Goal: Transaction & Acquisition: Obtain resource

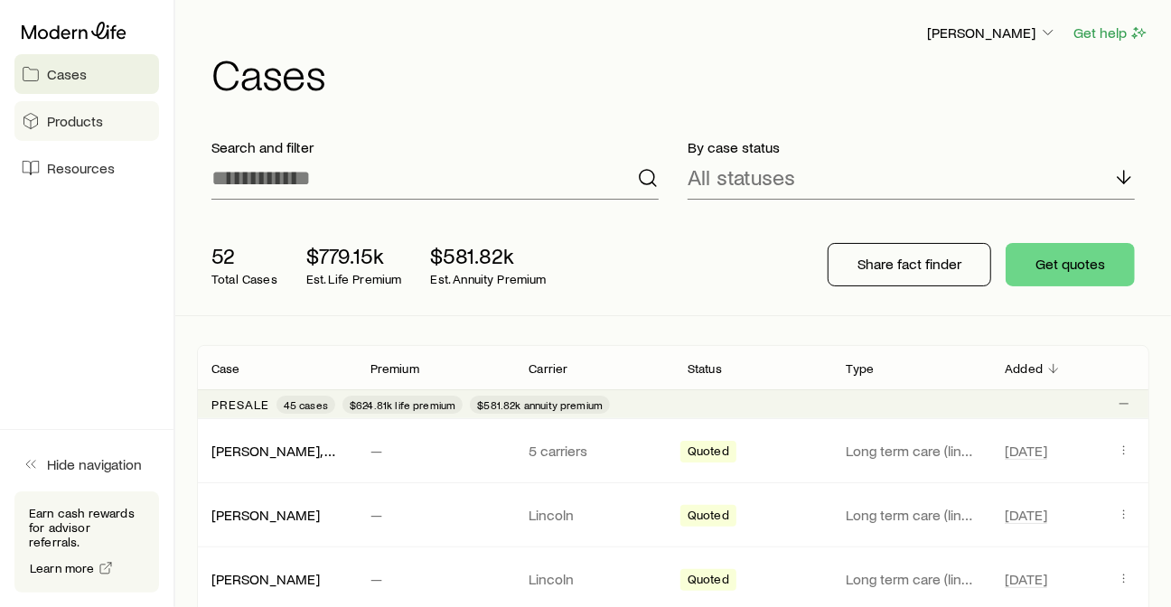
click at [82, 125] on span "Products" at bounding box center [75, 121] width 56 height 18
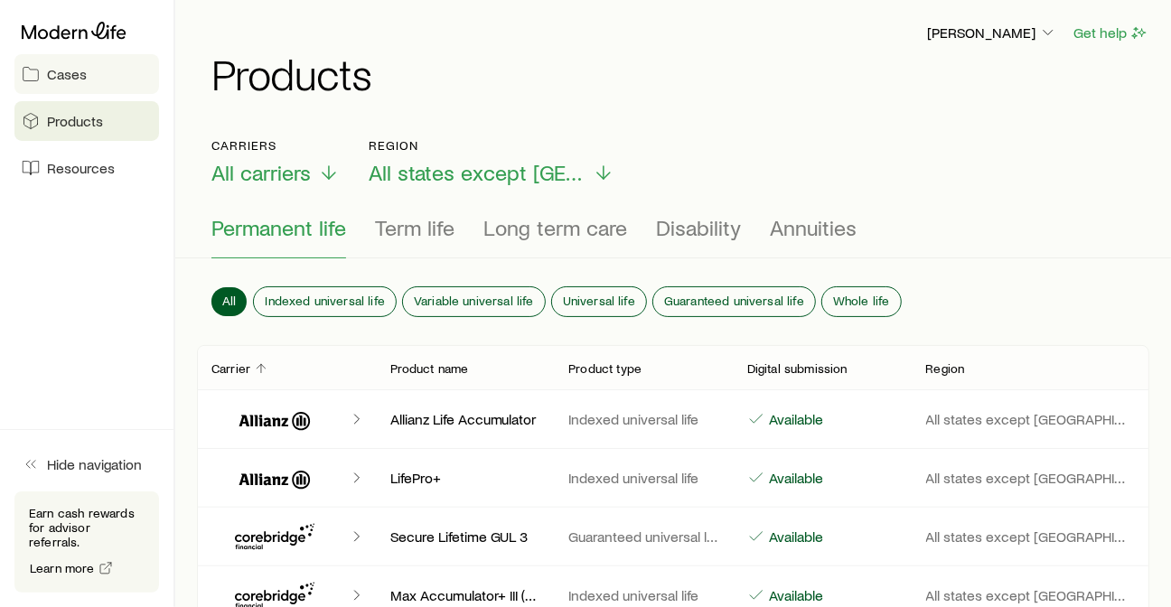
click at [61, 73] on span "Cases" at bounding box center [67, 74] width 40 height 18
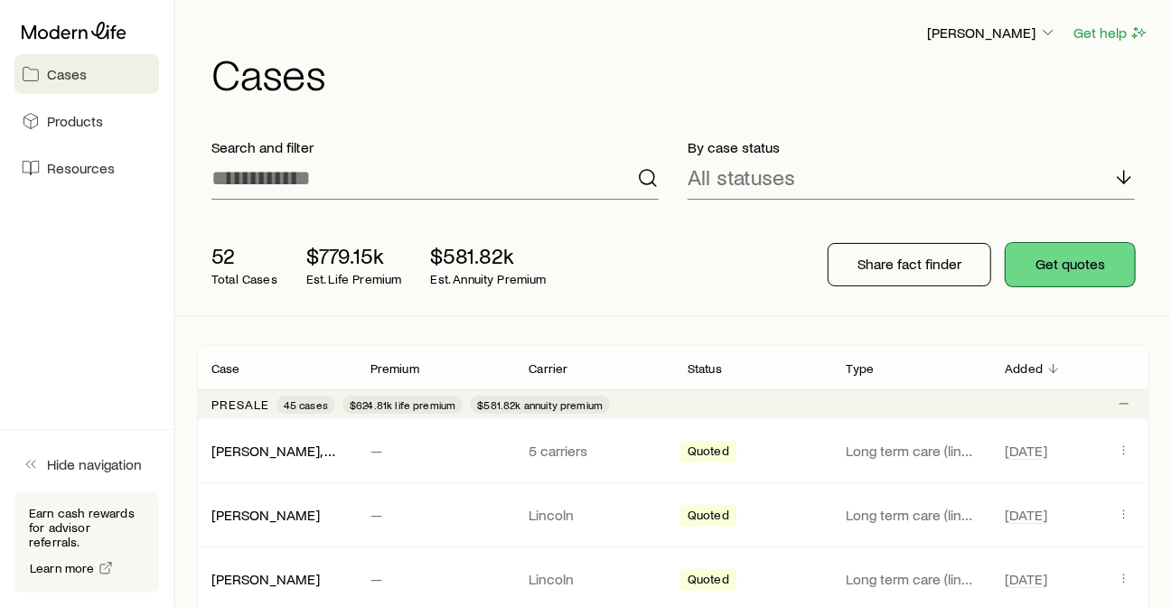
click at [1064, 256] on button "Get quotes" at bounding box center [1070, 264] width 129 height 43
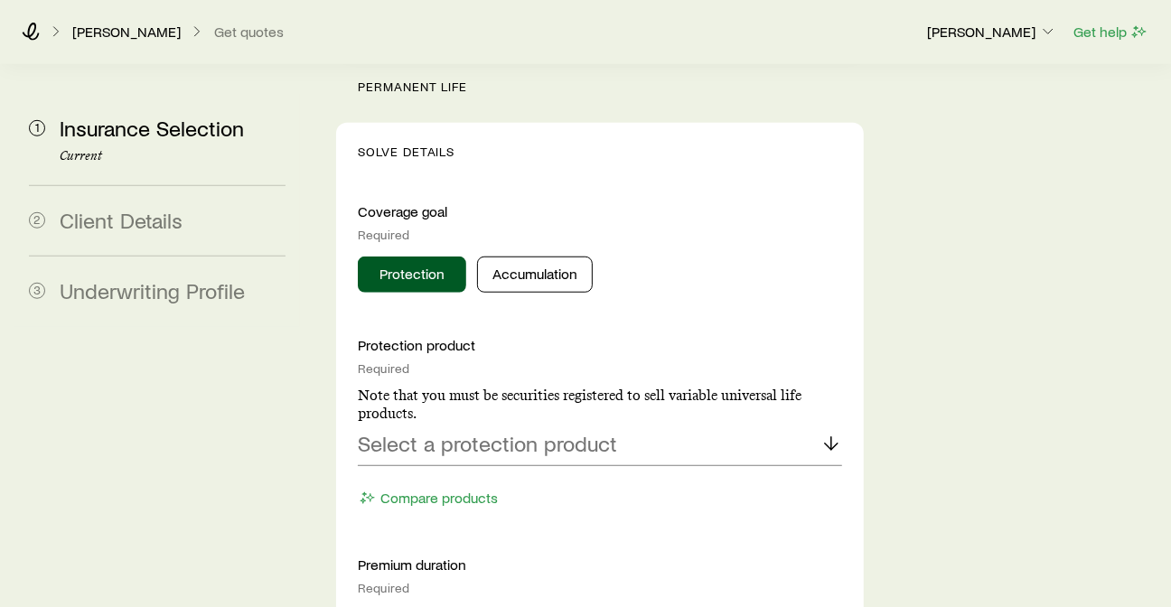
scroll to position [779, 0]
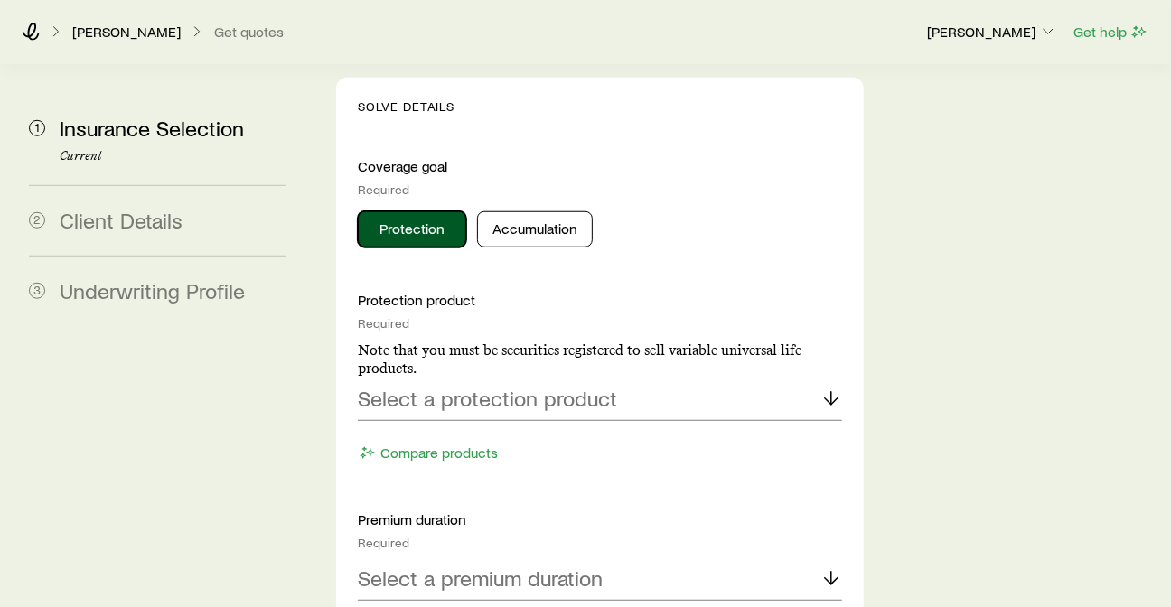
click at [463, 238] on button "Protection" at bounding box center [412, 229] width 108 height 36
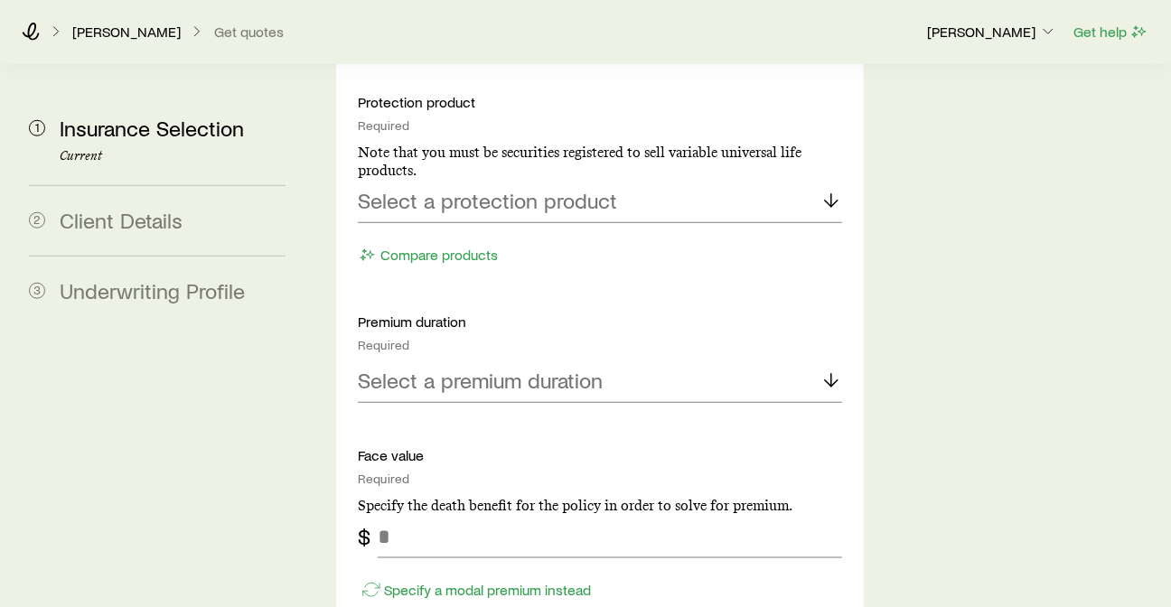
scroll to position [981, 0]
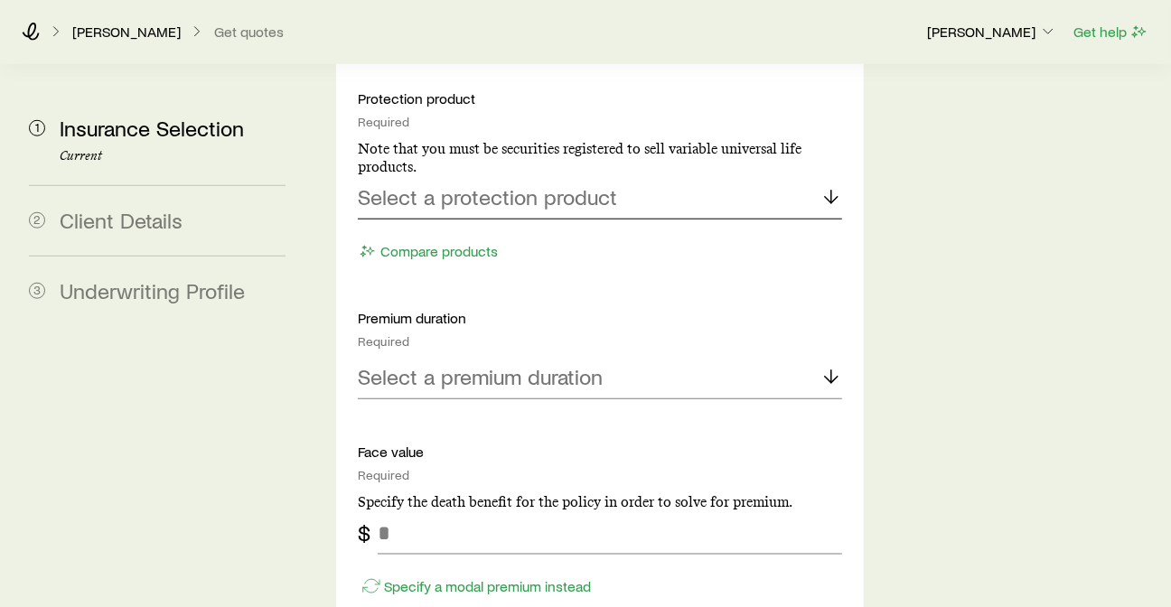
click at [821, 208] on icon at bounding box center [832, 197] width 22 height 22
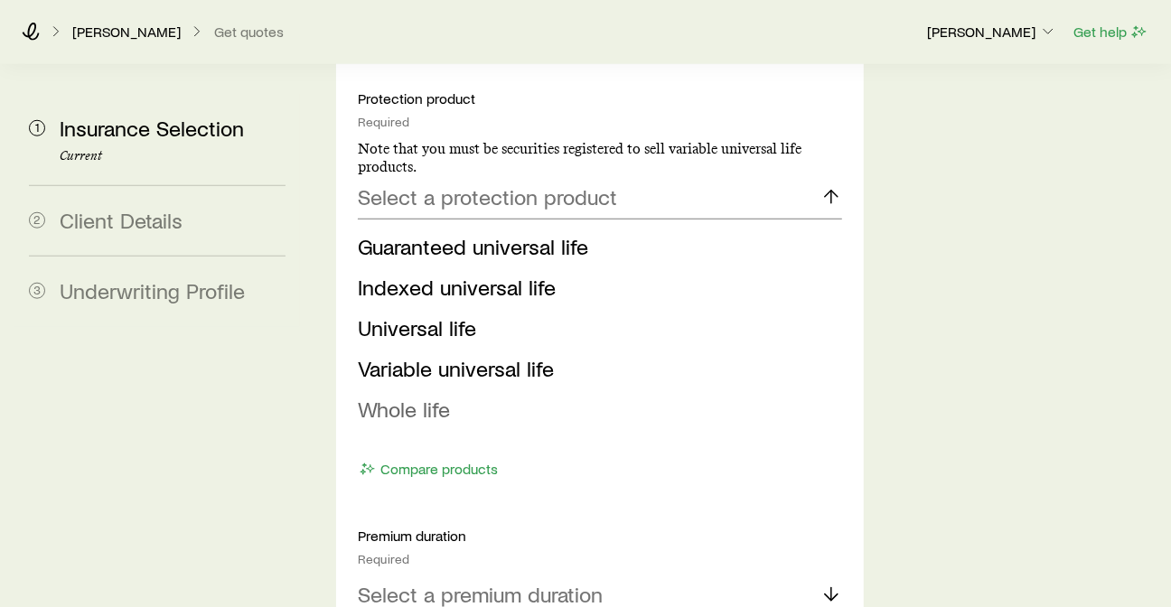
click at [450, 422] on span "Whole life" at bounding box center [404, 409] width 92 height 26
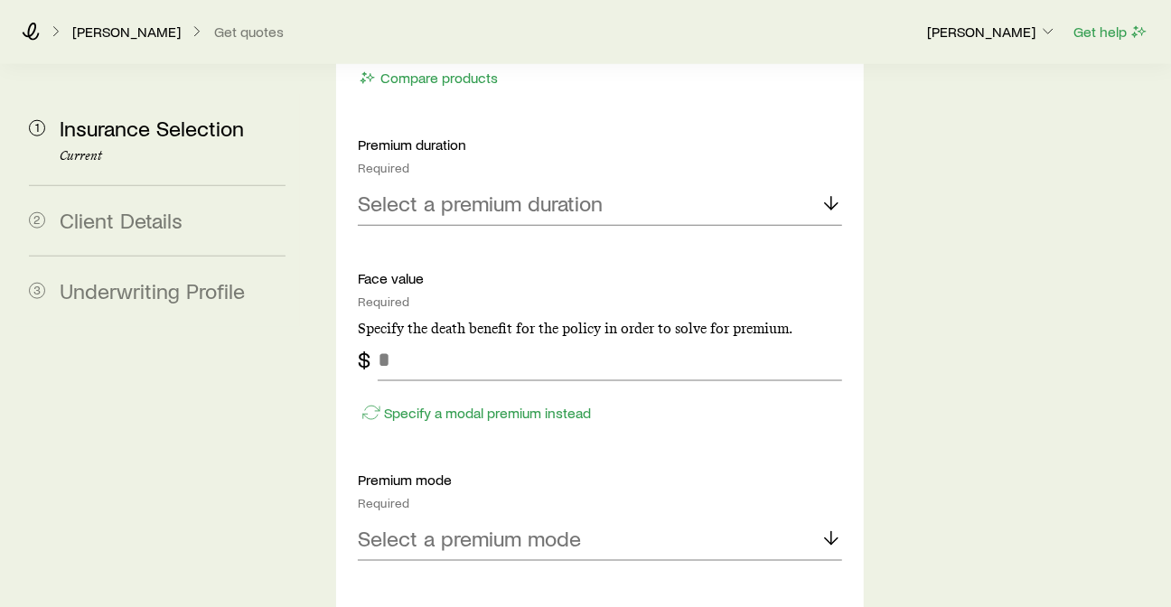
scroll to position [1181, 0]
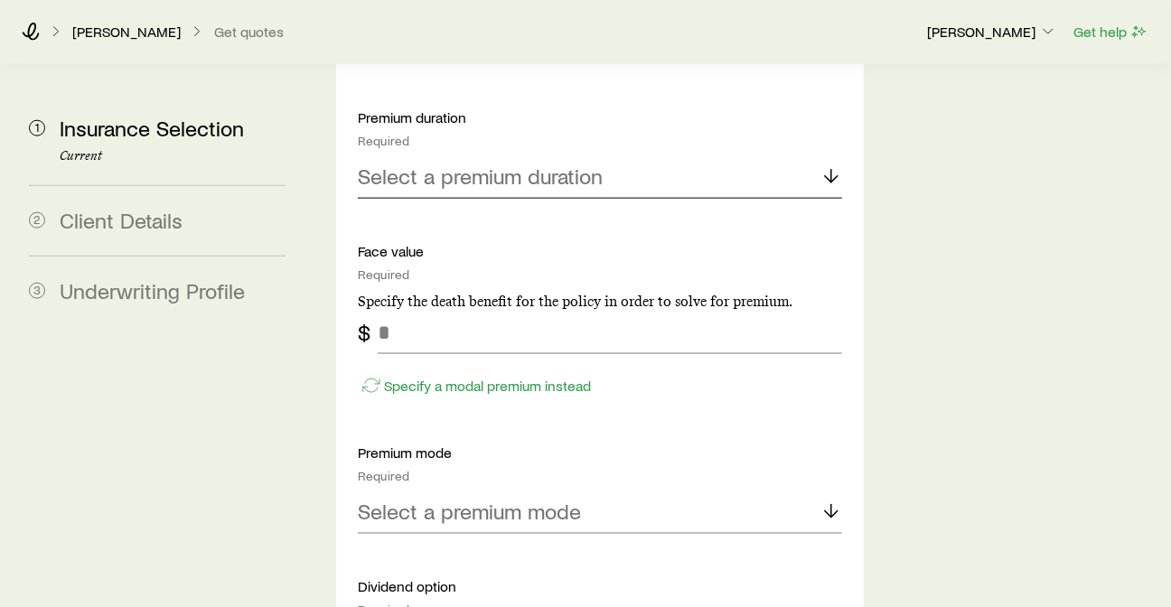
click at [825, 183] on polyline at bounding box center [831, 179] width 13 height 6
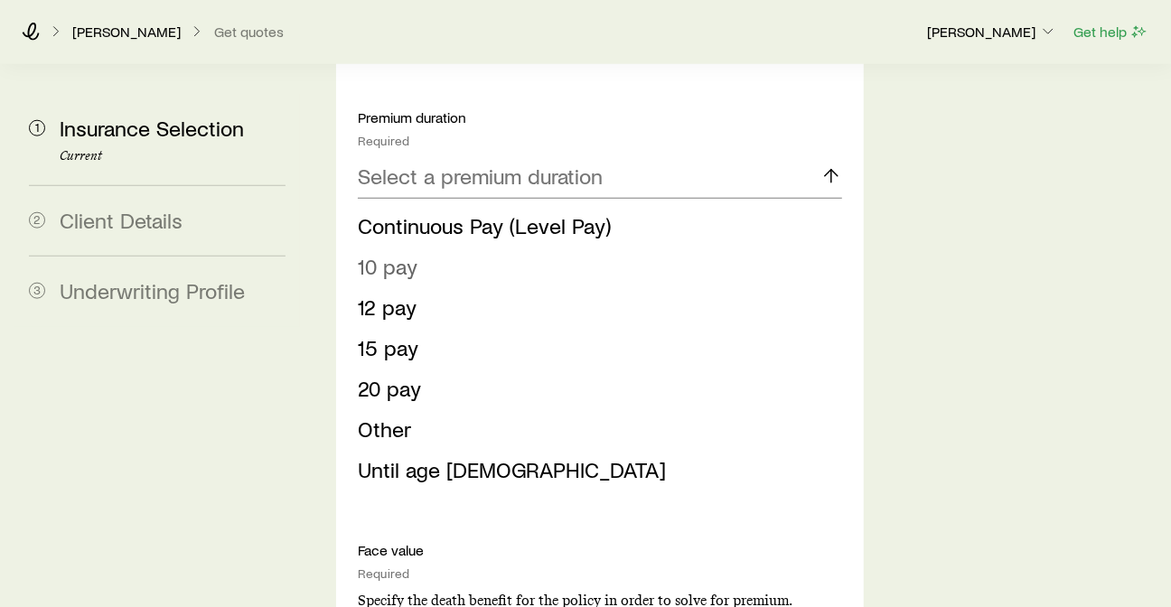
click at [474, 282] on li "10 pay" at bounding box center [595, 267] width 474 height 41
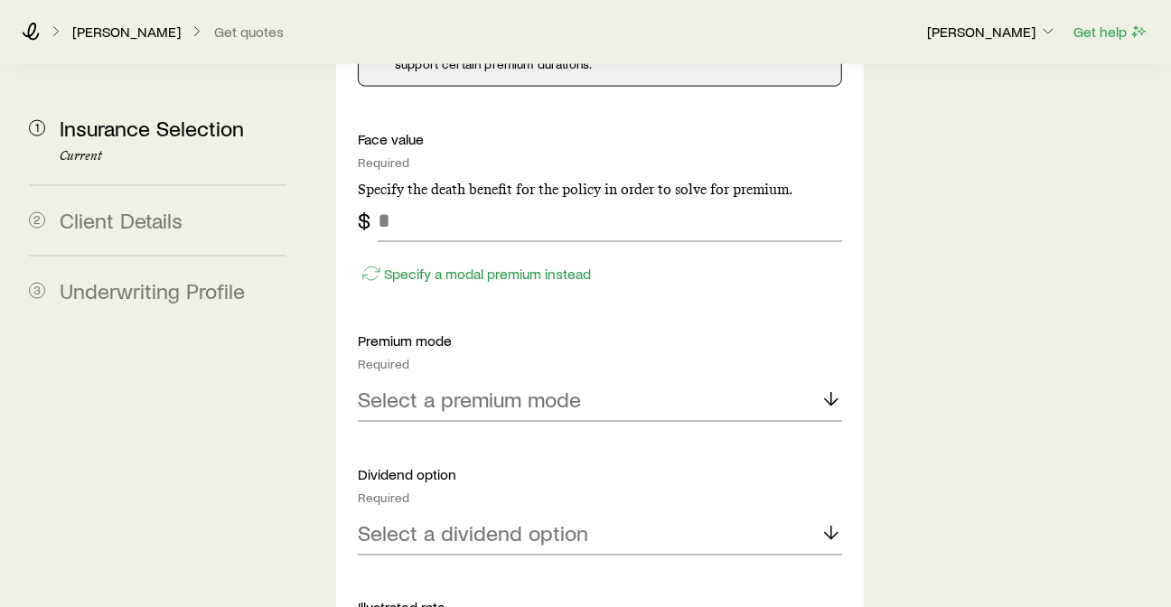
scroll to position [1382, 0]
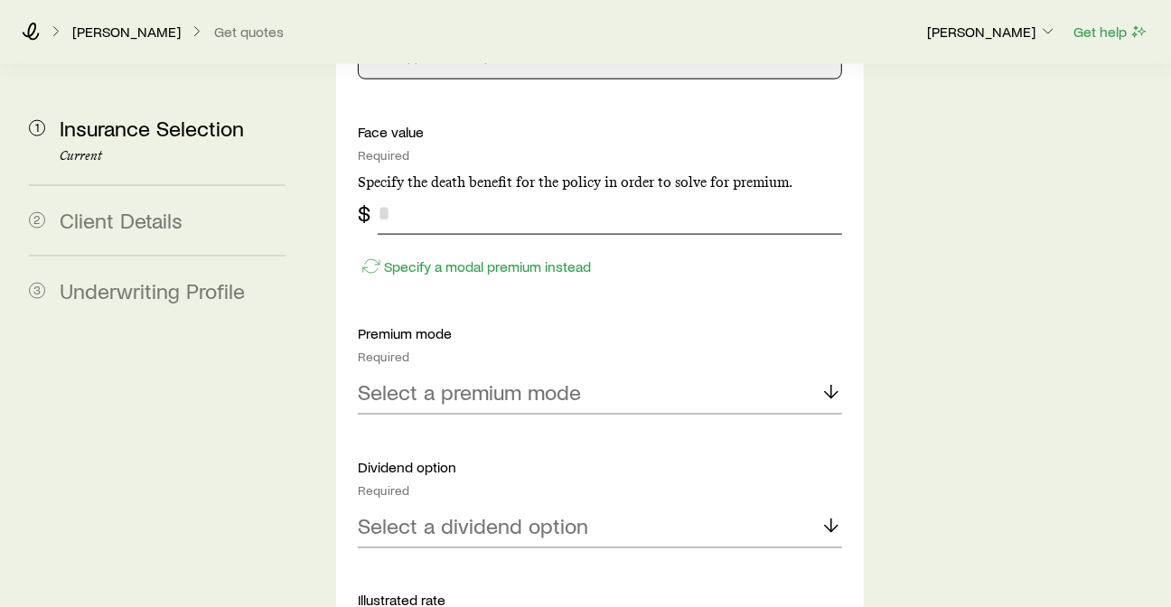
click at [477, 235] on input "tel" at bounding box center [610, 213] width 465 height 43
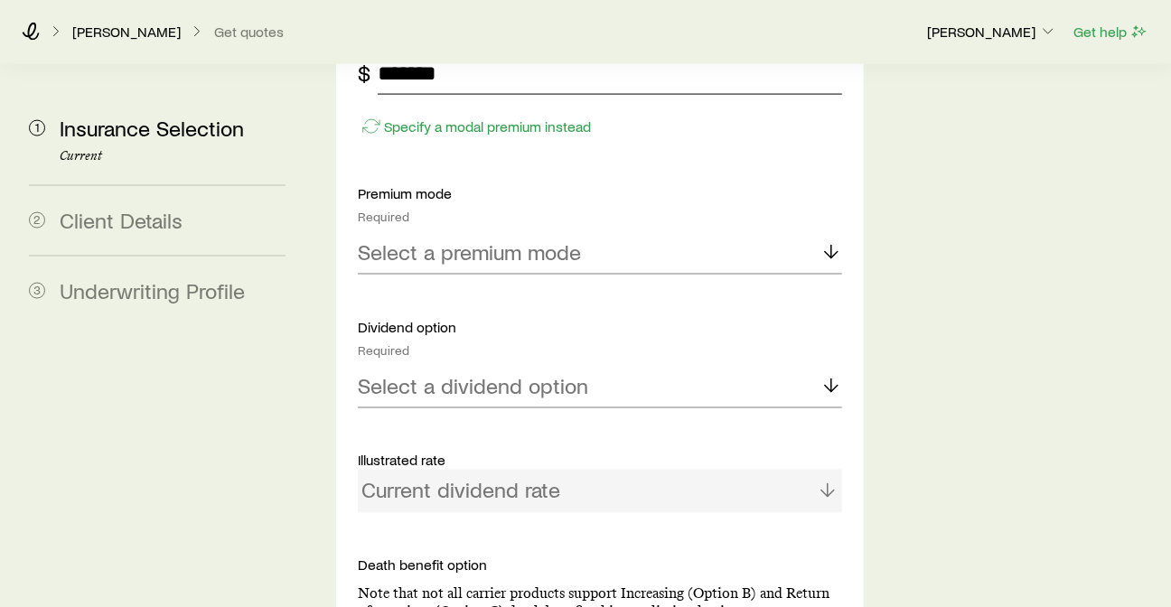
scroll to position [1582, 0]
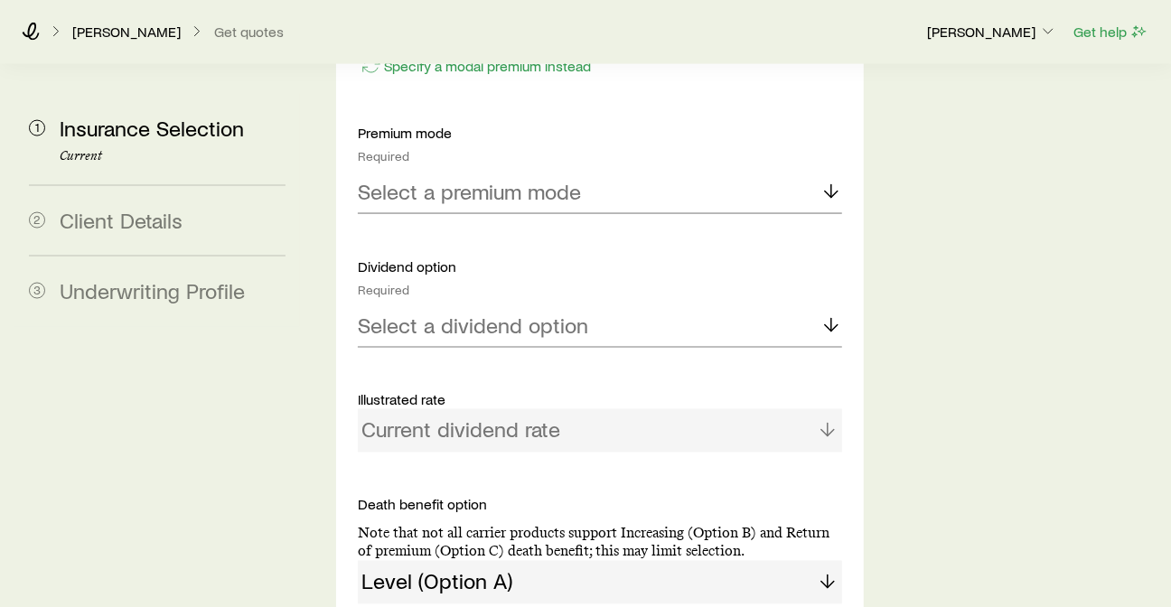
type input "*******"
click at [825, 198] on polyline at bounding box center [831, 195] width 13 height 6
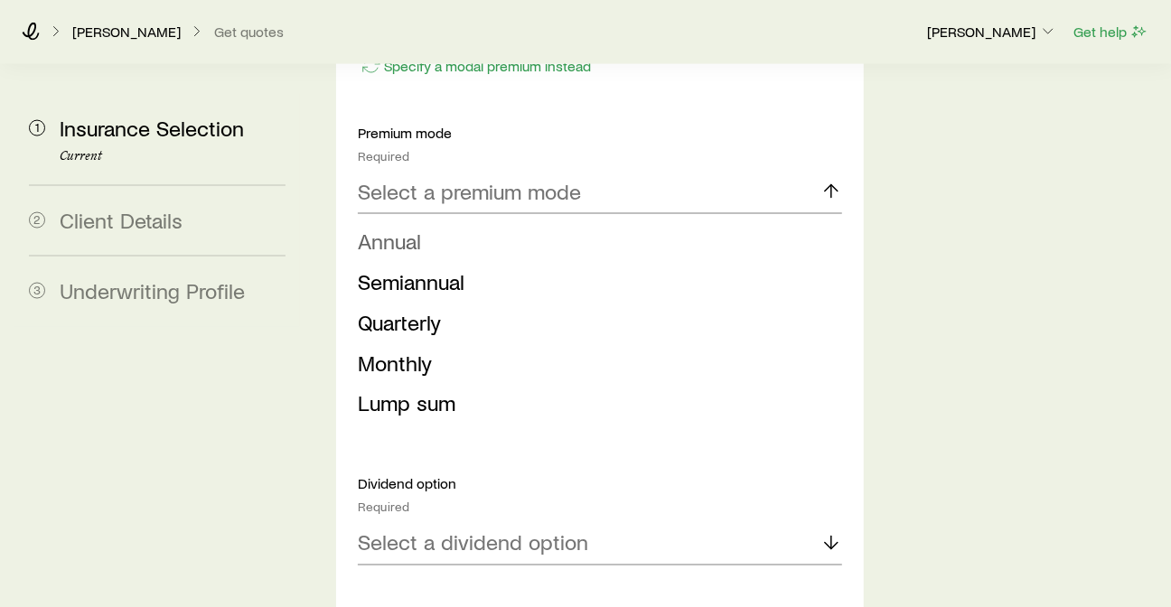
click at [462, 262] on li "Annual" at bounding box center [595, 241] width 474 height 41
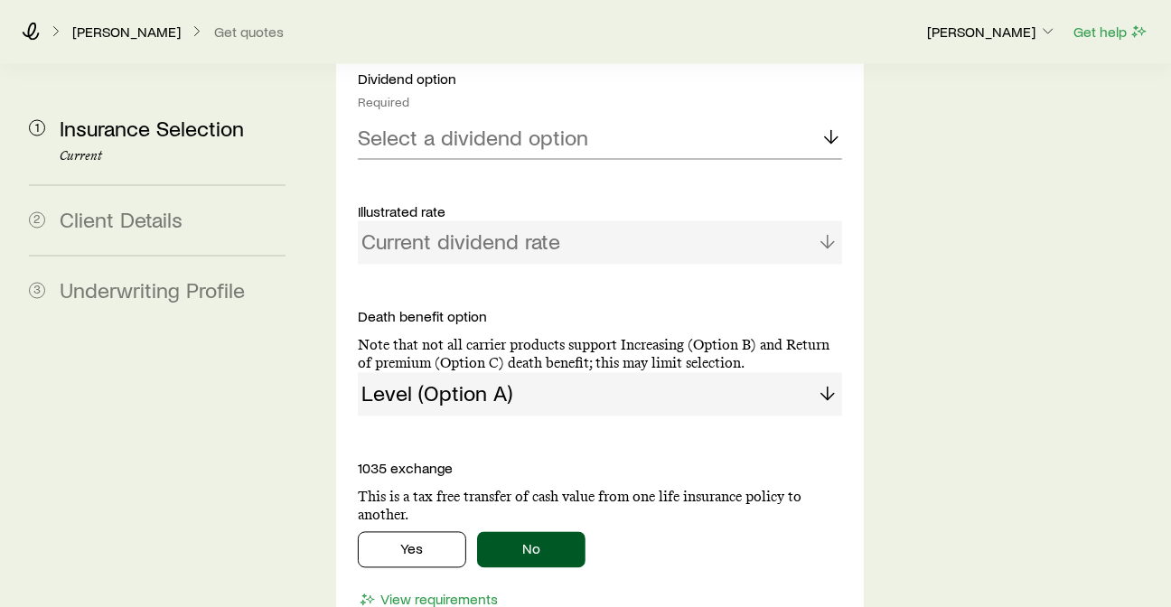
scroll to position [1784, 0]
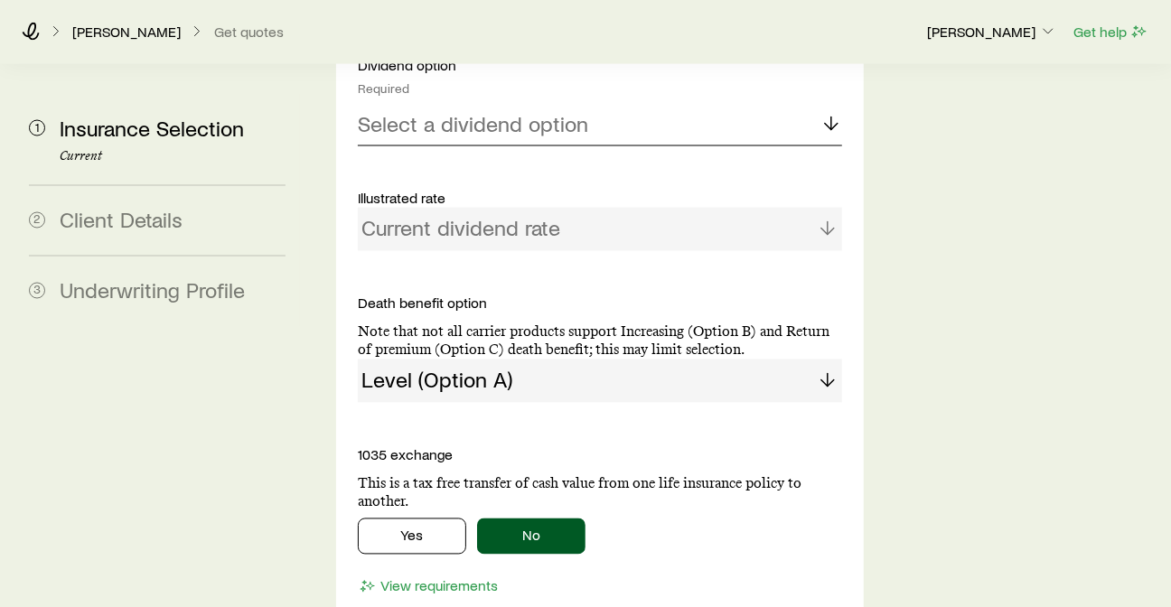
click at [821, 135] on icon at bounding box center [832, 124] width 22 height 22
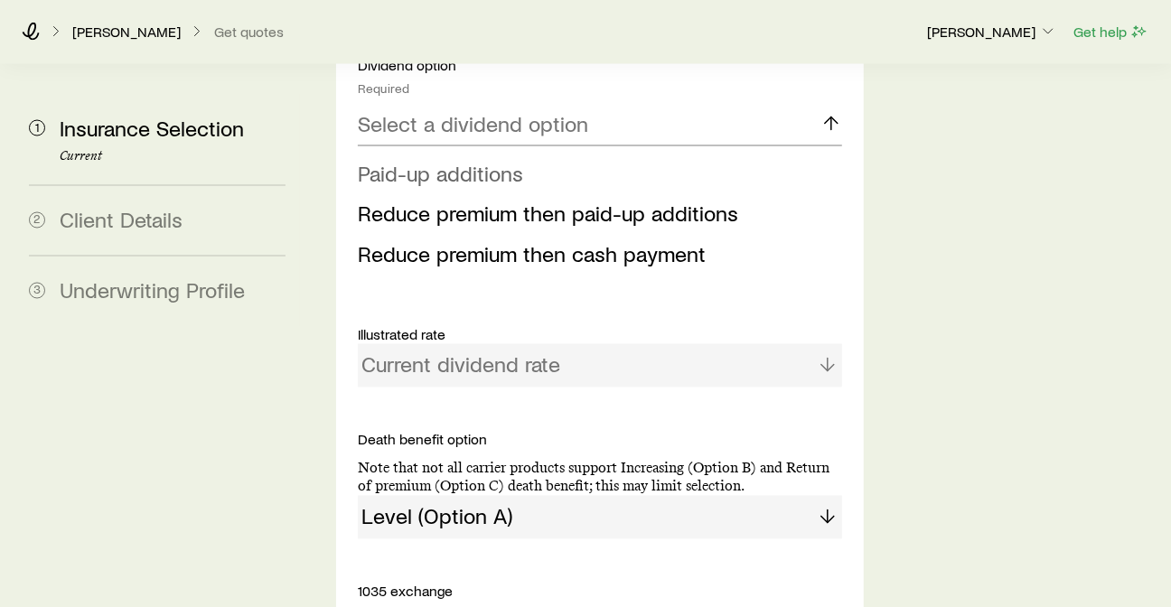
click at [523, 186] on span "Paid-up additions" at bounding box center [440, 173] width 165 height 26
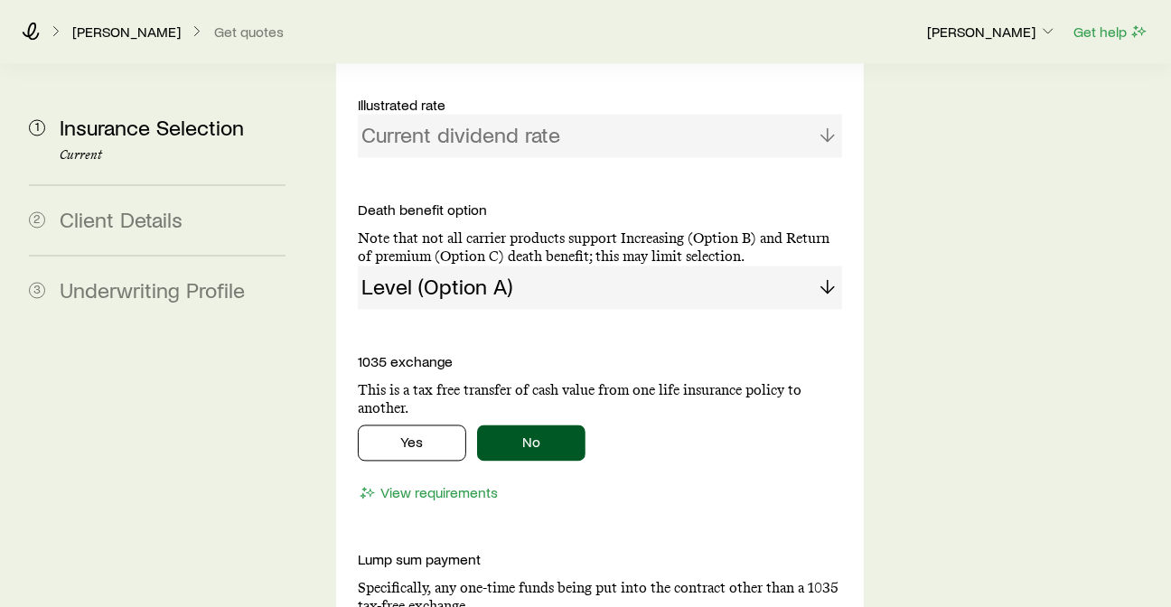
scroll to position [1884, 0]
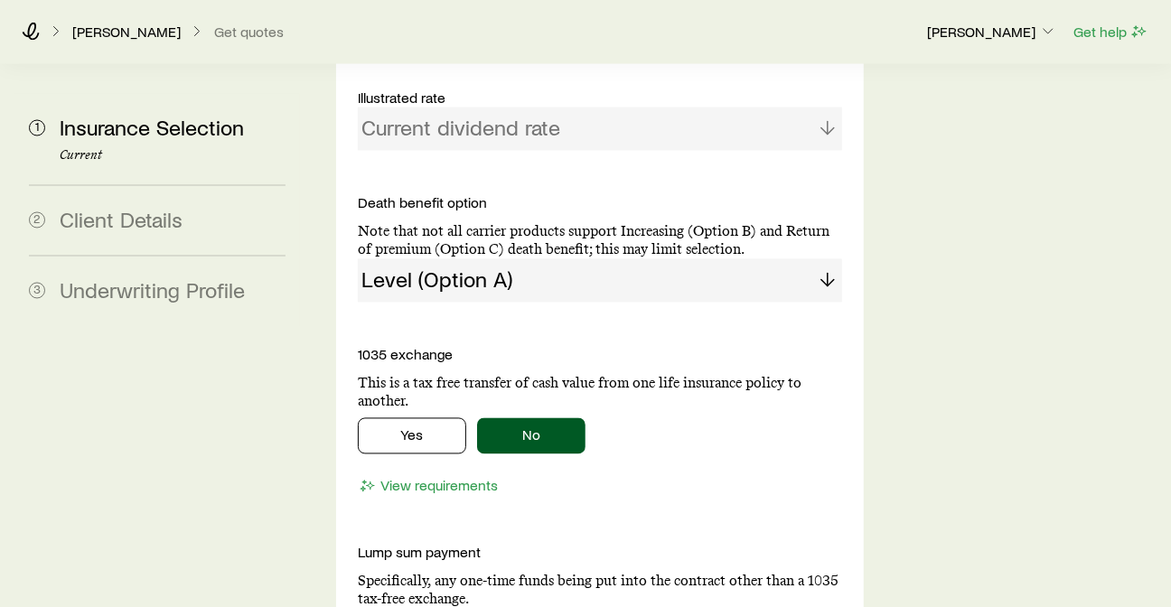
click at [791, 151] on div "Current dividend rate" at bounding box center [600, 129] width 484 height 43
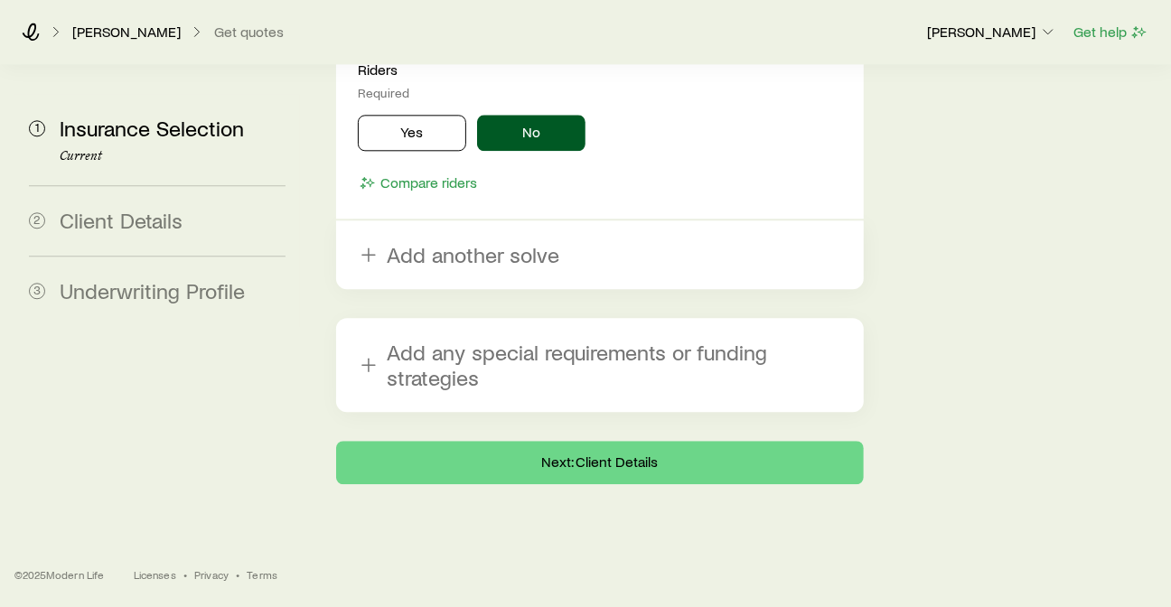
scroll to position [2564, 0]
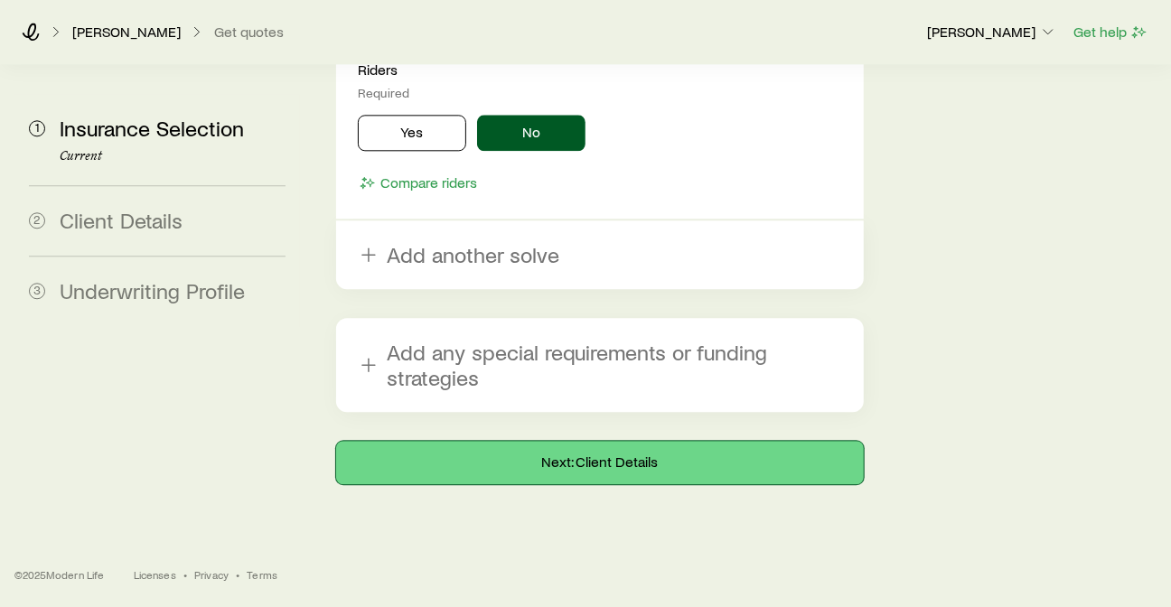
click at [641, 465] on button "Next: Client Details" at bounding box center [600, 462] width 528 height 43
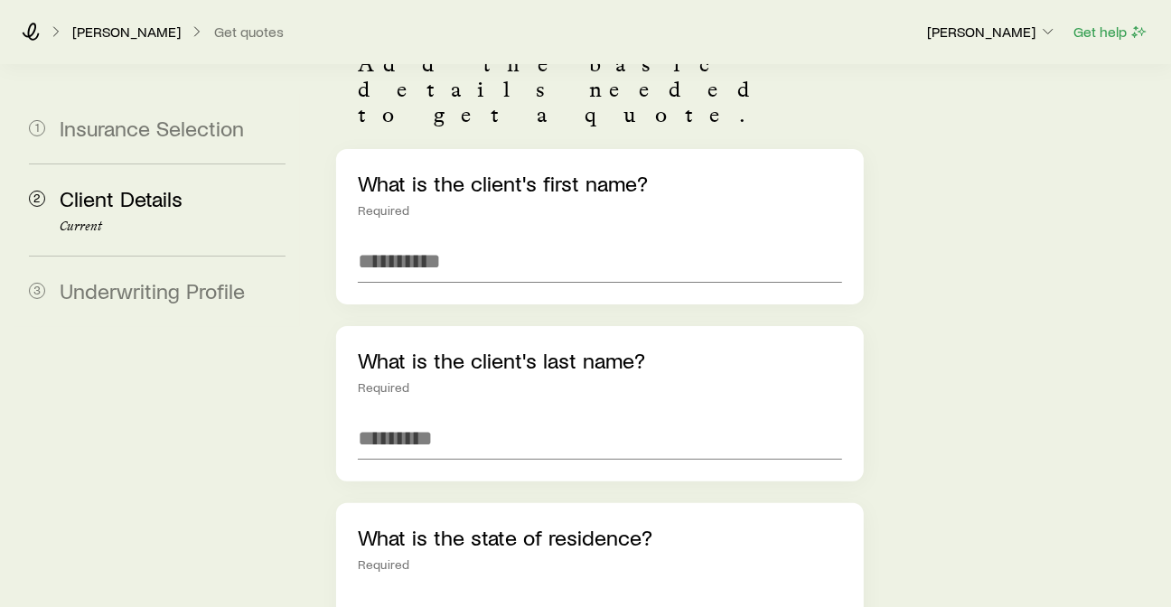
scroll to position [201, 0]
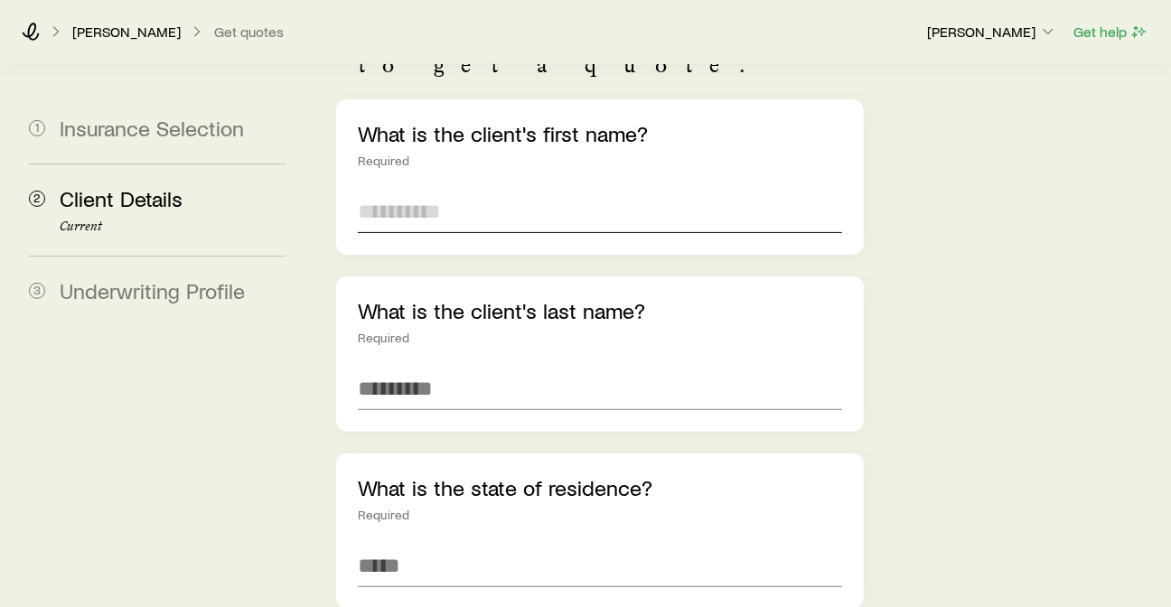
click at [549, 190] on input "text" at bounding box center [600, 211] width 484 height 43
type input "*"
type input "****"
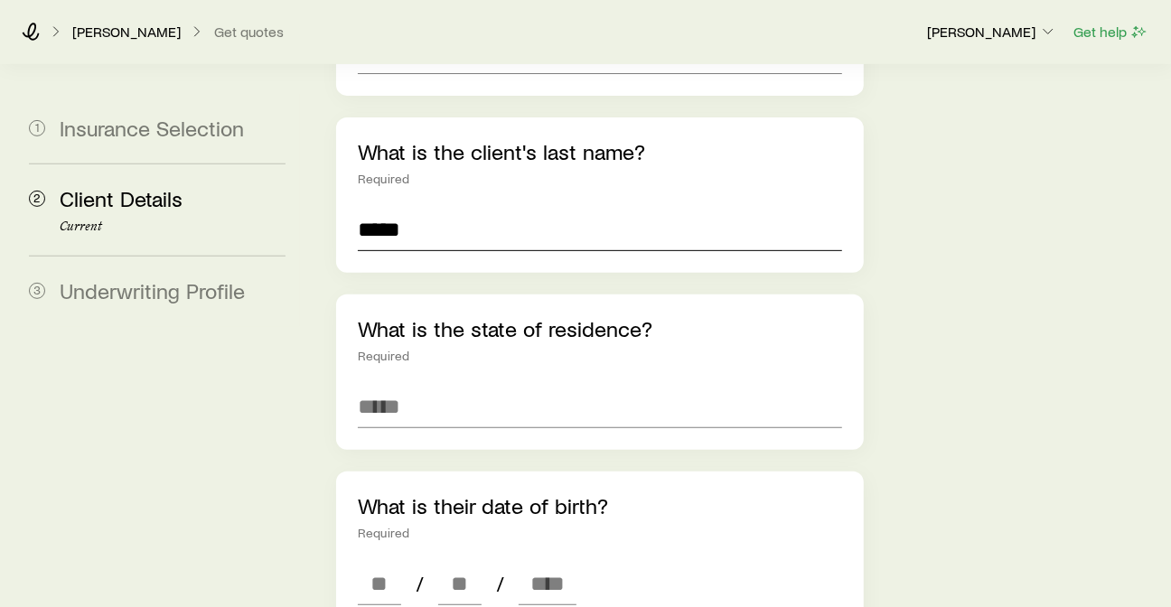
scroll to position [401, 0]
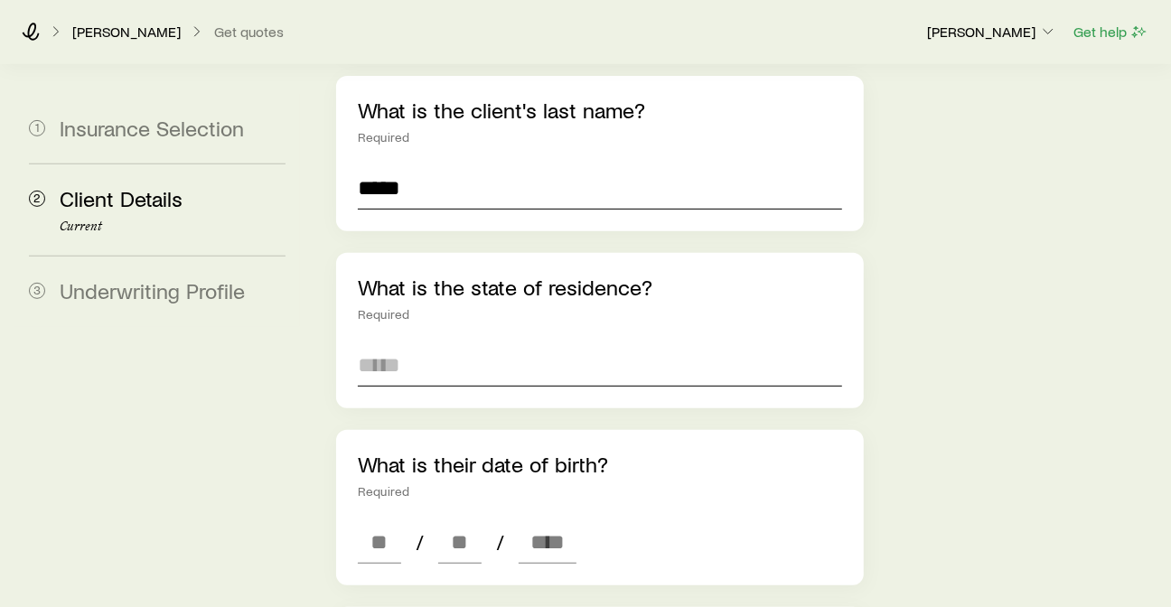
type input "*****"
click at [535, 343] on input at bounding box center [600, 364] width 484 height 43
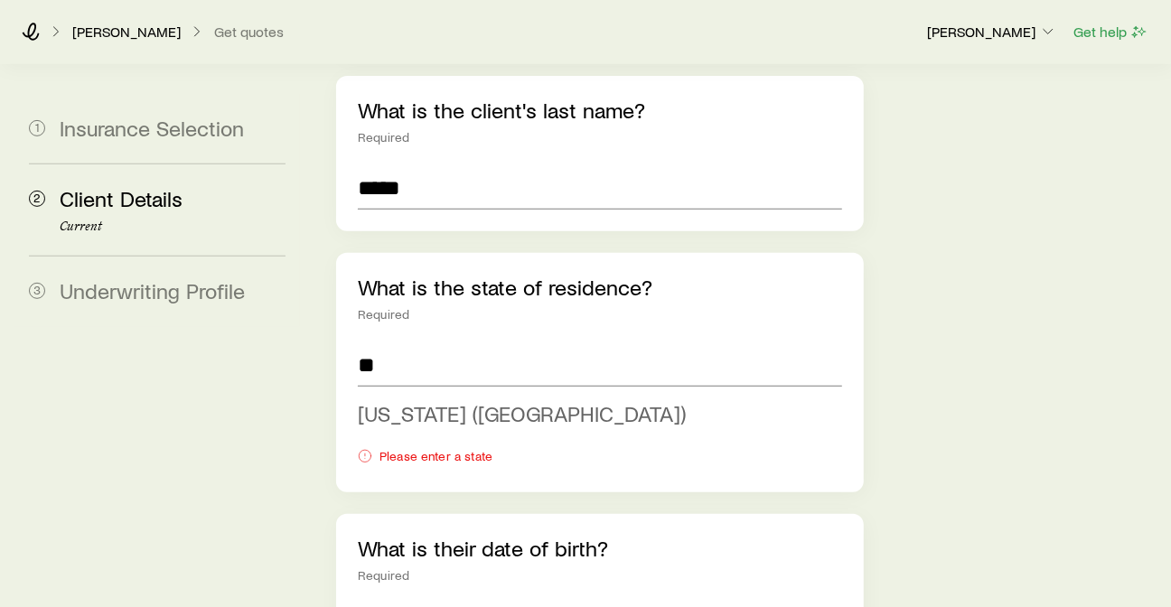
click at [468, 400] on span "Illinois (IL)" at bounding box center [522, 413] width 328 height 26
type input "**********"
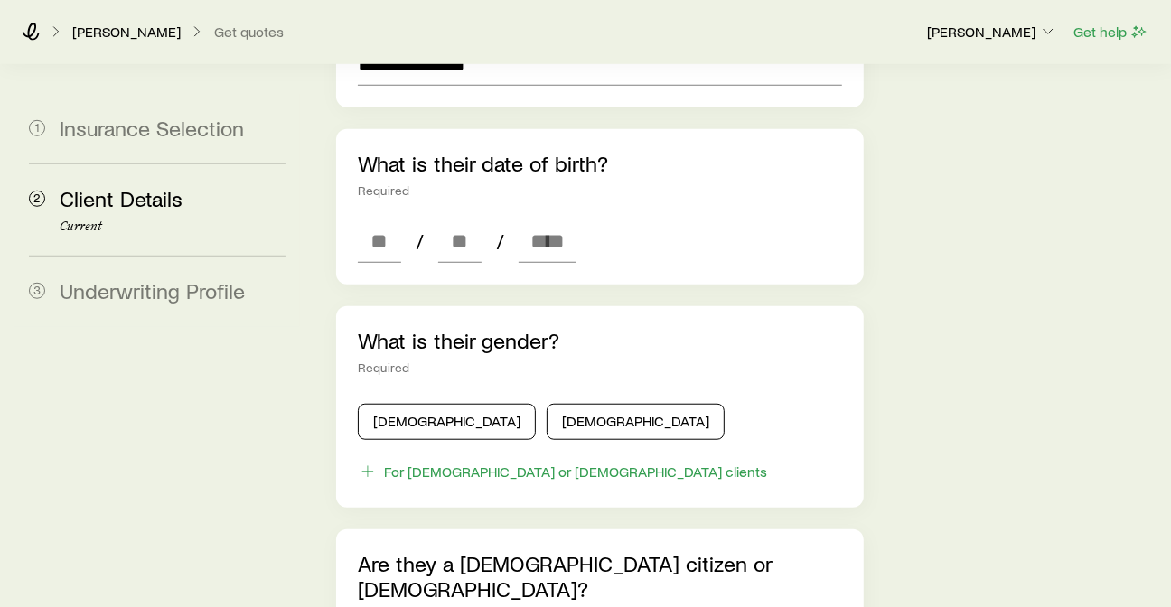
scroll to position [702, 0]
click at [401, 220] on input at bounding box center [379, 241] width 43 height 43
type input "**"
type input "****"
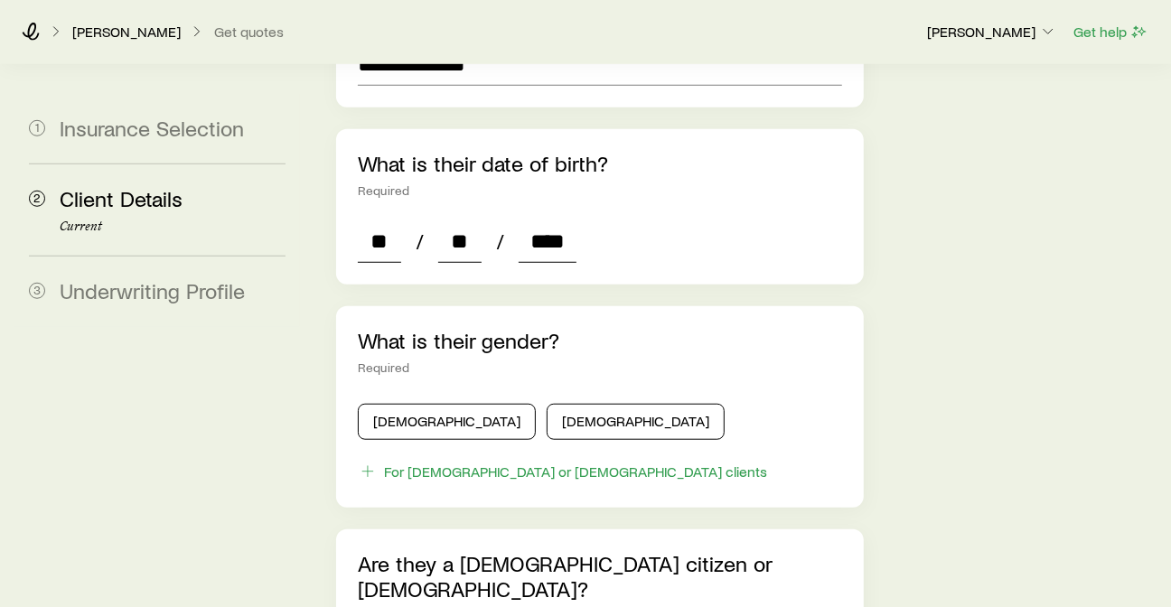
type input "*"
type input "****"
click at [460, 404] on button "Male" at bounding box center [447, 422] width 178 height 36
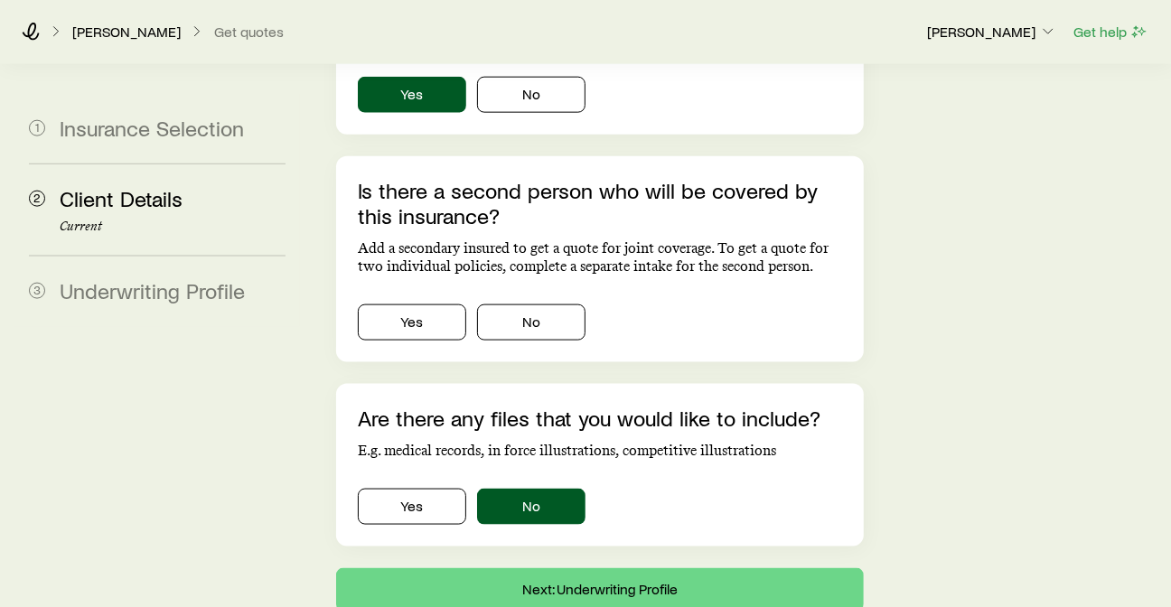
scroll to position [1305, 0]
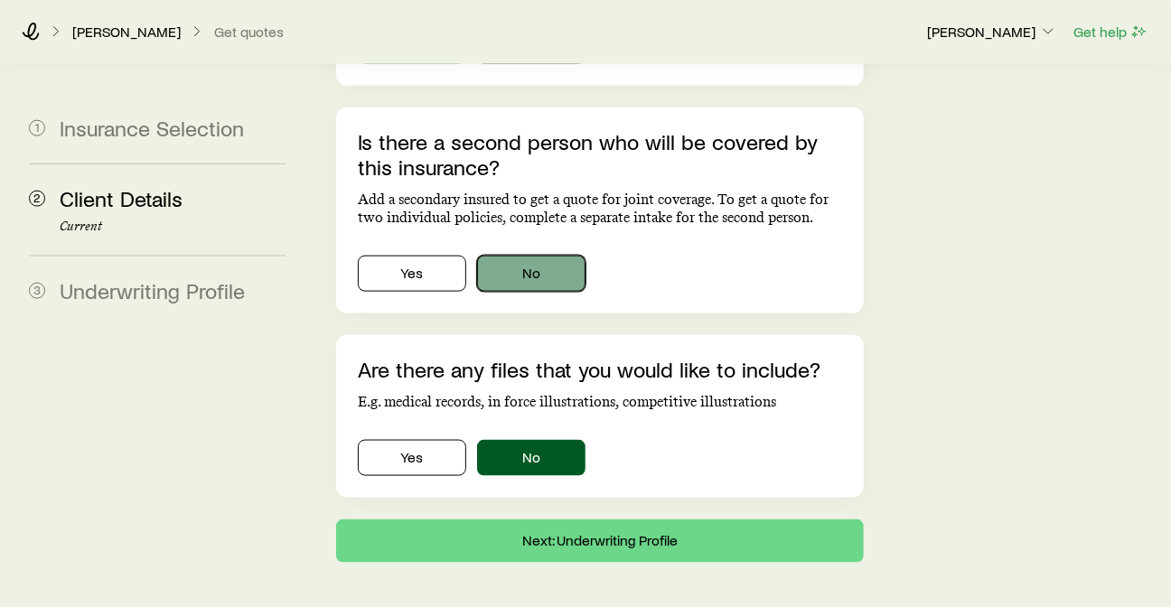
click at [586, 256] on button "No" at bounding box center [531, 274] width 108 height 36
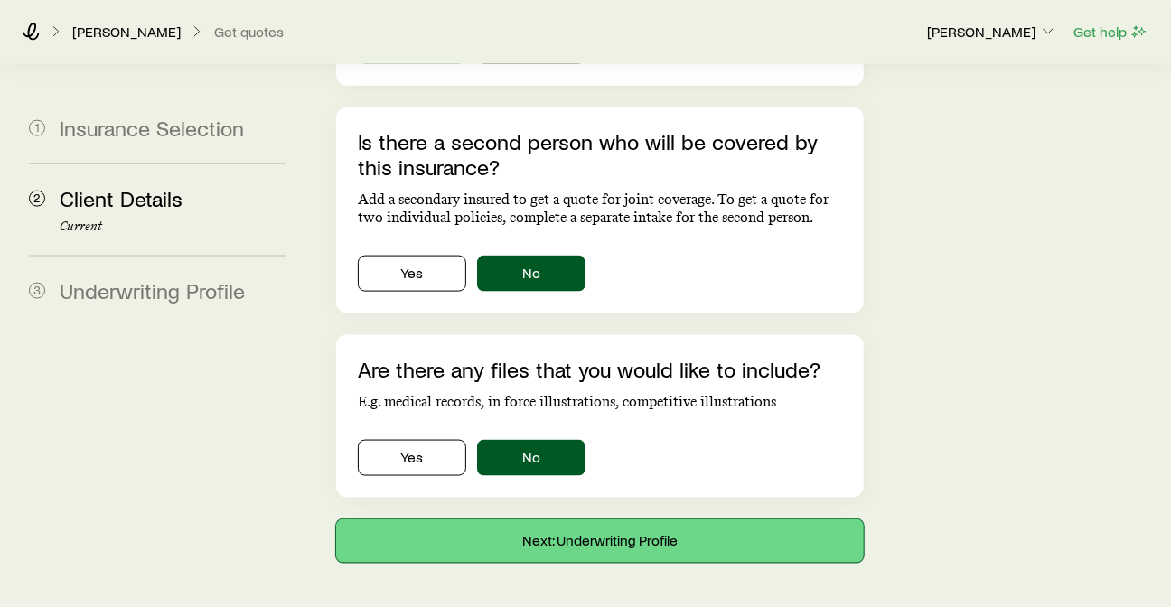
drag, startPoint x: 645, startPoint y: 561, endPoint x: 843, endPoint y: 460, distance: 222.3
click at [648, 560] on button "Next: Underwriting Profile" at bounding box center [600, 541] width 528 height 43
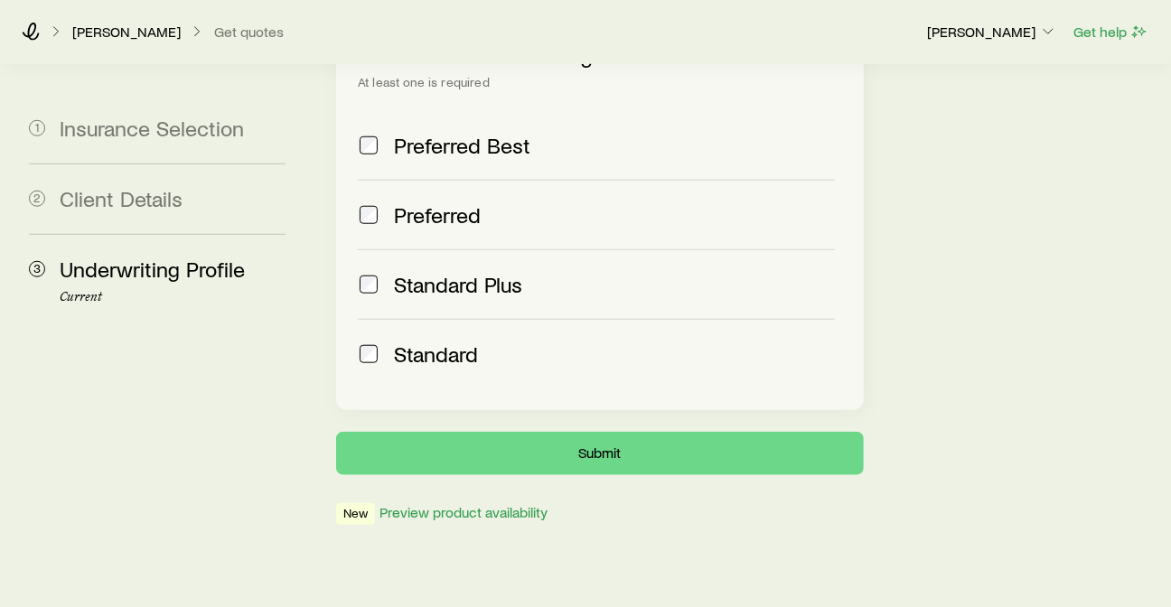
scroll to position [889, 0]
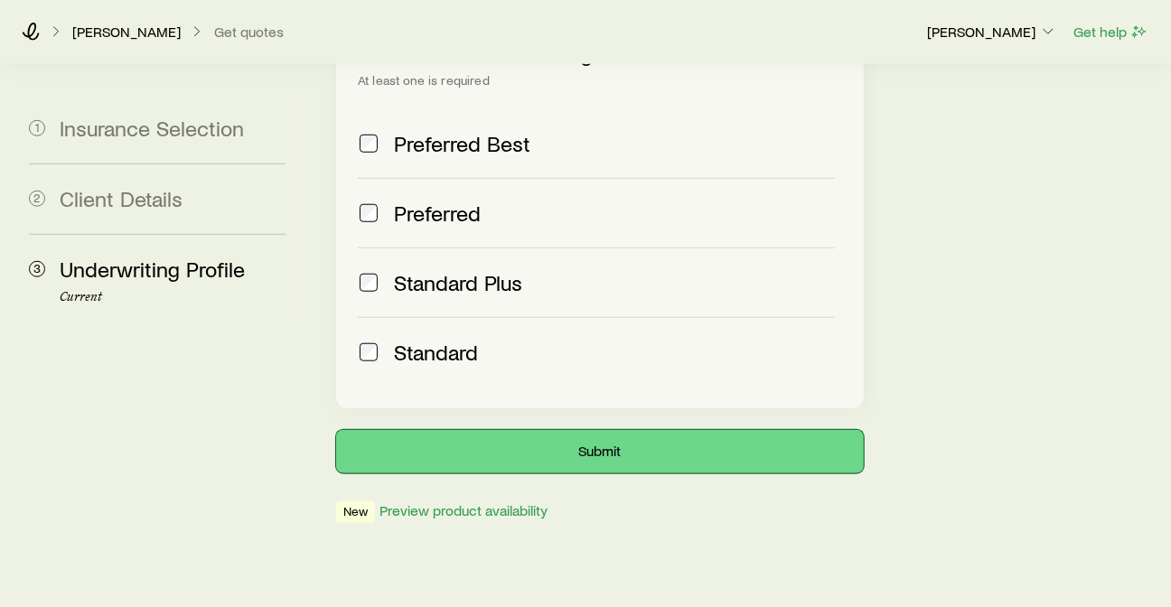
click at [596, 430] on button "Submit" at bounding box center [600, 451] width 528 height 43
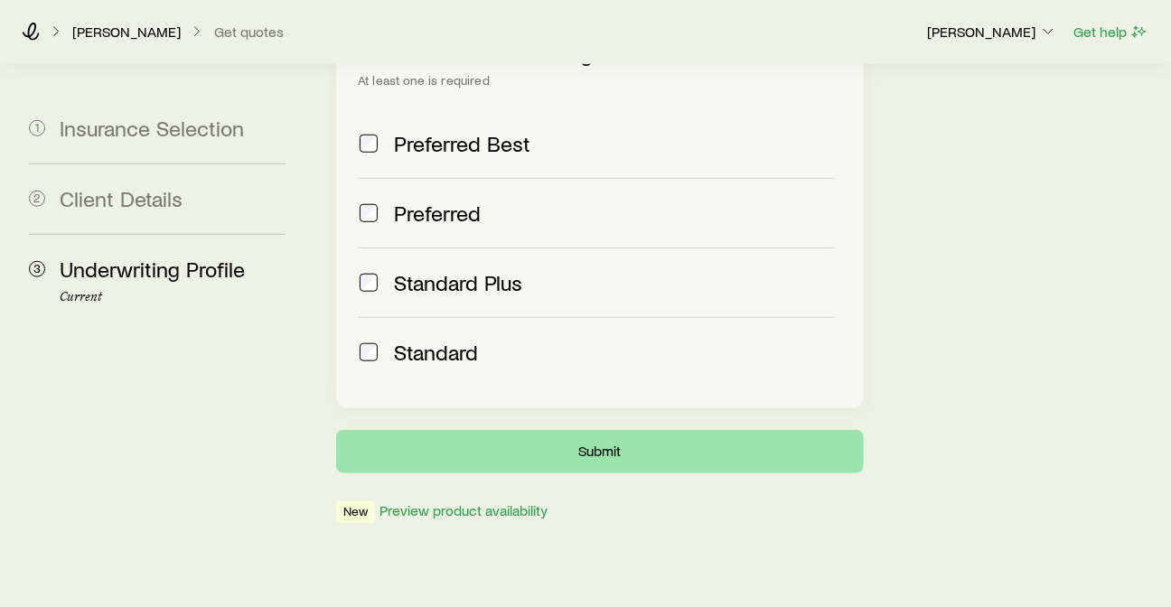
scroll to position [0, 0]
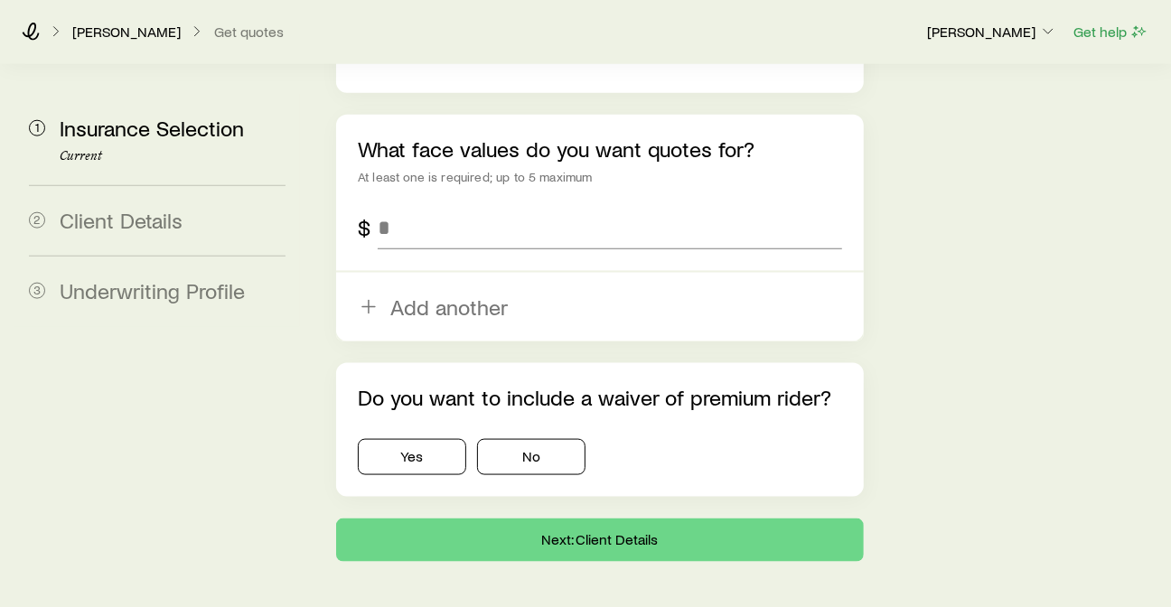
scroll to position [1281, 0]
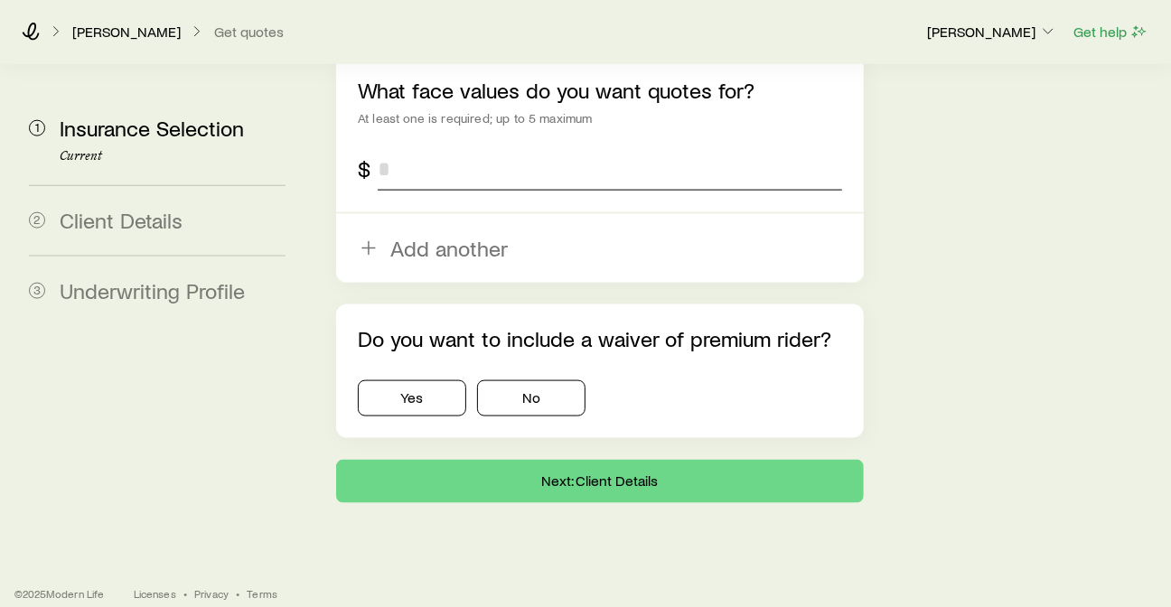
click at [588, 174] on input "tel" at bounding box center [610, 168] width 465 height 43
type input "*******"
click at [565, 417] on button "No" at bounding box center [531, 398] width 108 height 36
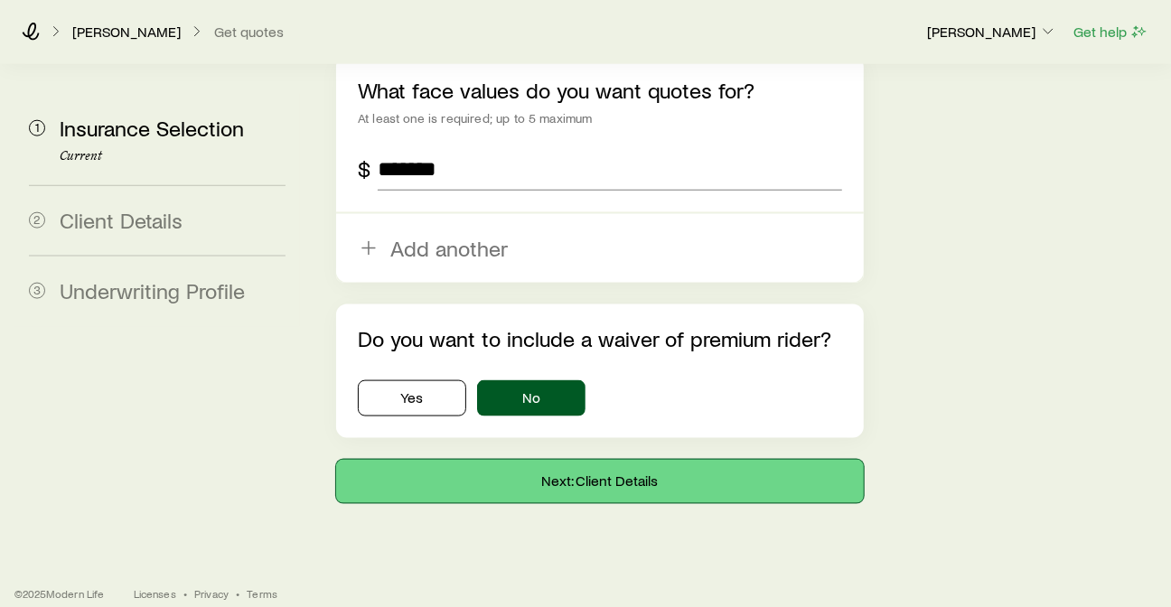
click at [700, 503] on button "Next: Client Details" at bounding box center [600, 481] width 528 height 43
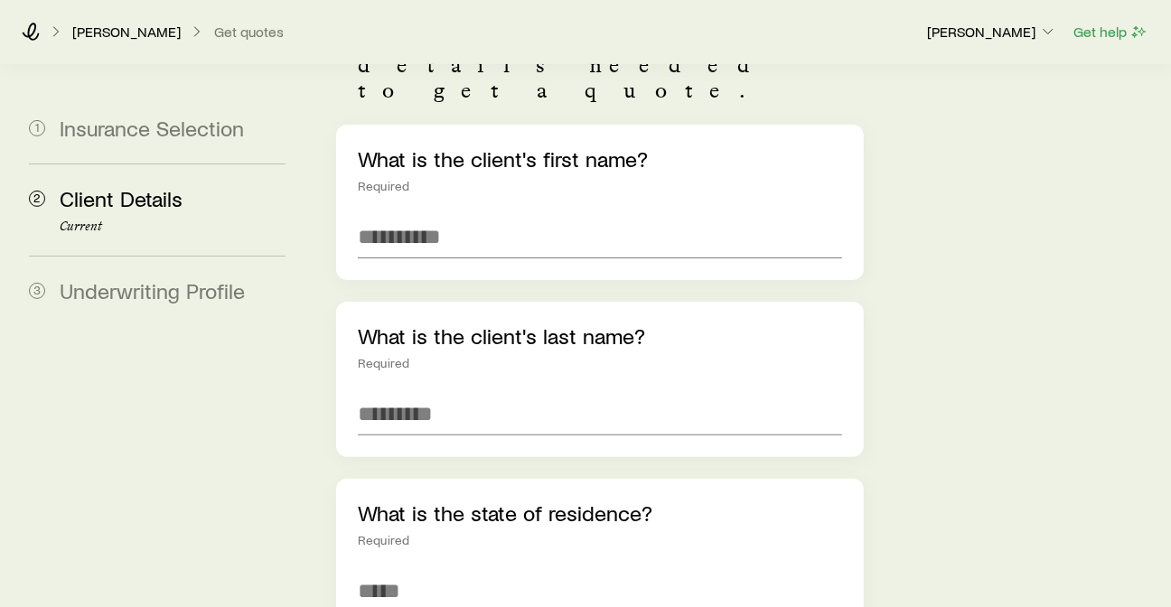
scroll to position [201, 0]
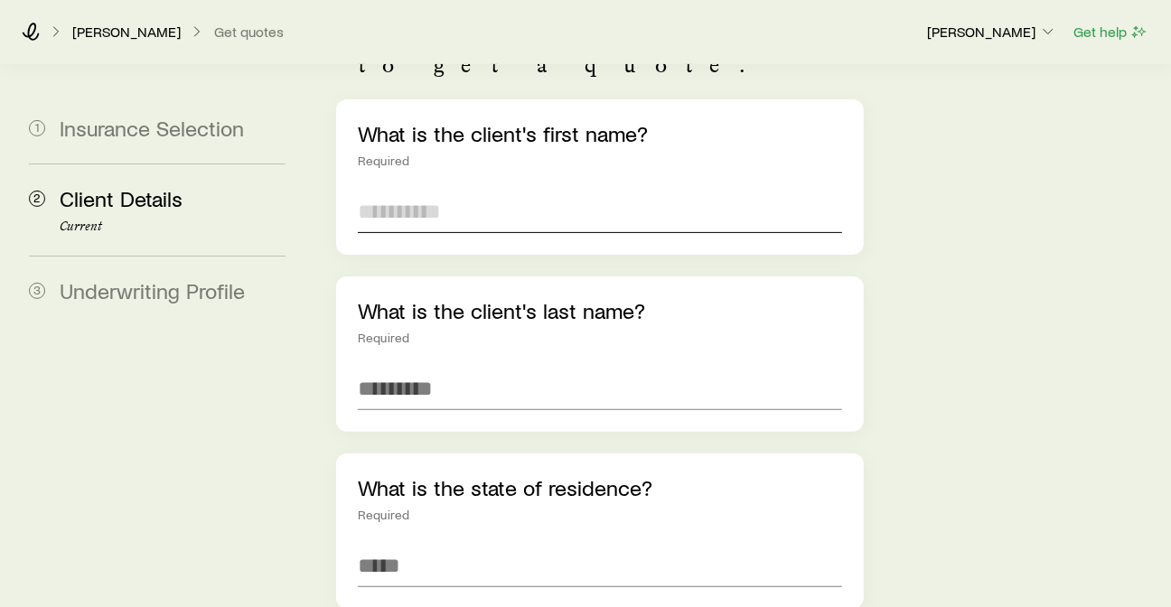
click at [474, 190] on input "text" at bounding box center [600, 211] width 484 height 43
type input "****"
type input "*****"
click at [512, 494] on div "What is the state of residence? Required" at bounding box center [600, 531] width 528 height 155
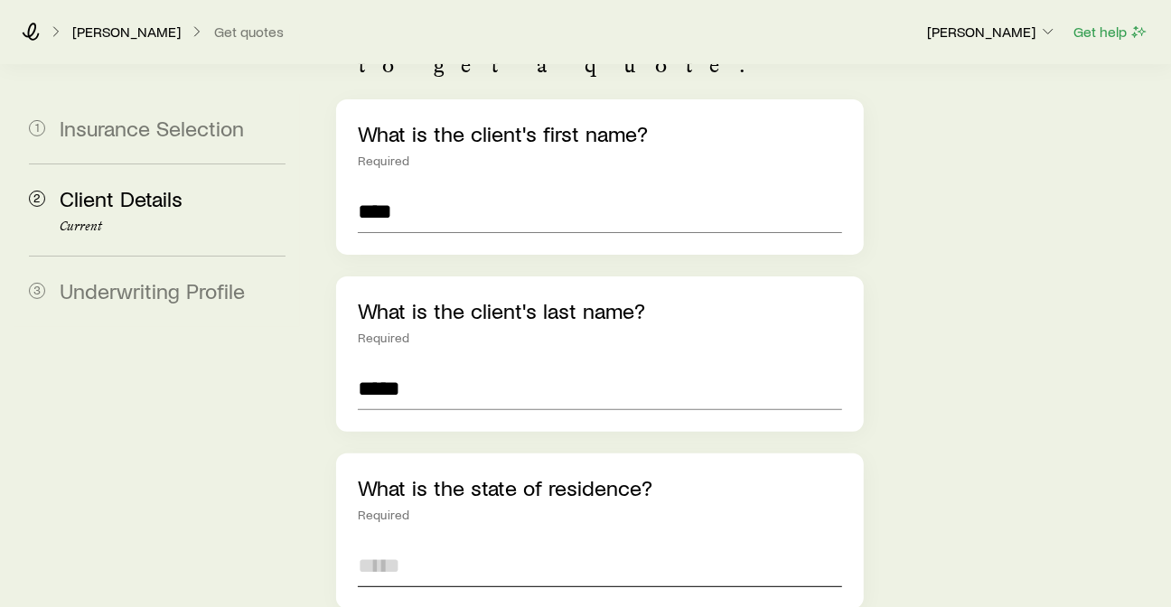
click at [506, 544] on input at bounding box center [600, 565] width 484 height 43
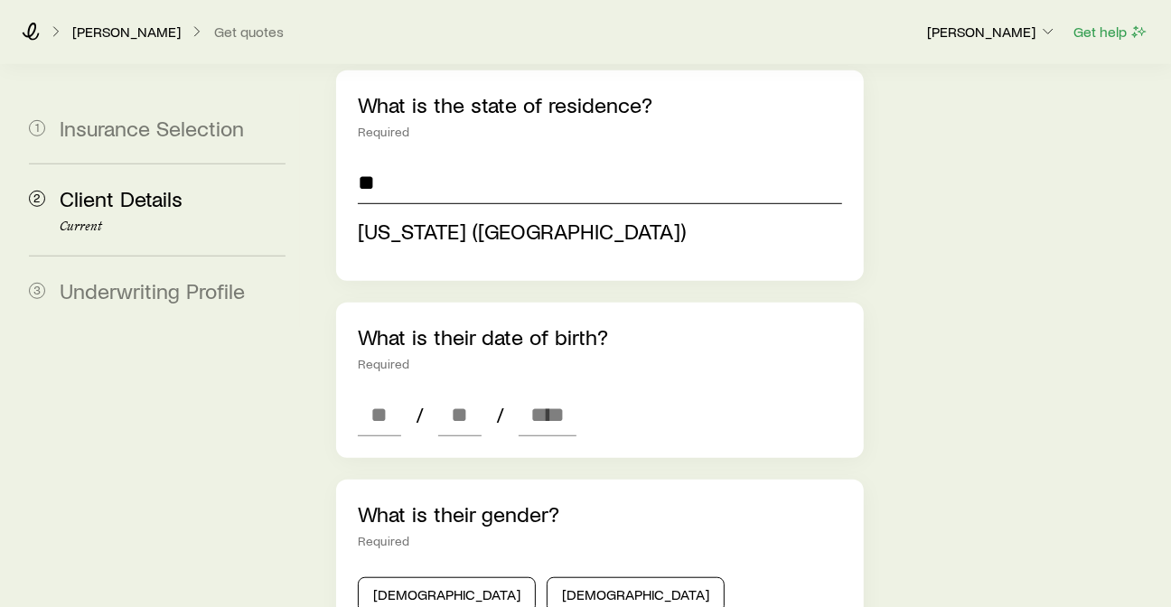
scroll to position [602, 0]
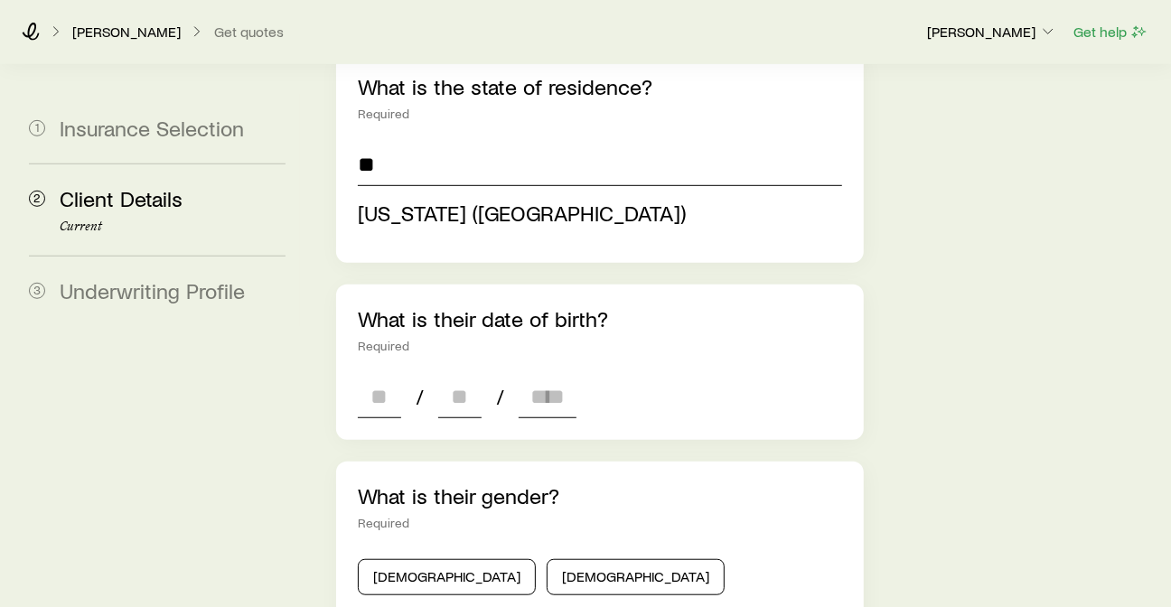
type input "**********"
click at [438, 352] on div "**********" at bounding box center [600, 477] width 528 height 1558
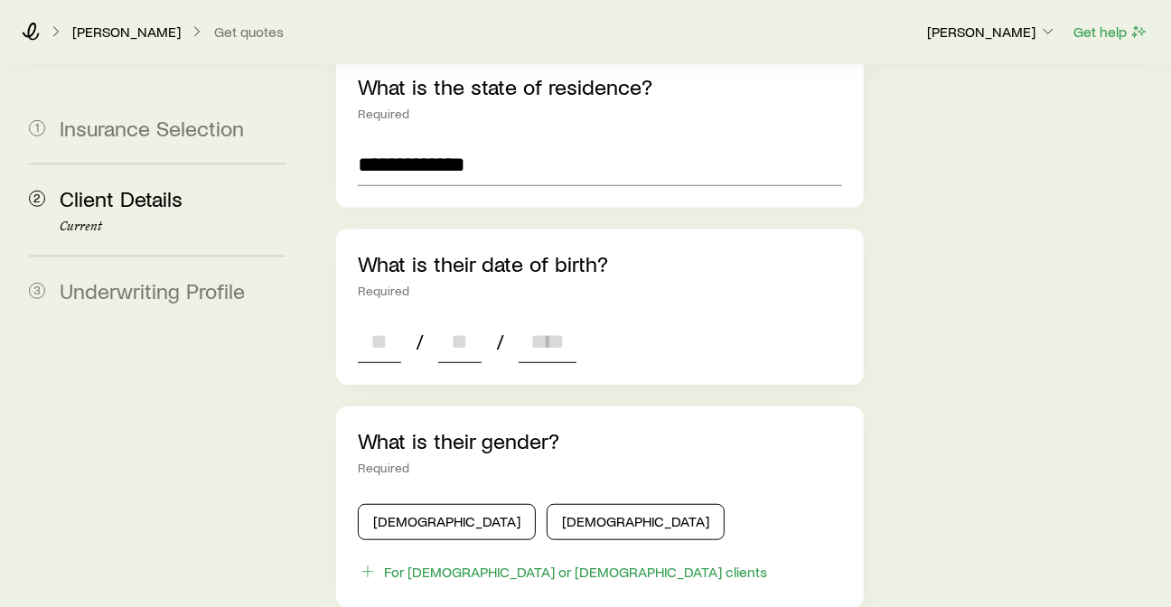
click at [401, 320] on input at bounding box center [379, 341] width 43 height 43
type input "**"
type input "****"
type input "*"
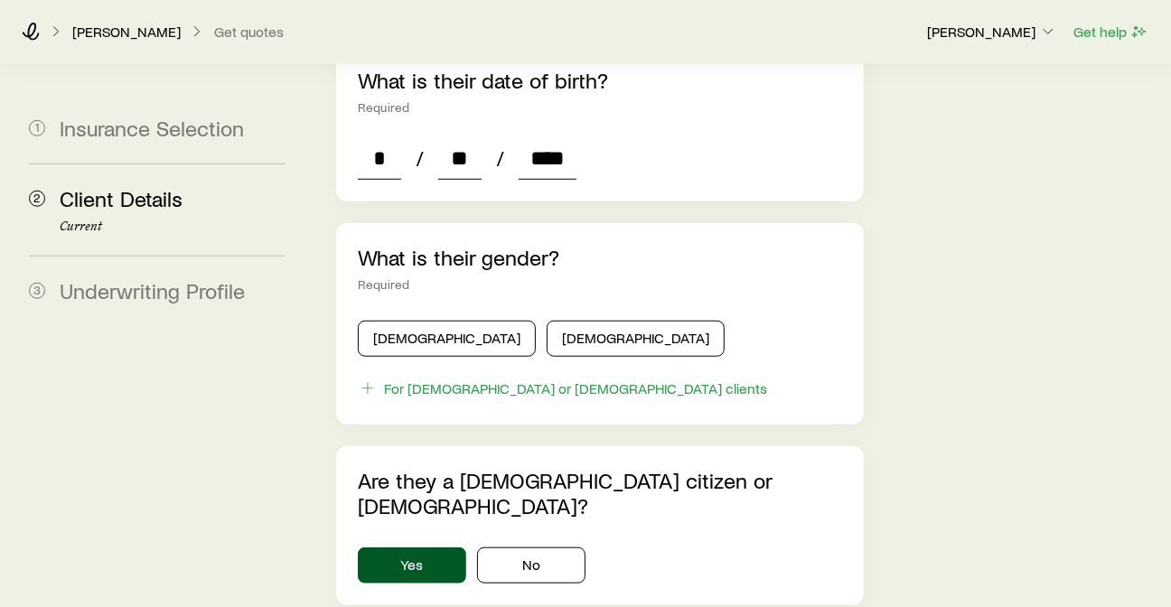
scroll to position [802, 0]
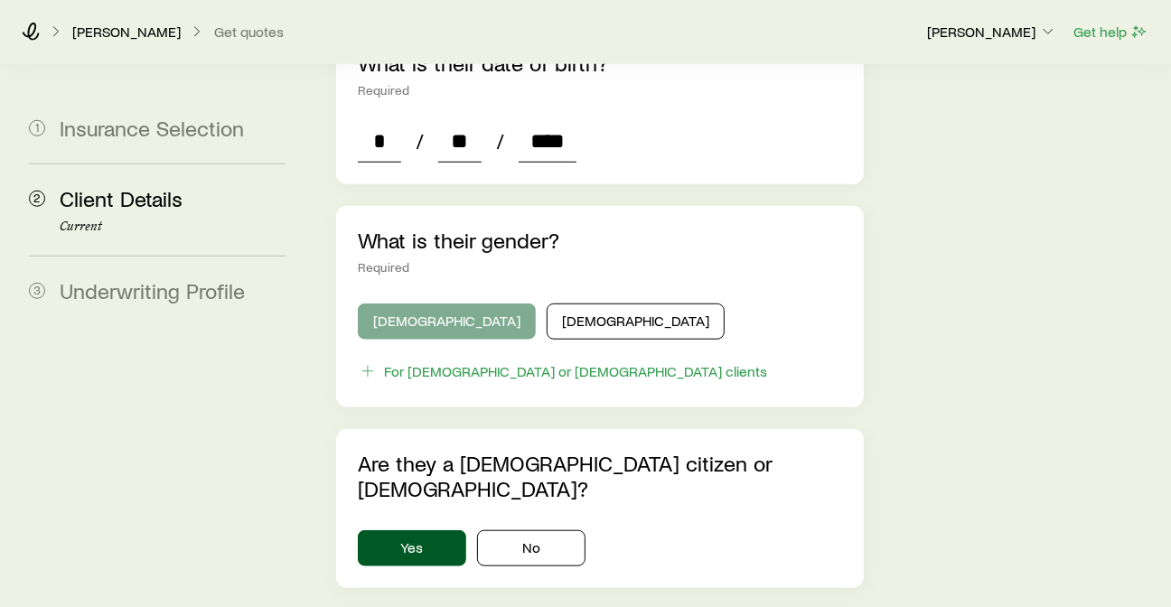
type input "****"
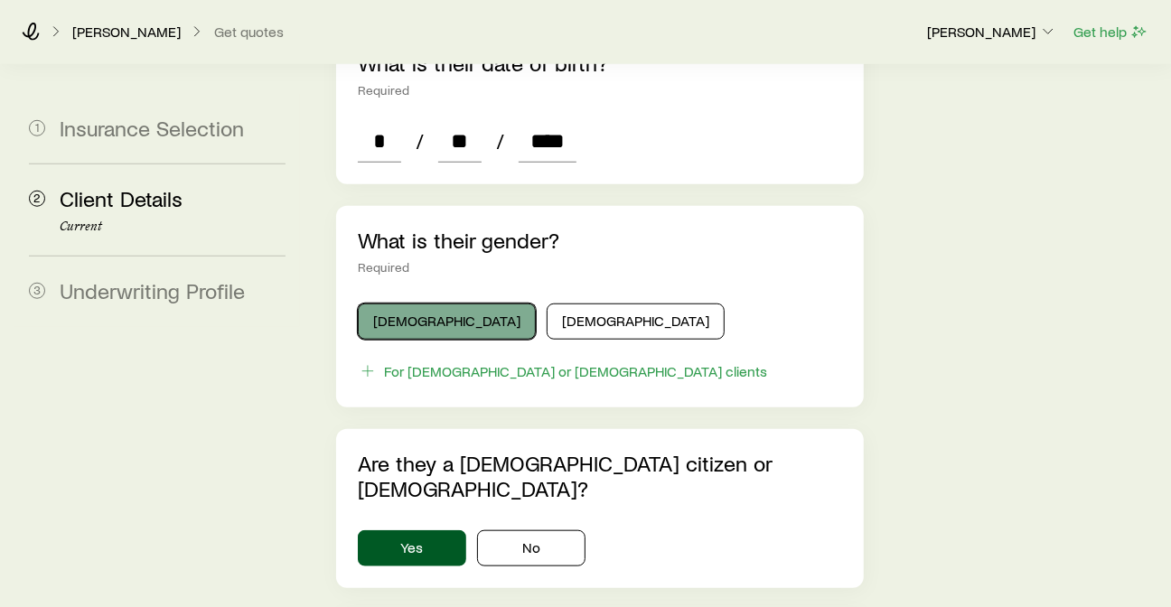
click at [448, 304] on button "Male" at bounding box center [447, 322] width 178 height 36
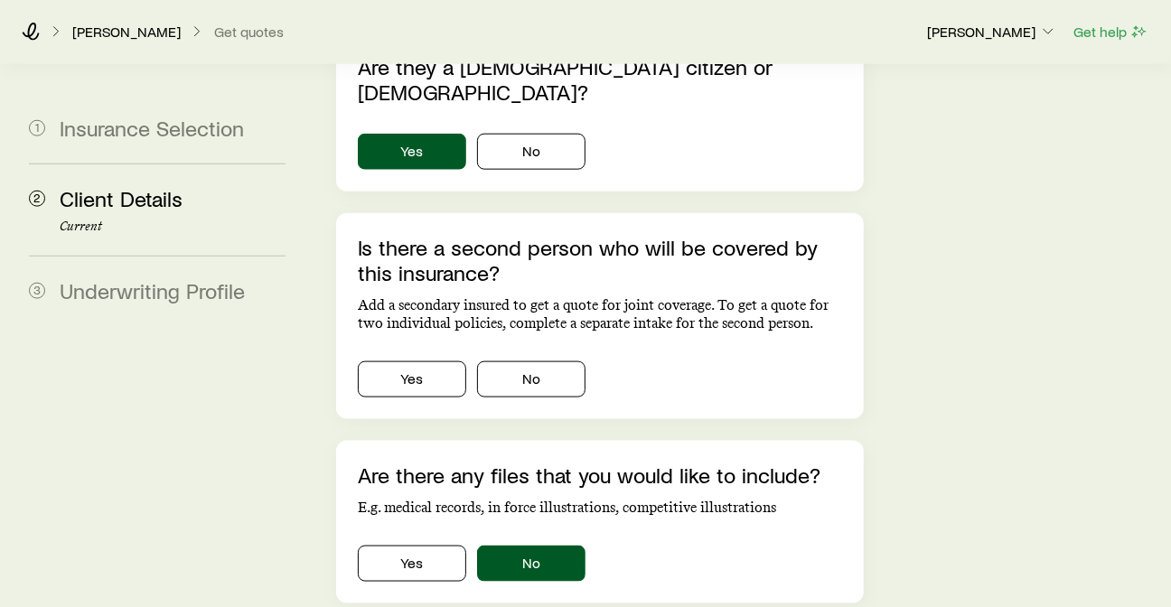
scroll to position [1205, 0]
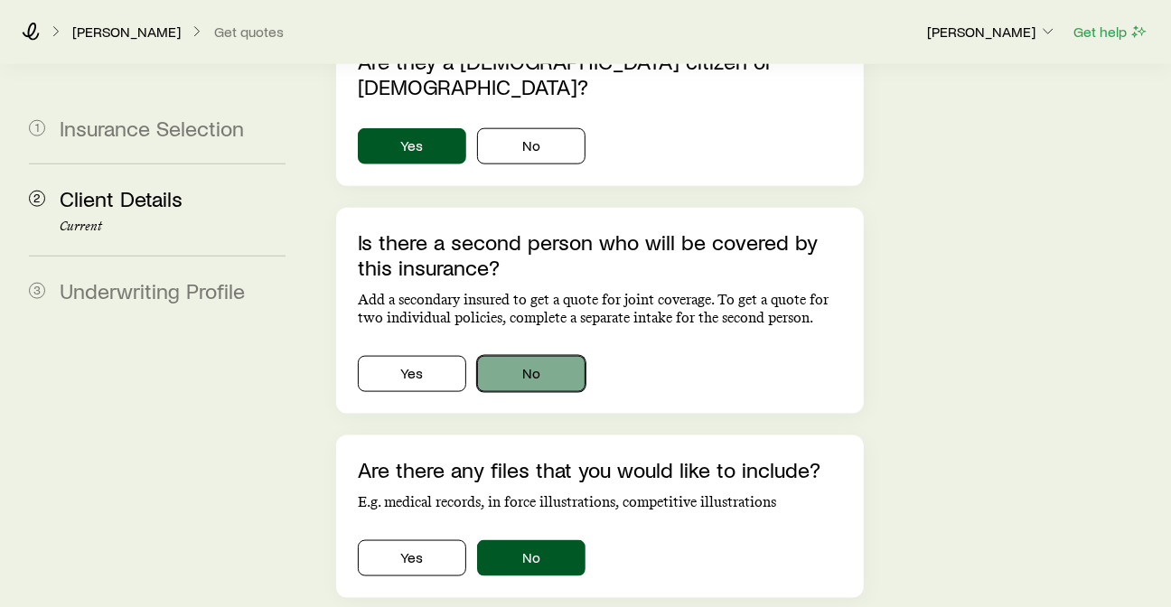
click at [563, 356] on button "No" at bounding box center [531, 374] width 108 height 36
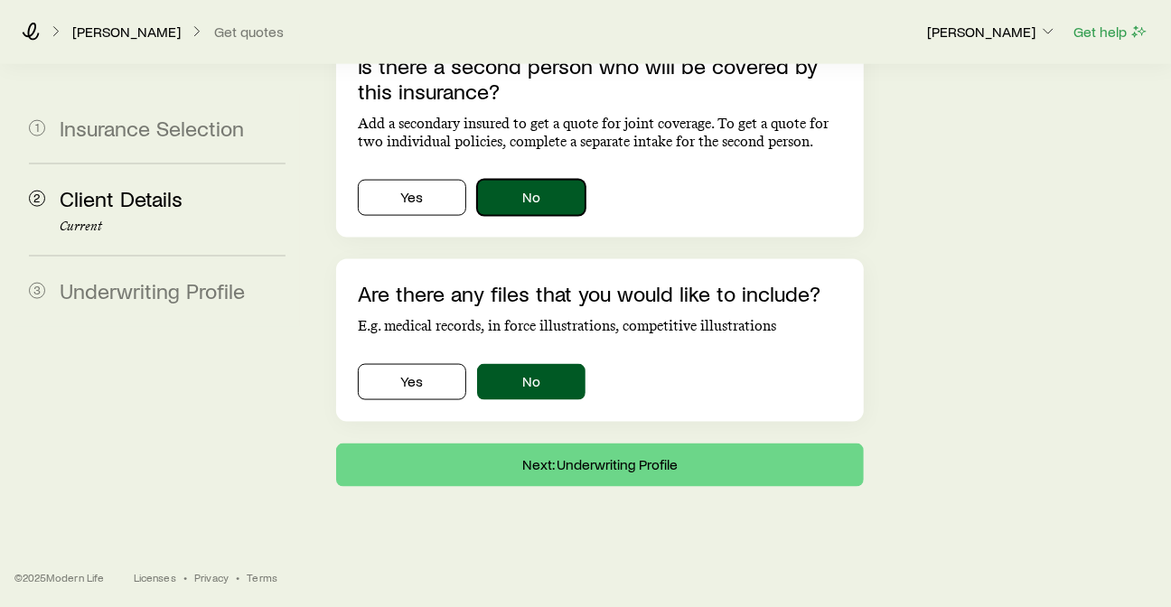
scroll to position [1399, 0]
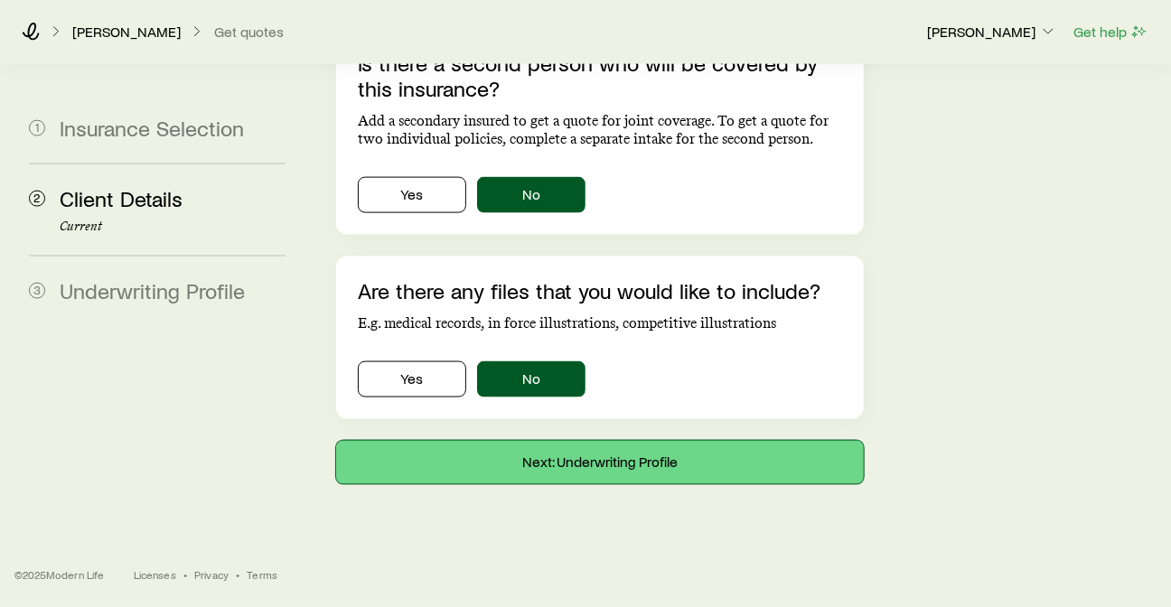
click at [660, 465] on button "Next: Underwriting Profile" at bounding box center [600, 462] width 528 height 43
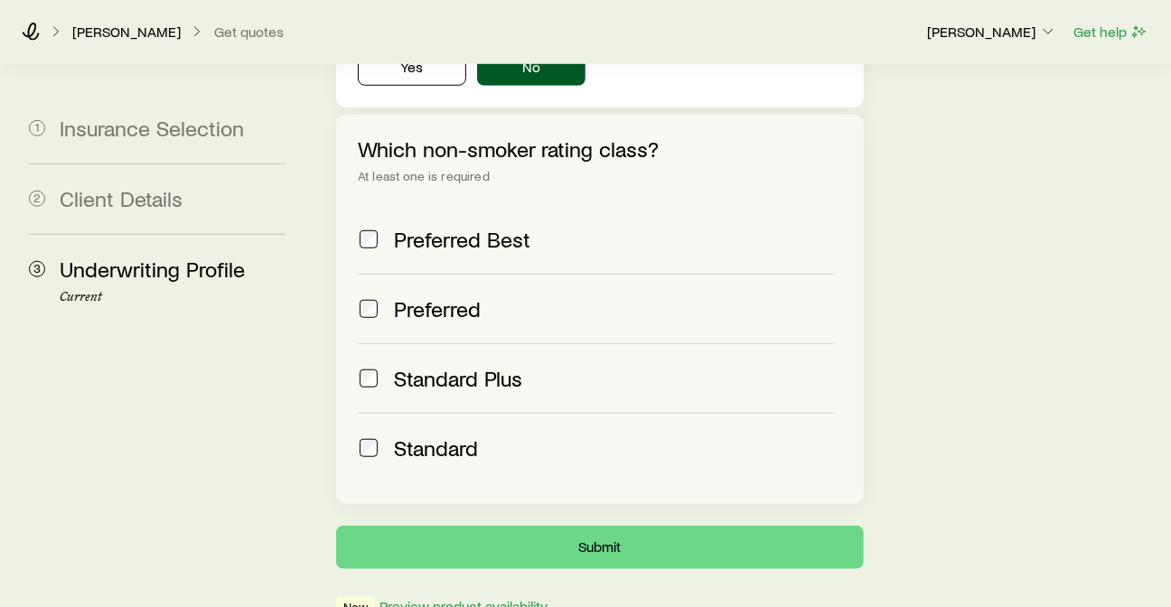
scroll to position [889, 0]
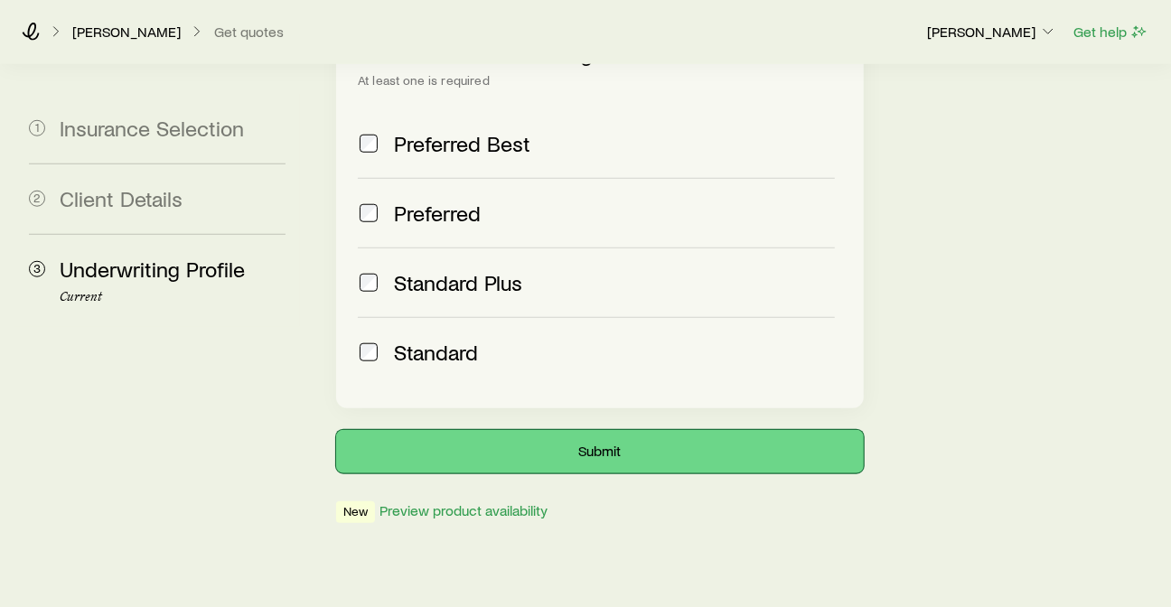
click at [630, 430] on button "Submit" at bounding box center [600, 451] width 528 height 43
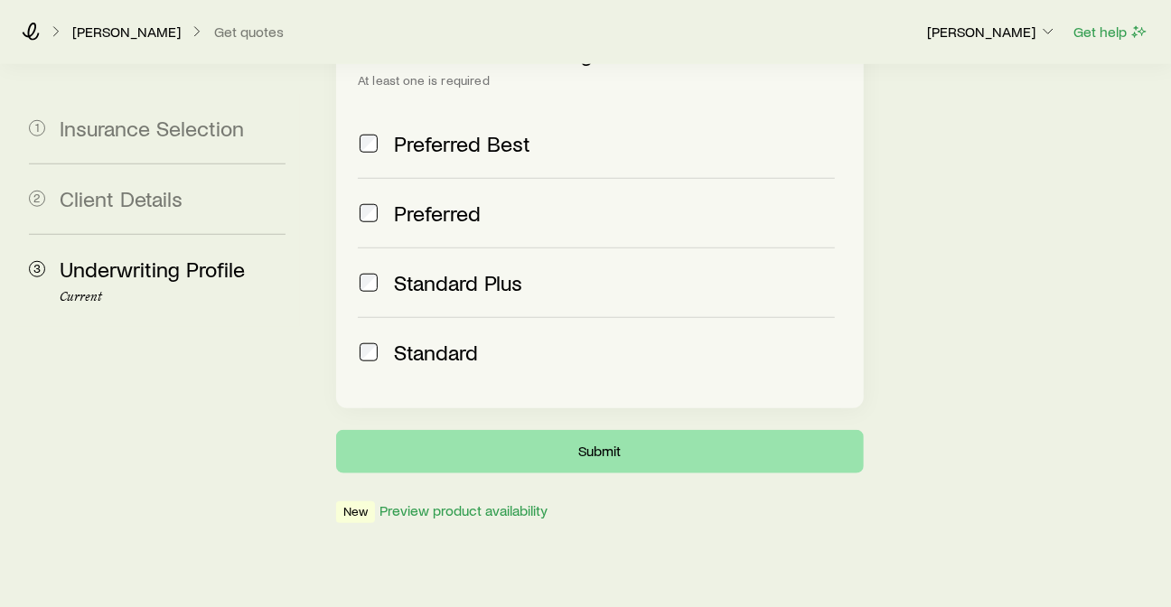
scroll to position [0, 0]
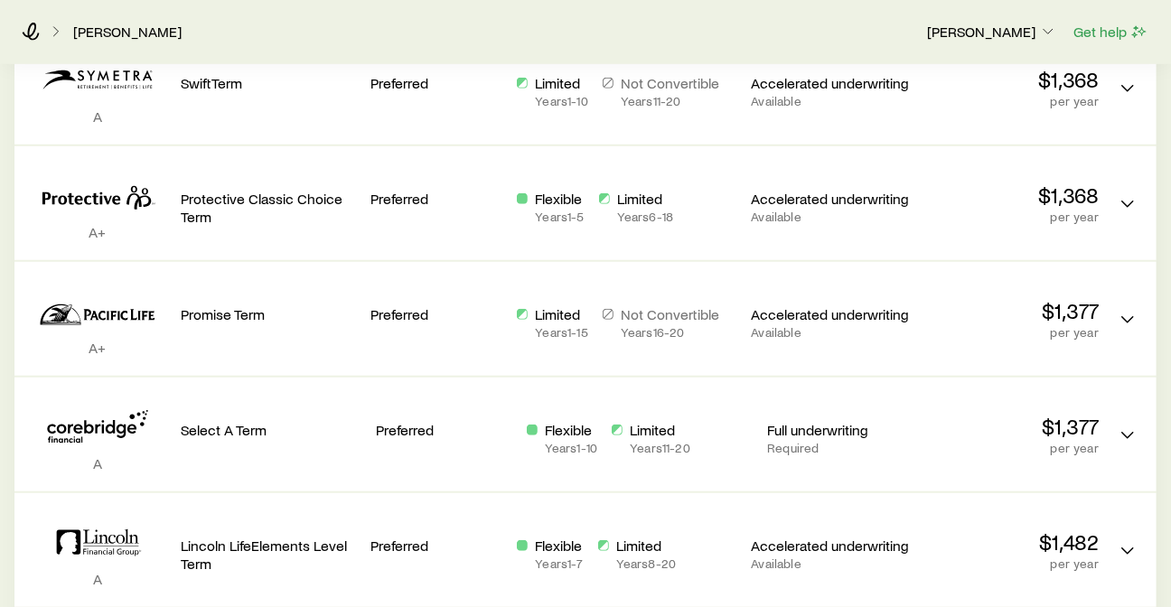
scroll to position [702, 0]
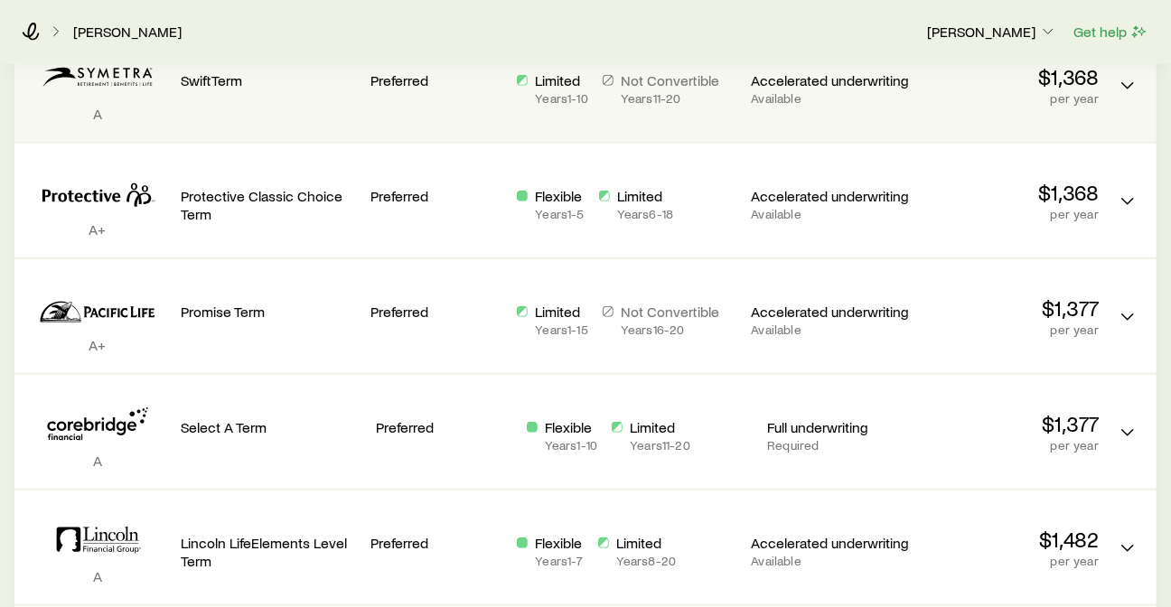
click at [837, 78] on p "Accelerated underwriting" at bounding box center [830, 80] width 157 height 18
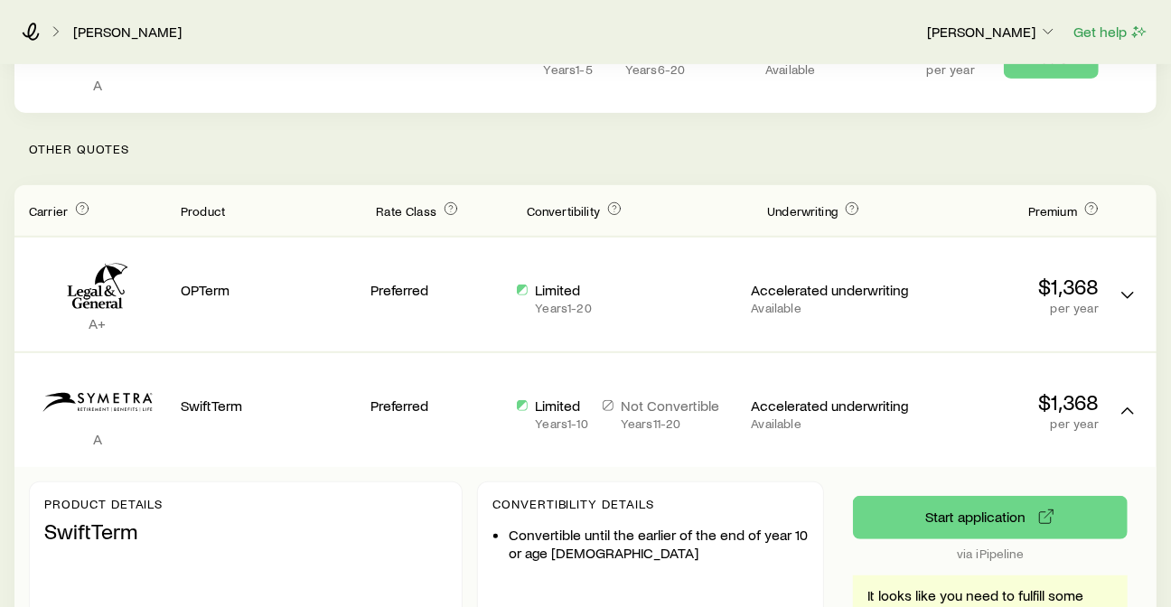
scroll to position [361, 0]
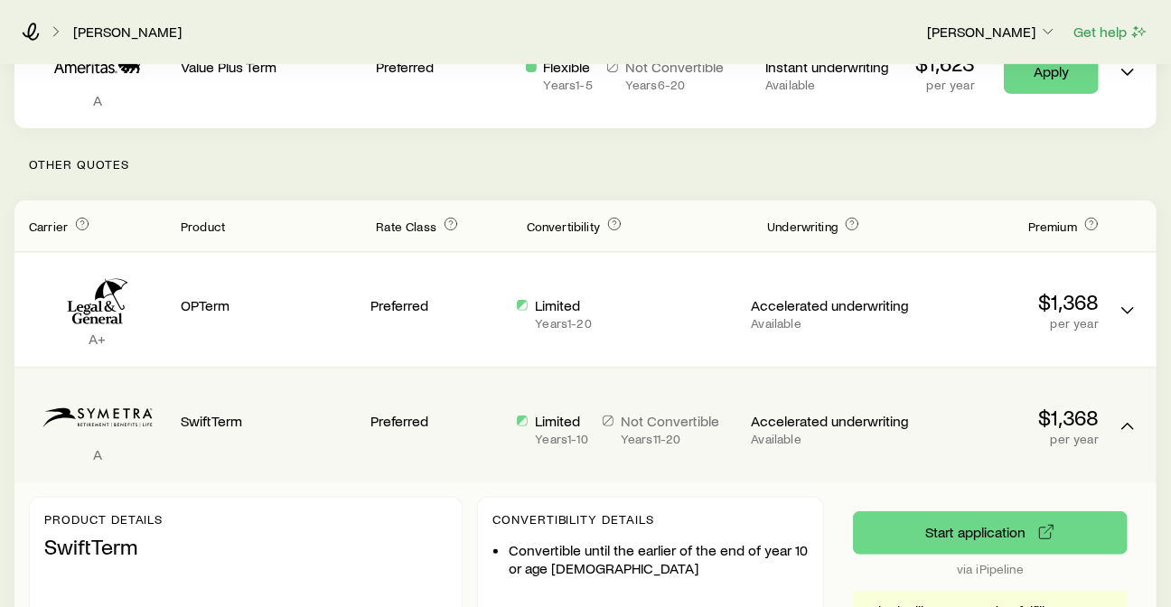
click at [861, 419] on p "Accelerated underwriting" at bounding box center [830, 421] width 157 height 18
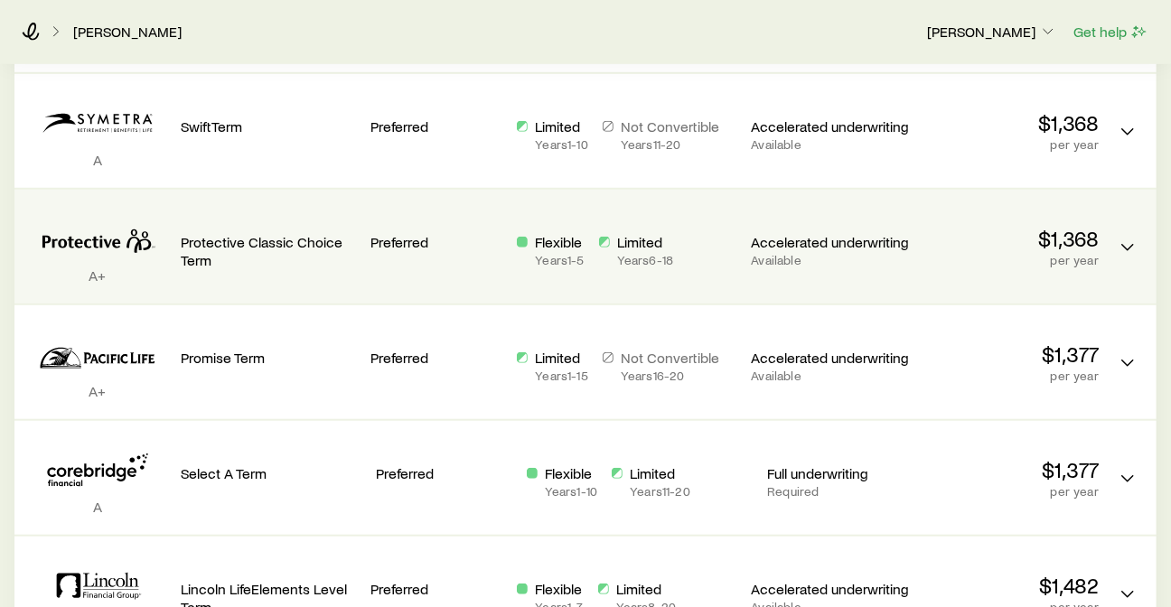
scroll to position [662, 0]
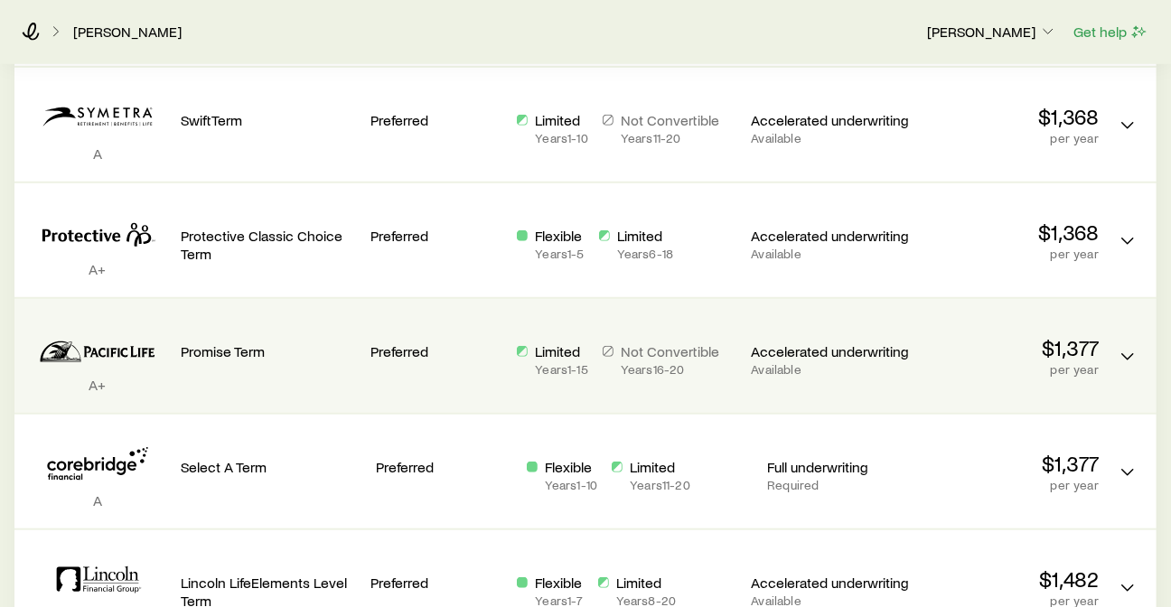
click at [825, 352] on p "Accelerated underwriting" at bounding box center [830, 352] width 157 height 18
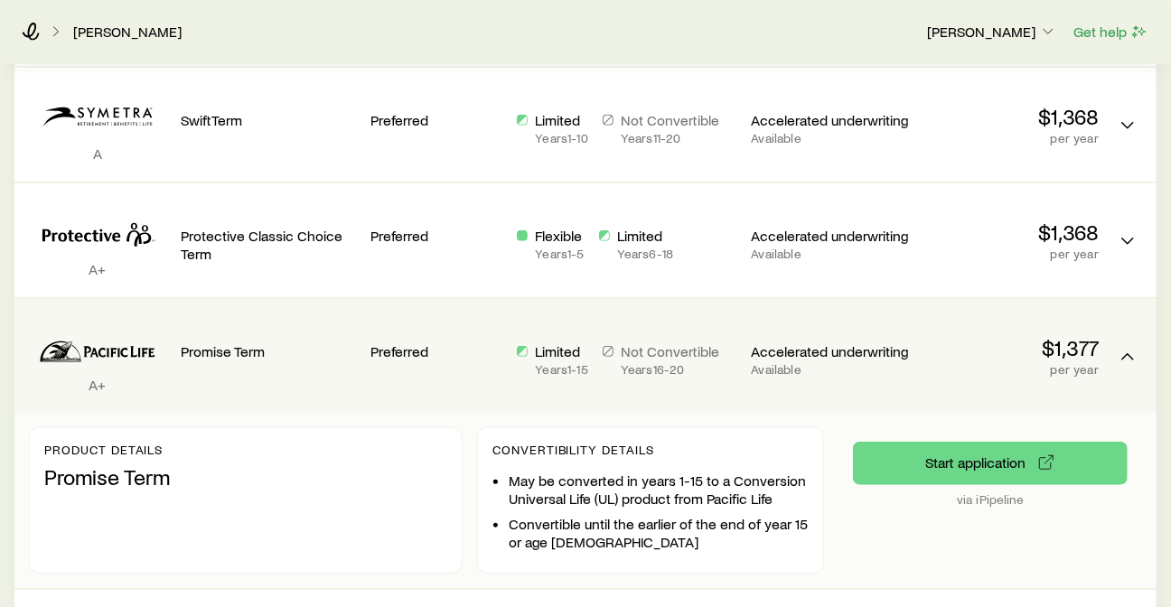
click at [853, 352] on p "Accelerated underwriting" at bounding box center [830, 352] width 157 height 18
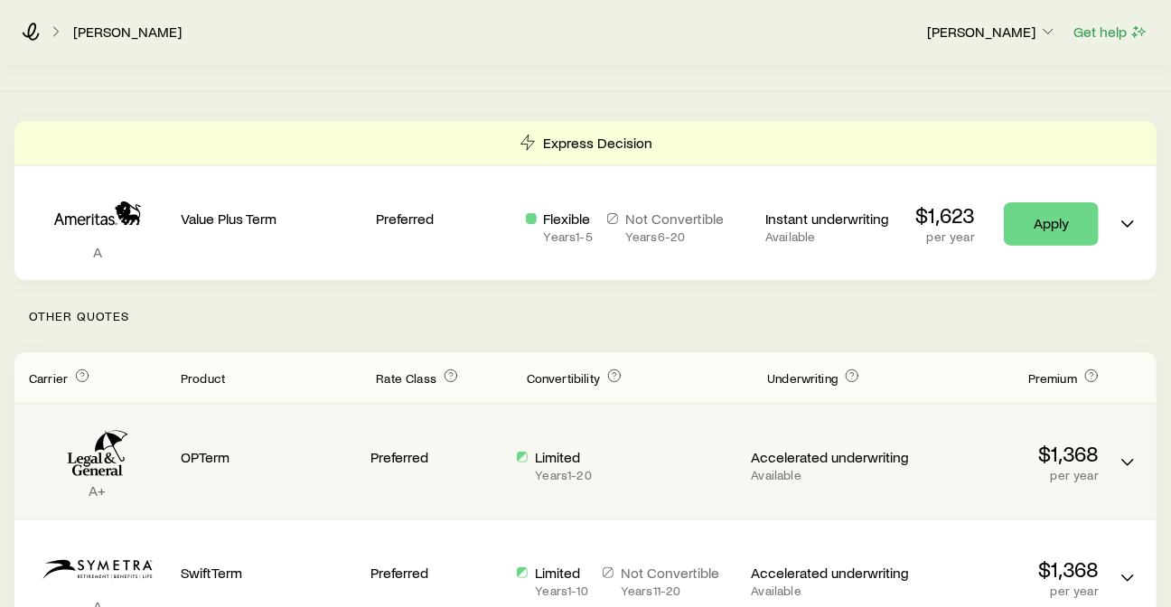
scroll to position [201, 0]
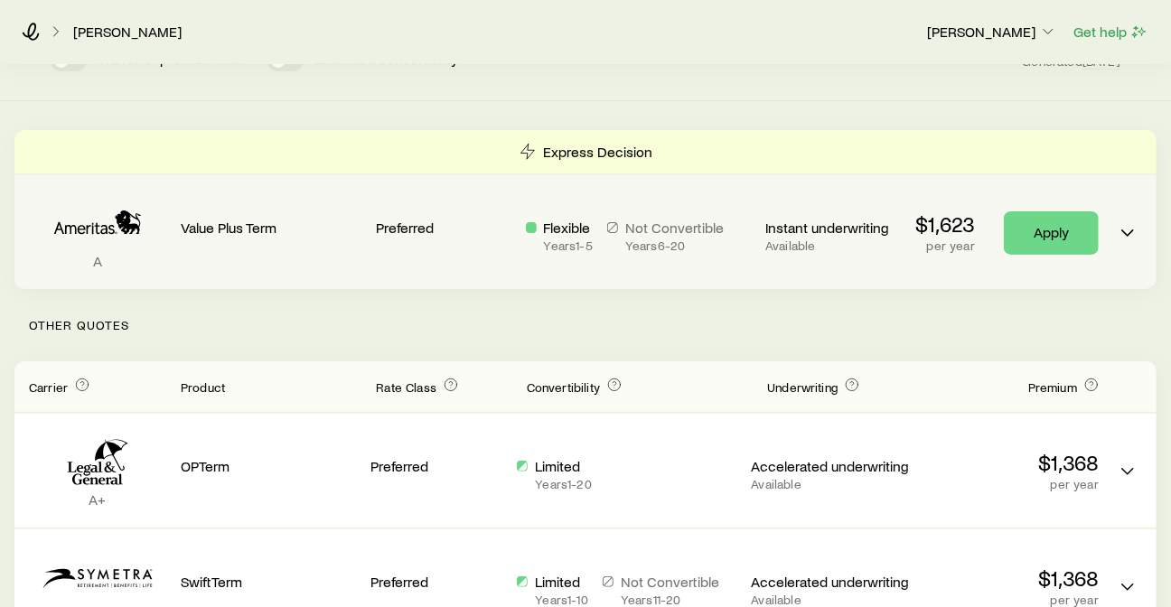
click at [800, 230] on p "Instant underwriting" at bounding box center [833, 228] width 136 height 18
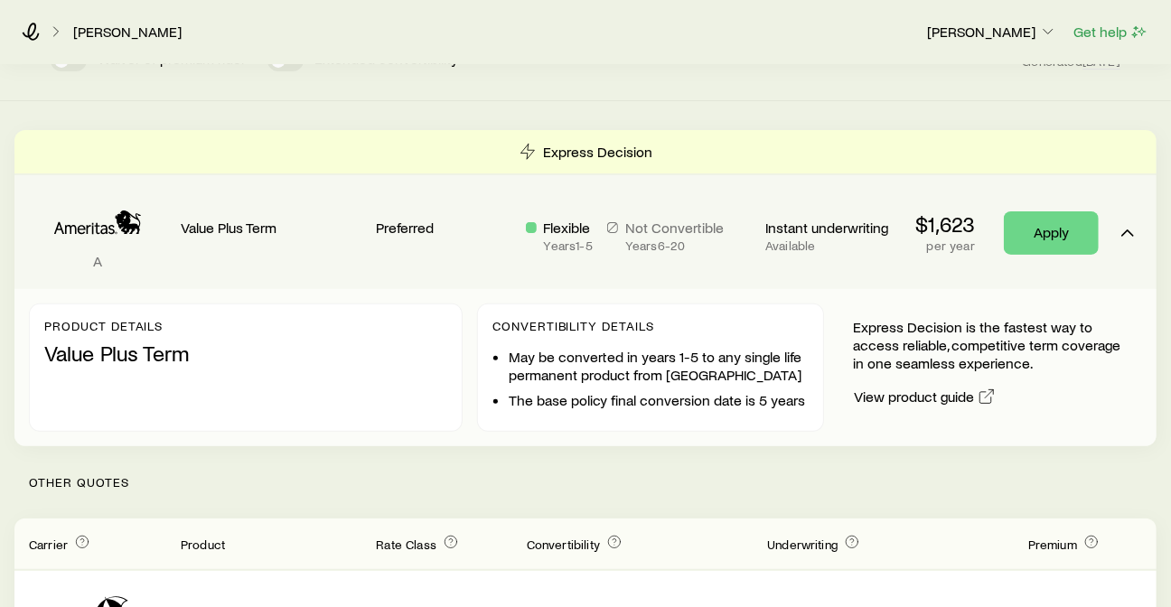
click at [790, 228] on p "Instant underwriting" at bounding box center [833, 228] width 136 height 18
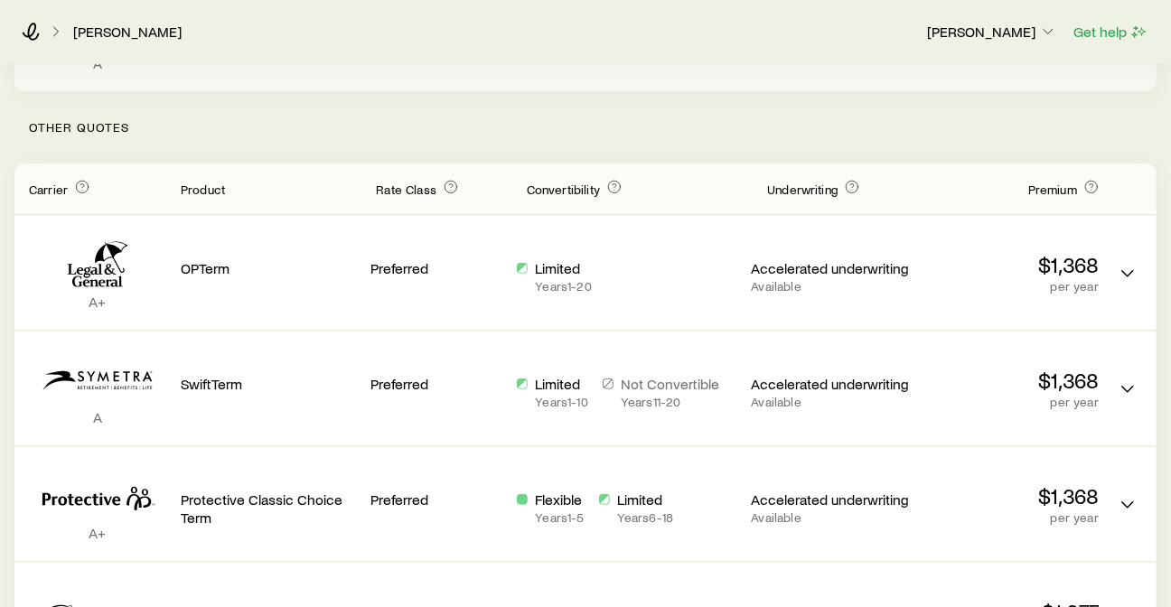
scroll to position [401, 0]
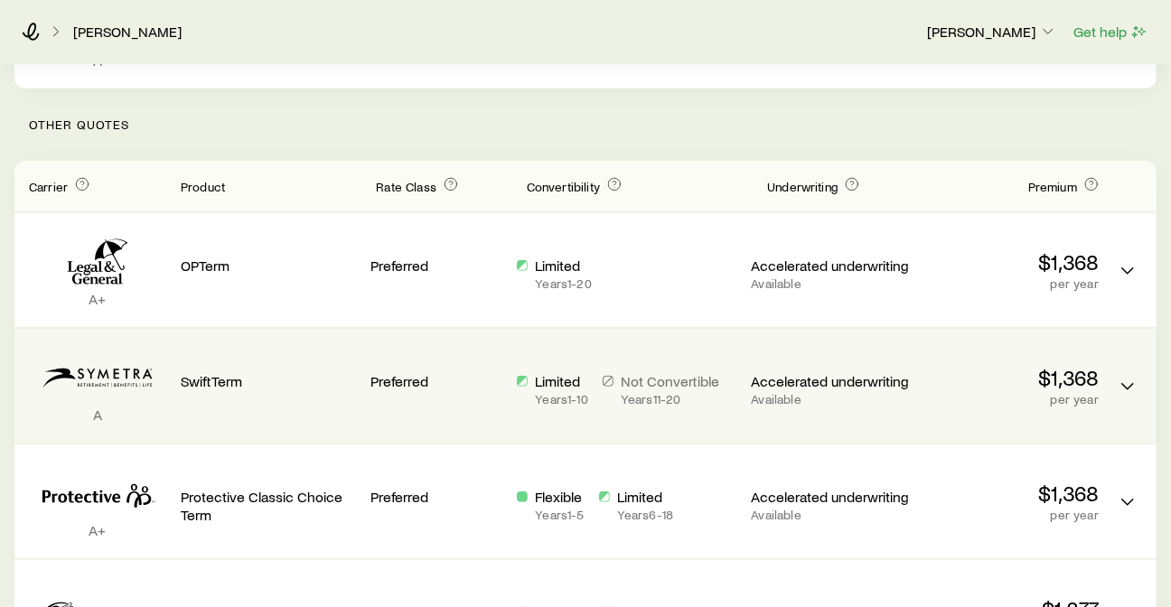
click at [800, 380] on p "Accelerated underwriting" at bounding box center [830, 381] width 157 height 18
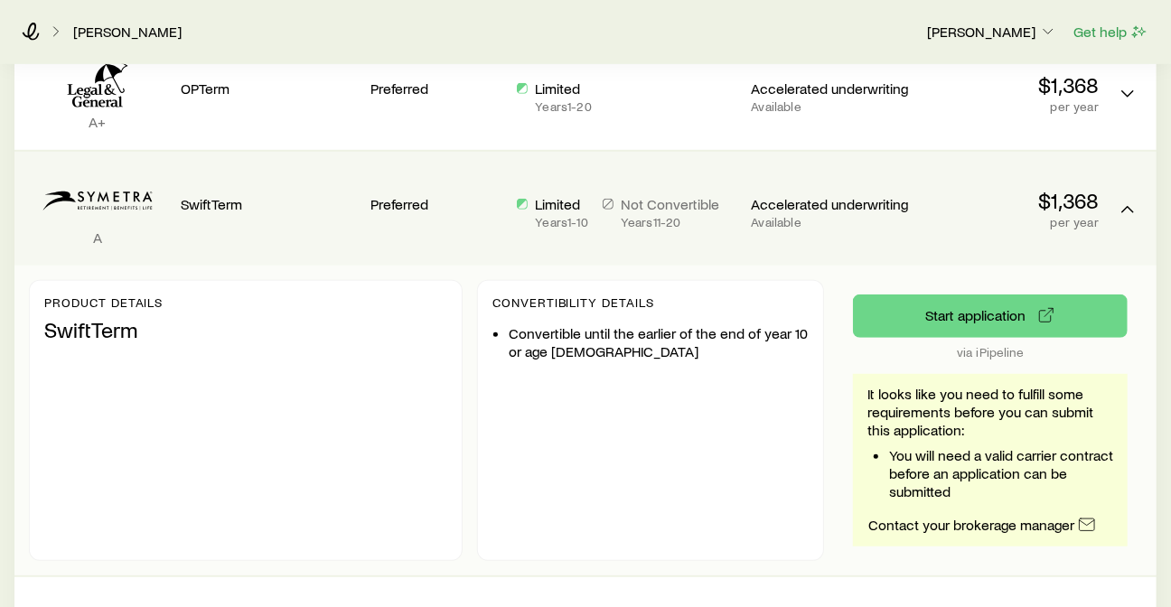
scroll to position [502, 0]
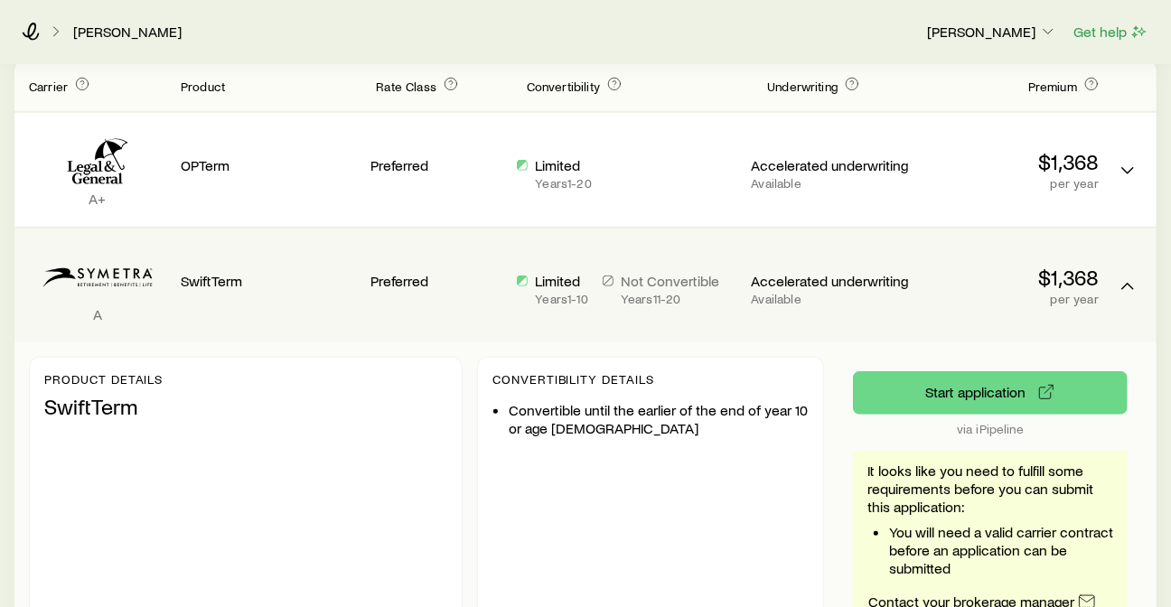
click at [823, 277] on p "Accelerated underwriting" at bounding box center [830, 281] width 157 height 18
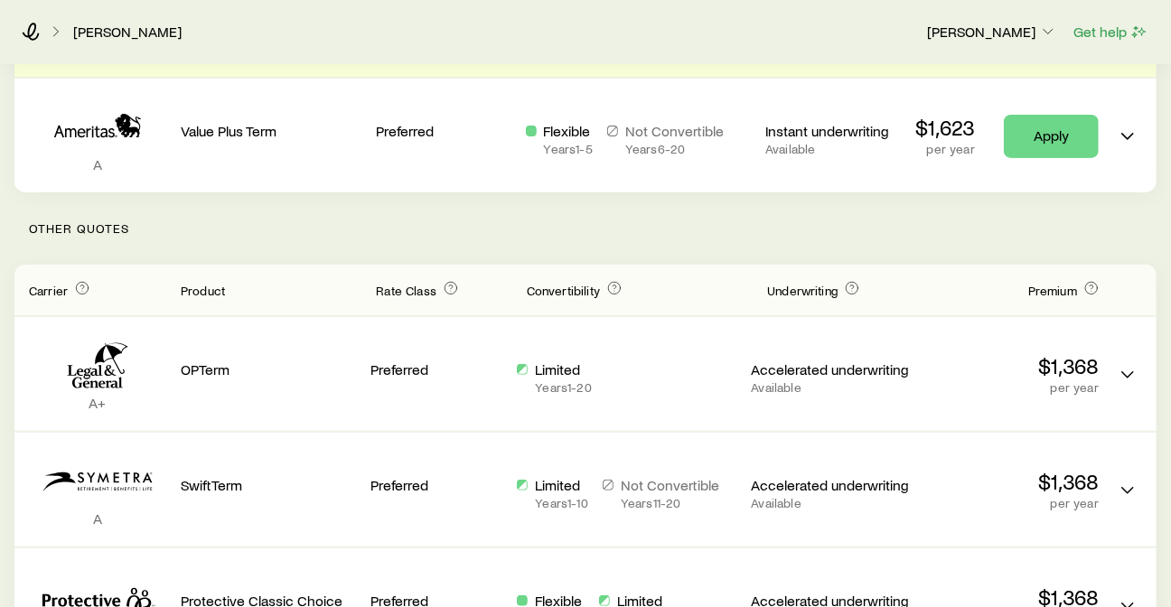
scroll to position [301, 0]
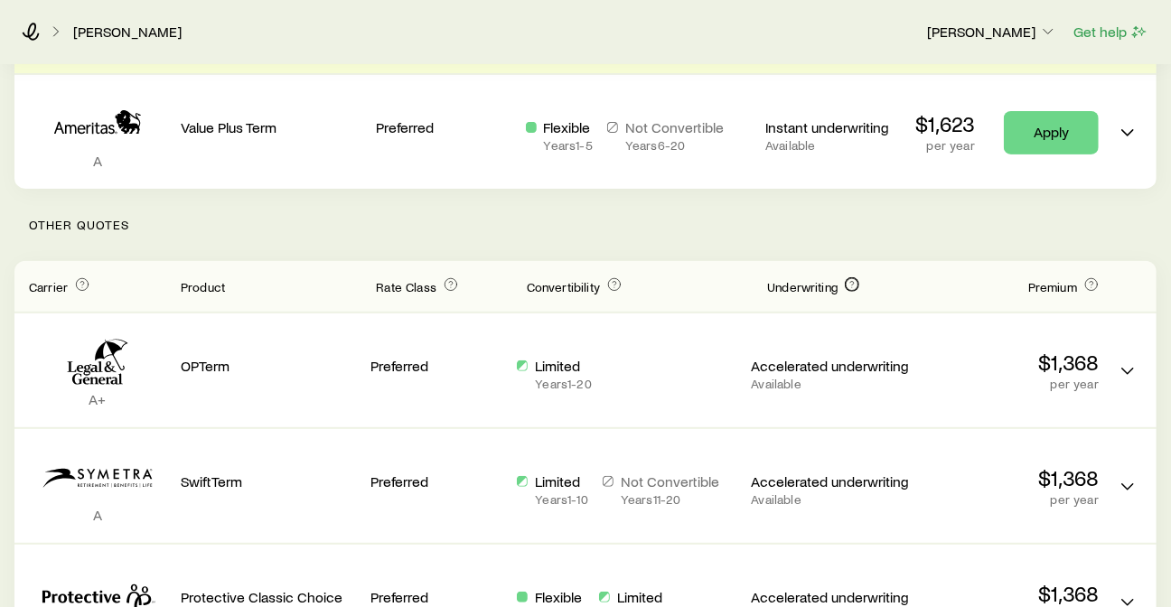
click at [850, 282] on icon "Term quotes" at bounding box center [852, 284] width 14 height 14
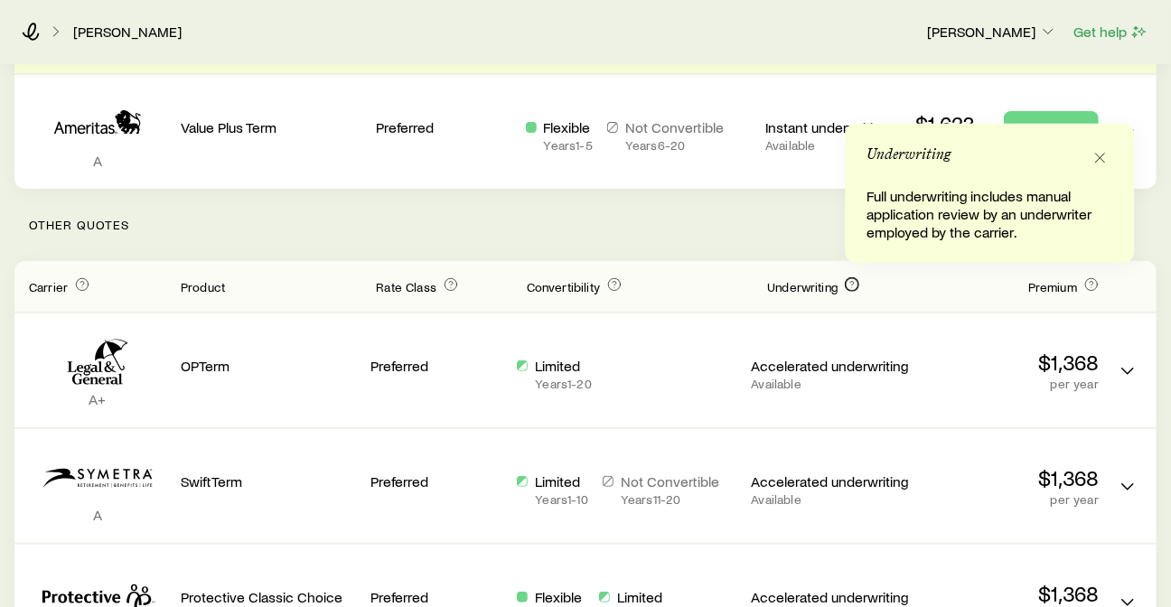
click at [850, 282] on icon "Term quotes" at bounding box center [852, 284] width 4 height 4
click at [821, 218] on p "Other Quotes" at bounding box center [585, 225] width 1142 height 72
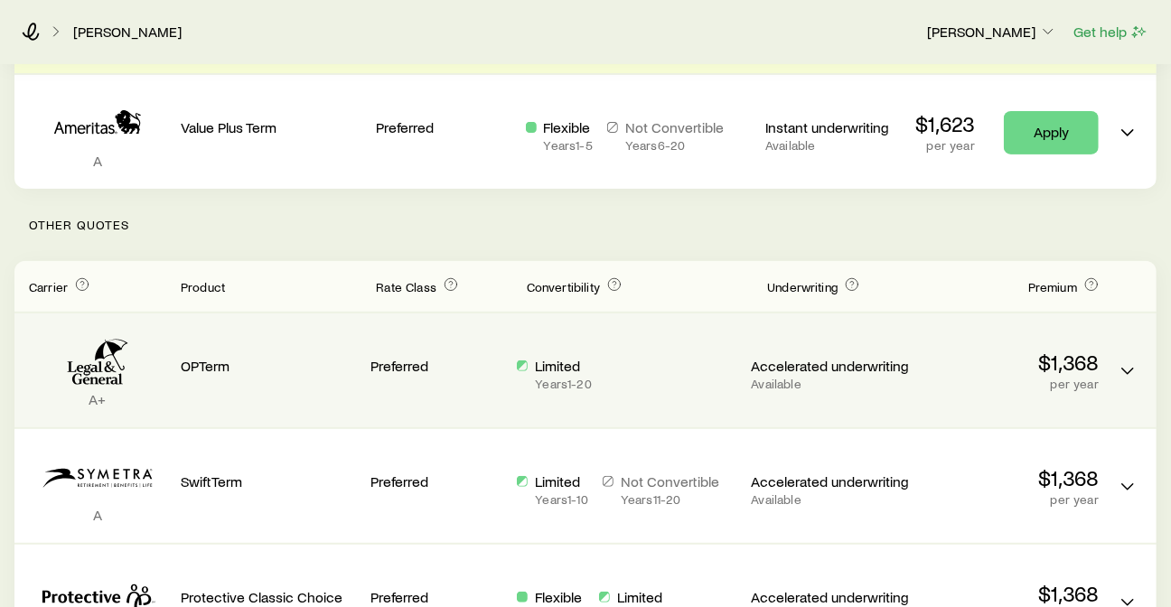
click at [878, 363] on p "Accelerated underwriting" at bounding box center [830, 366] width 157 height 18
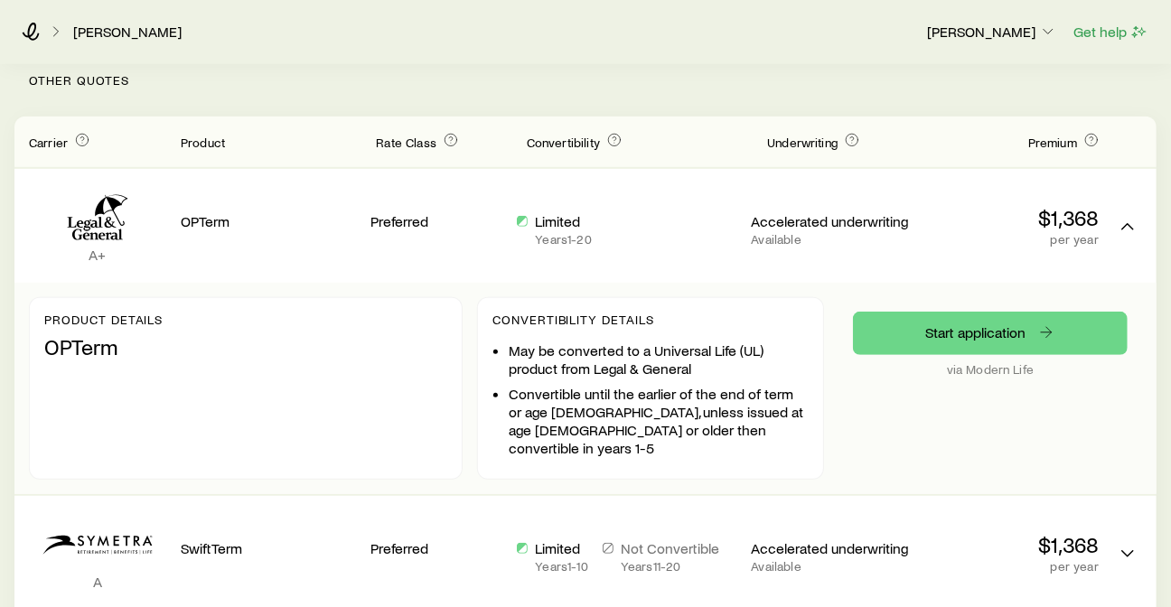
scroll to position [502, 0]
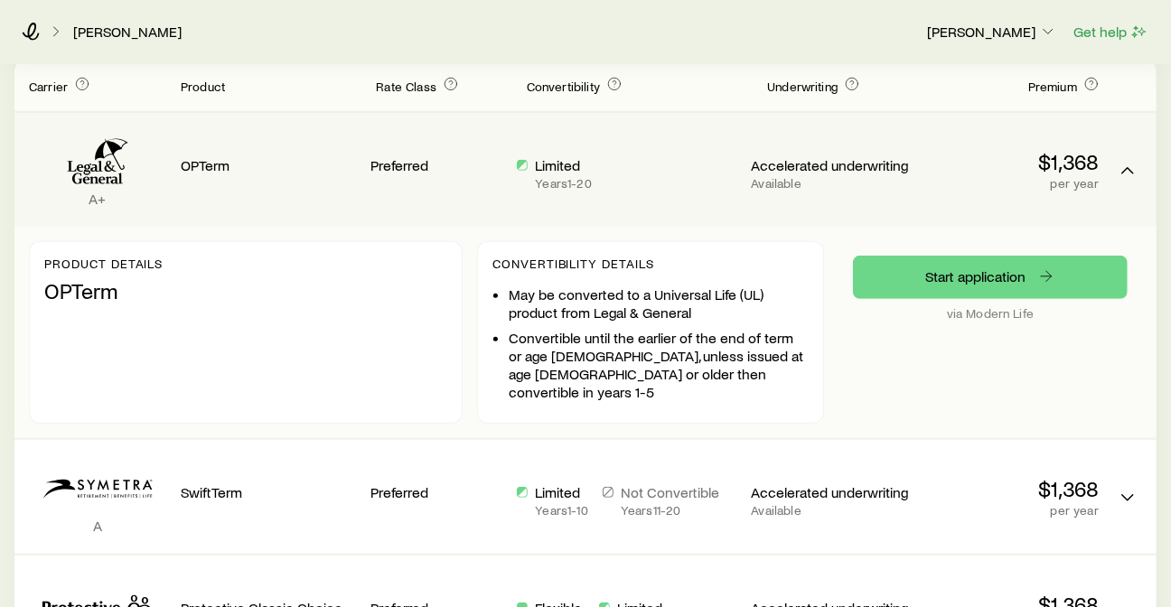
click at [896, 164] on p "Accelerated underwriting" at bounding box center [830, 165] width 157 height 18
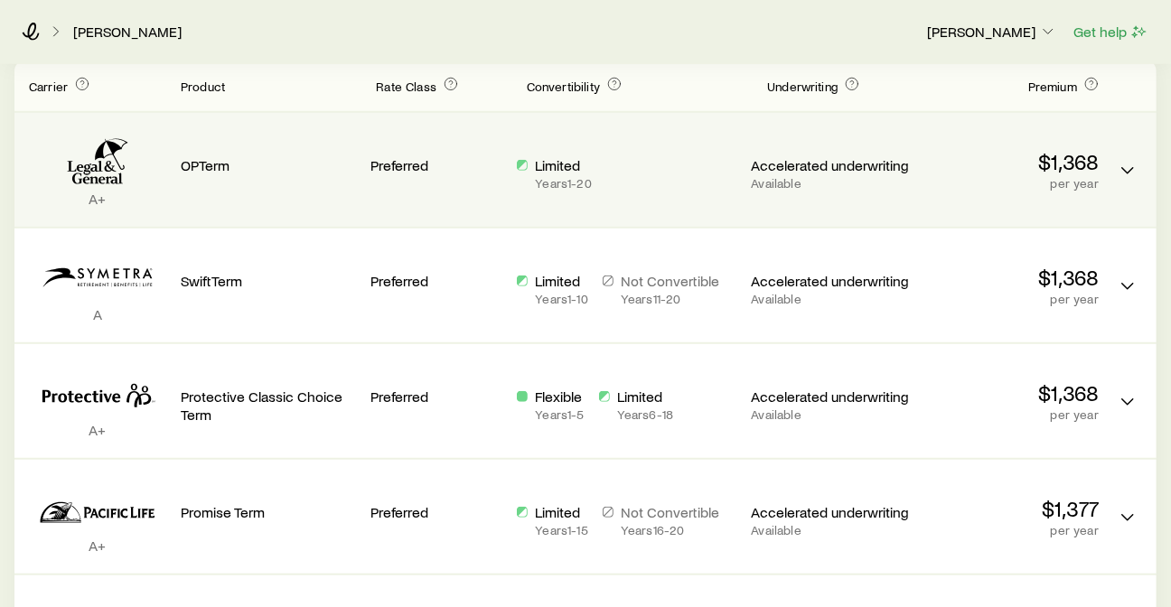
click at [896, 164] on p "Accelerated underwriting" at bounding box center [830, 165] width 157 height 18
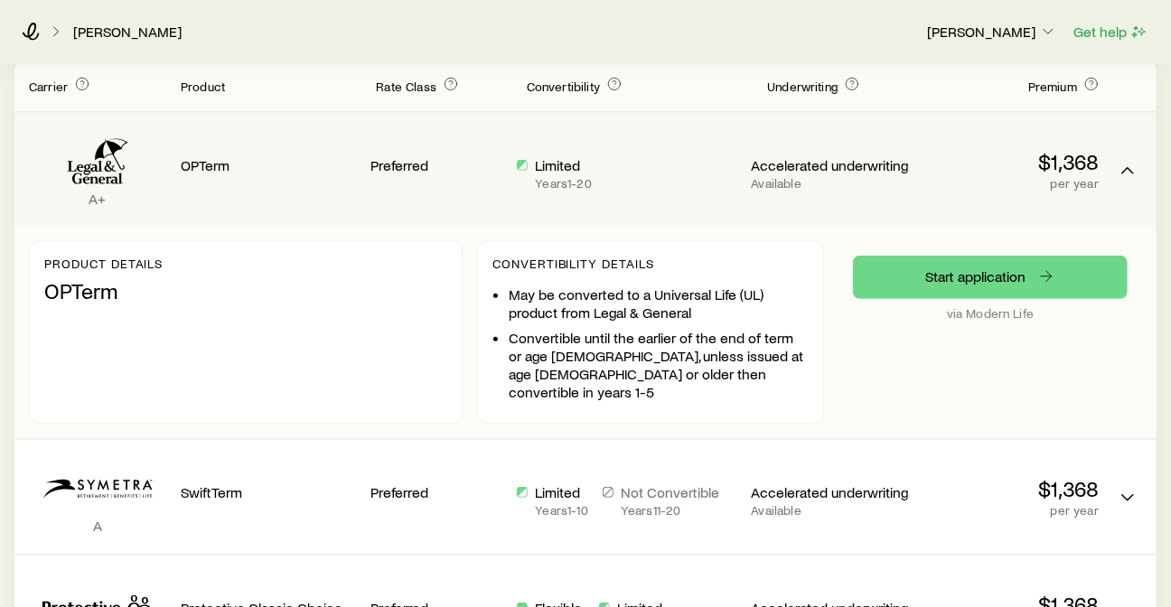
click at [896, 164] on p "Accelerated underwriting" at bounding box center [830, 165] width 157 height 18
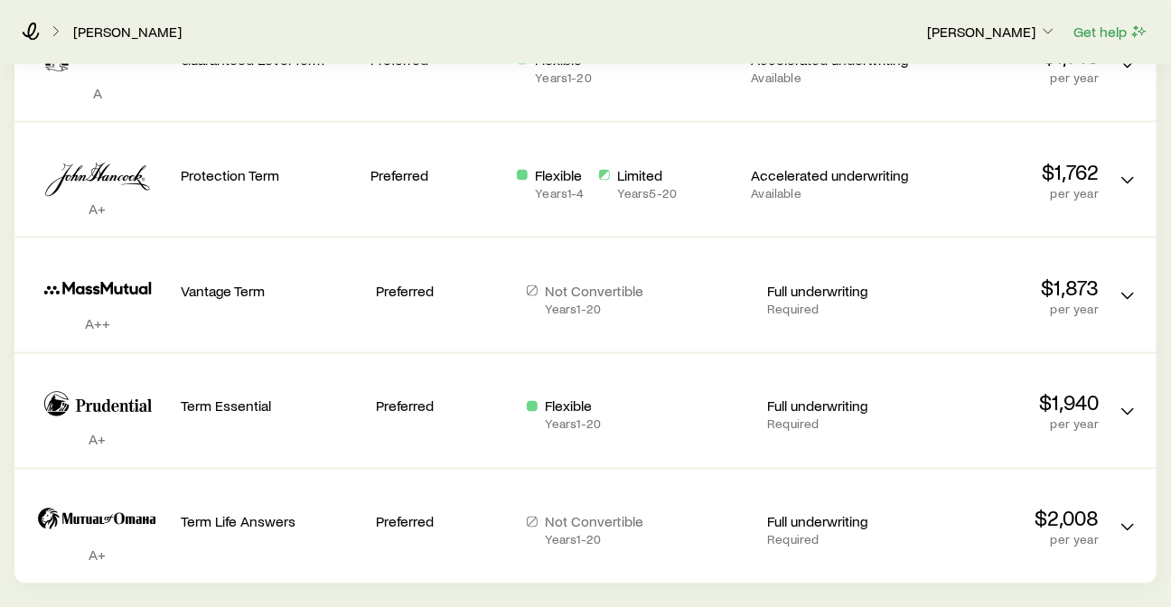
scroll to position [1706, 0]
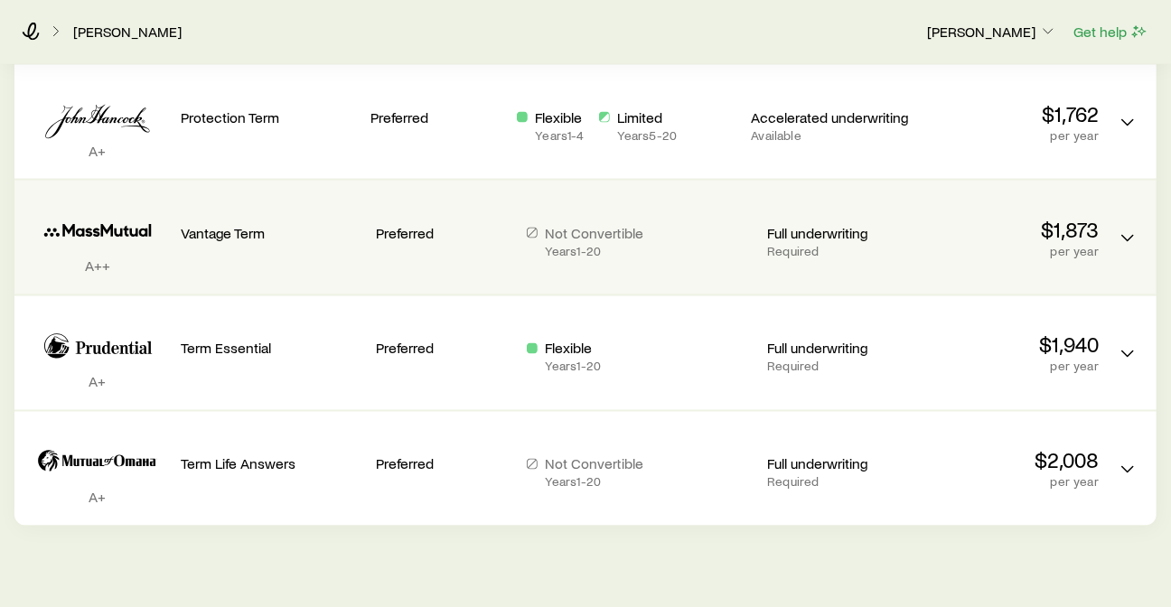
click at [831, 230] on p "Full underwriting" at bounding box center [835, 233] width 136 height 18
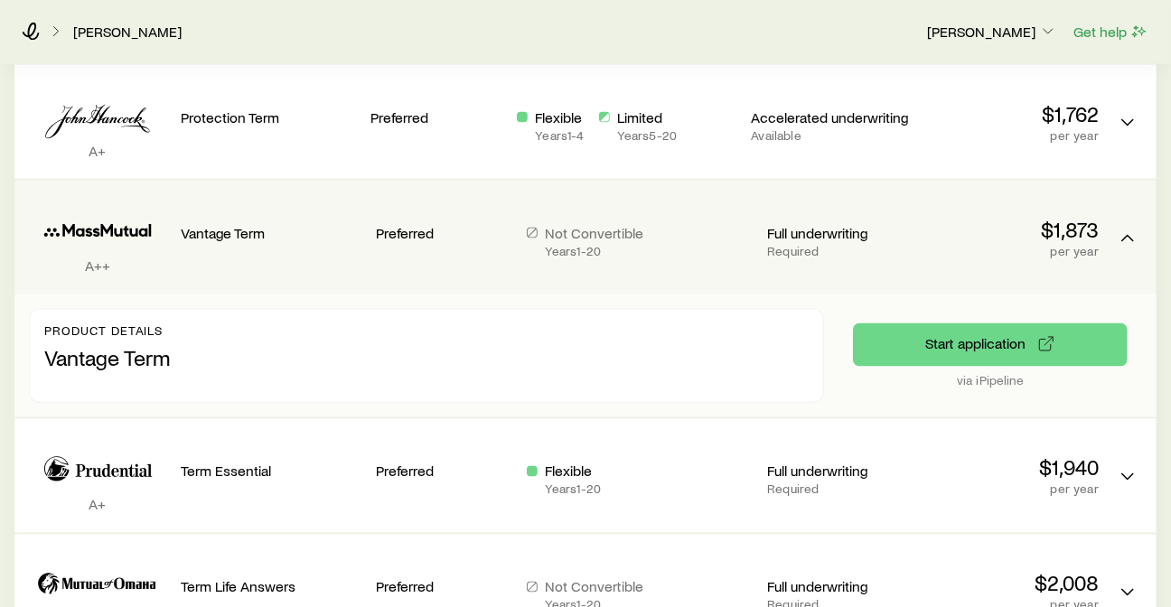
click at [829, 233] on p "Full underwriting" at bounding box center [835, 233] width 136 height 18
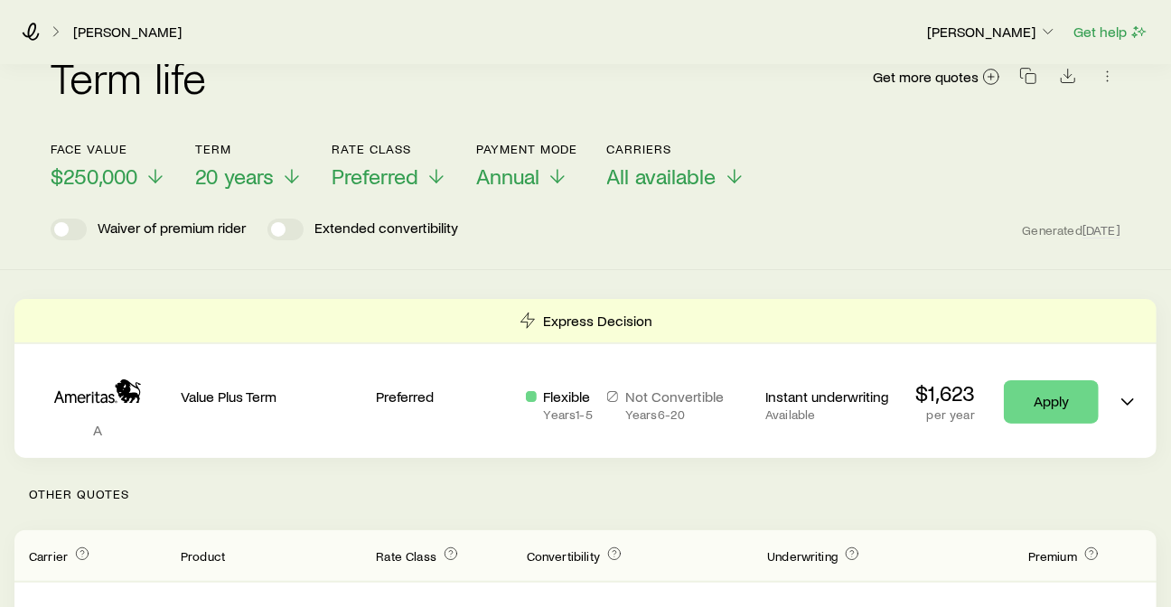
scroll to position [0, 0]
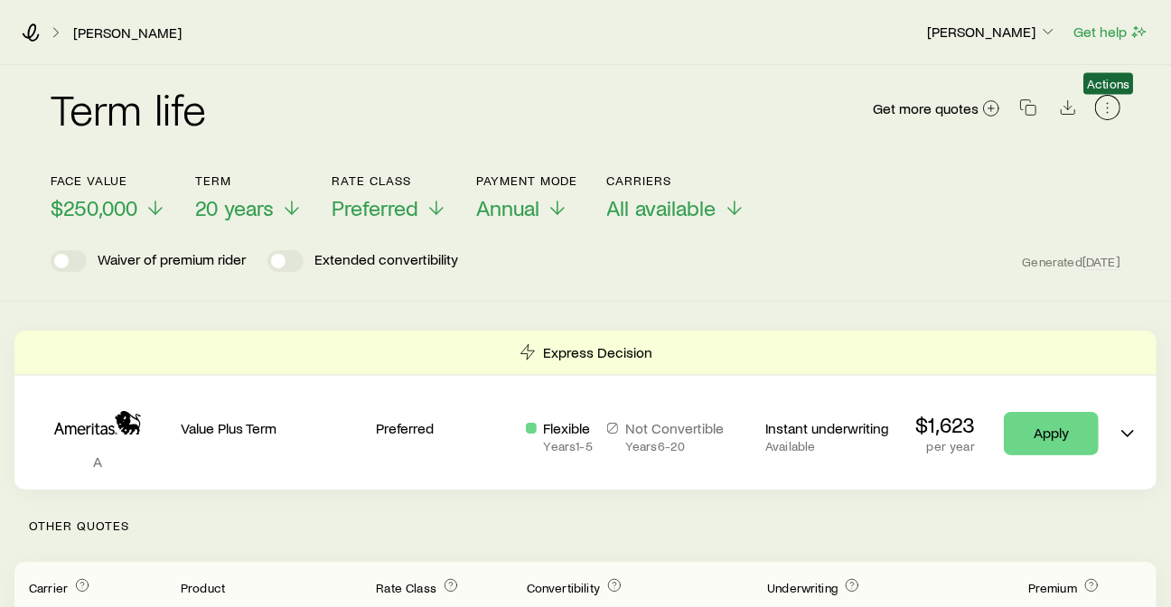
click at [1106, 104] on icon "button" at bounding box center [1108, 108] width 18 height 18
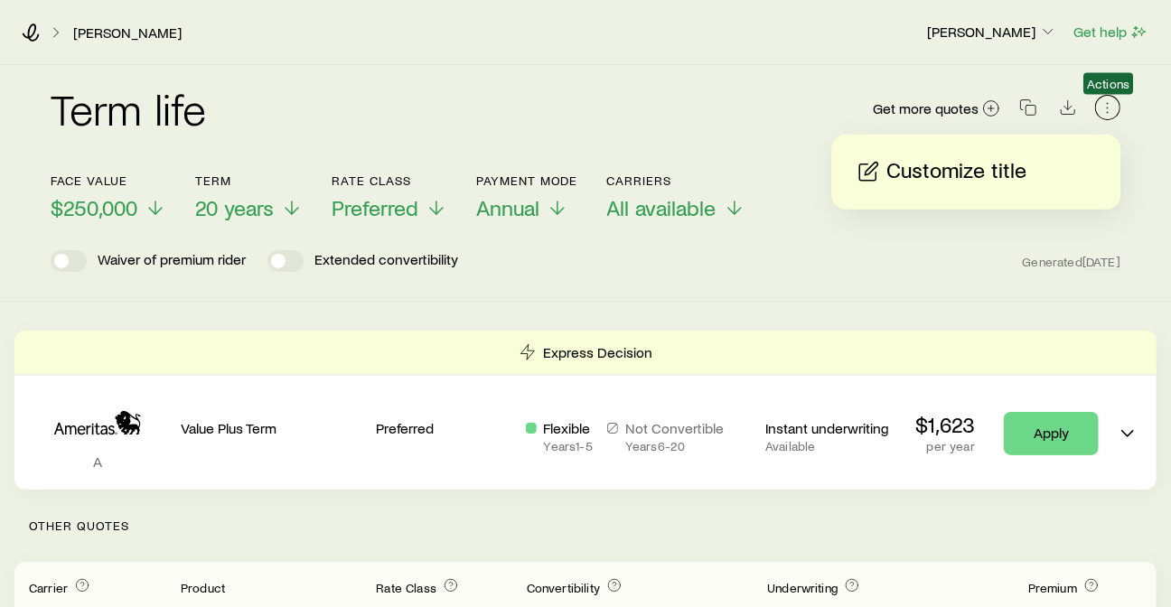
click at [1106, 104] on icon "button" at bounding box center [1108, 108] width 18 height 18
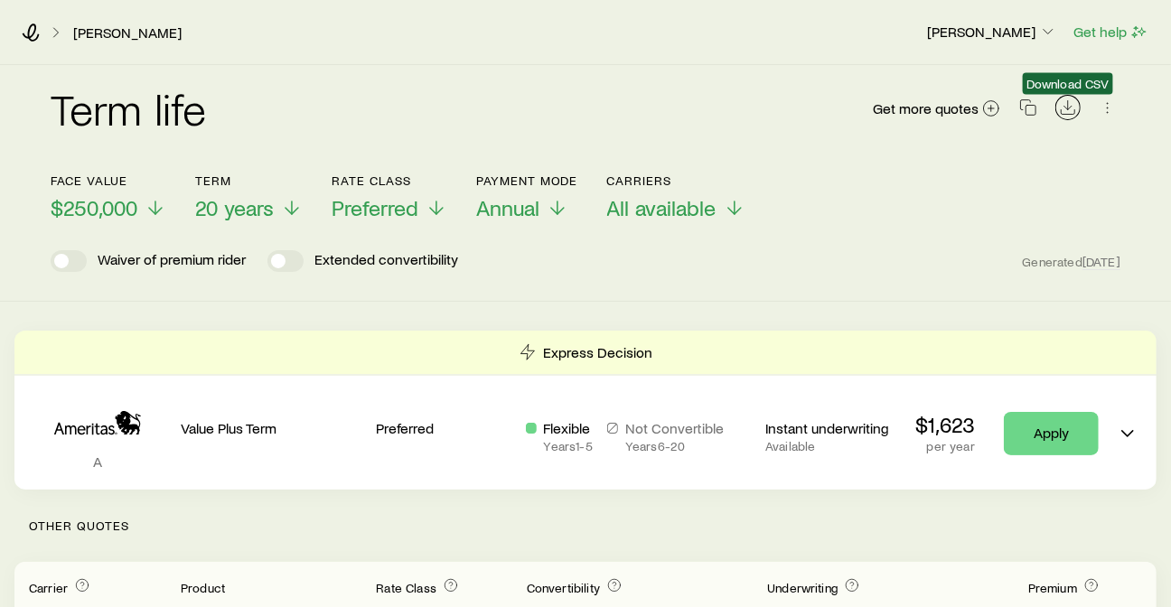
click at [1068, 109] on polyline "Download CSV" at bounding box center [1068, 108] width 7 height 4
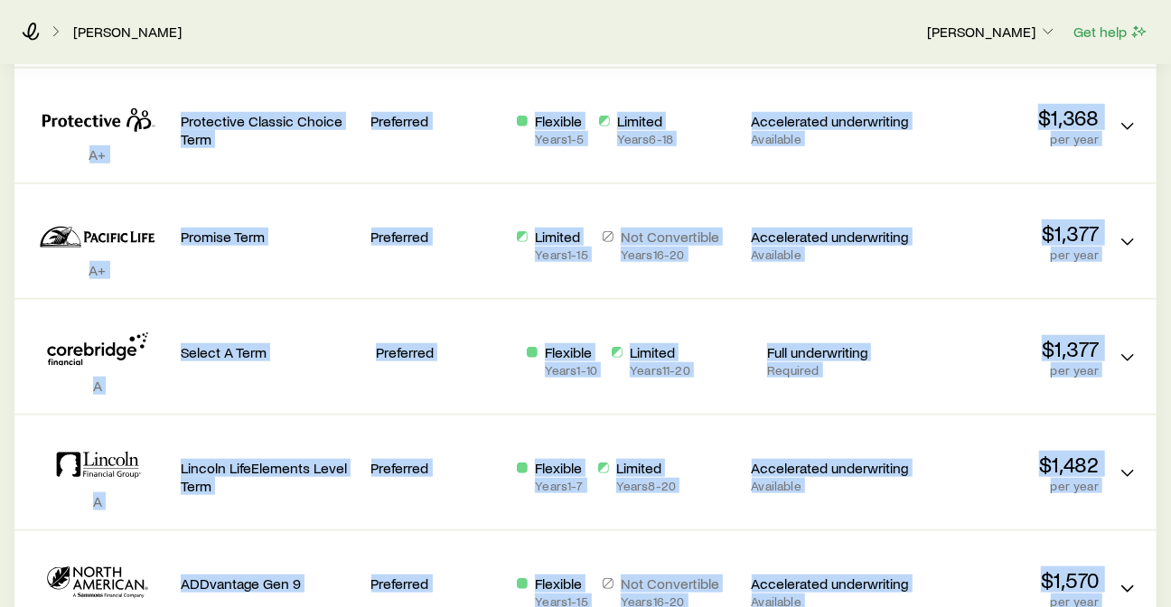
scroll to position [1111, 0]
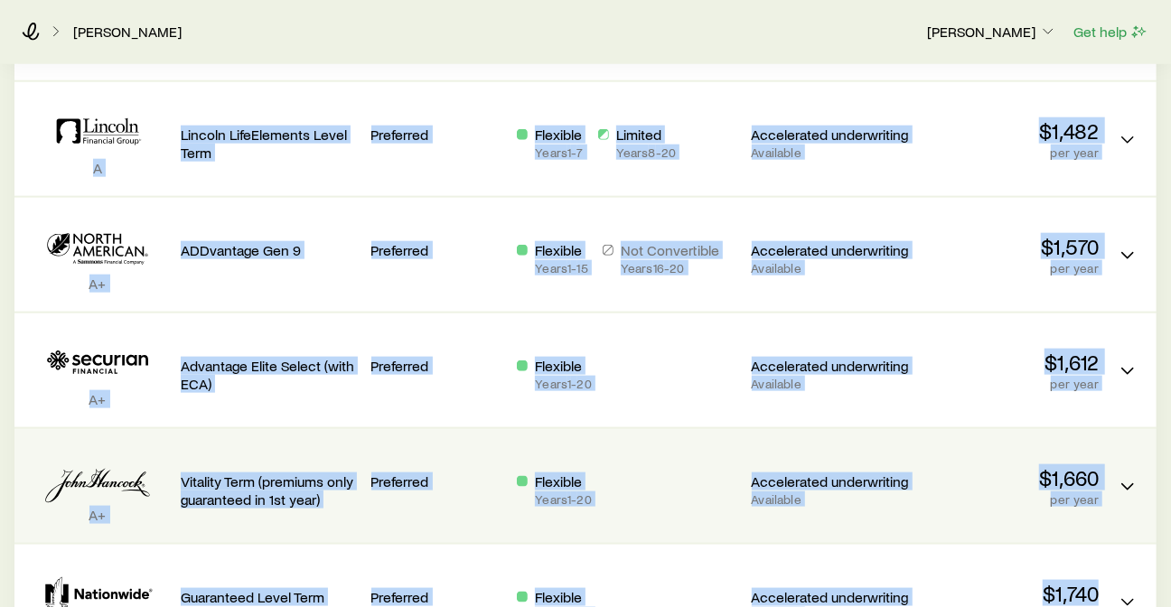
drag, startPoint x: 75, startPoint y: 108, endPoint x: 1075, endPoint y: 470, distance: 1064.0
click at [1122, 596] on div "Term life Get more quotes Face value $250,000 Term 20 years Rate Class Preferre…" at bounding box center [585, 37] width 1171 height 2167
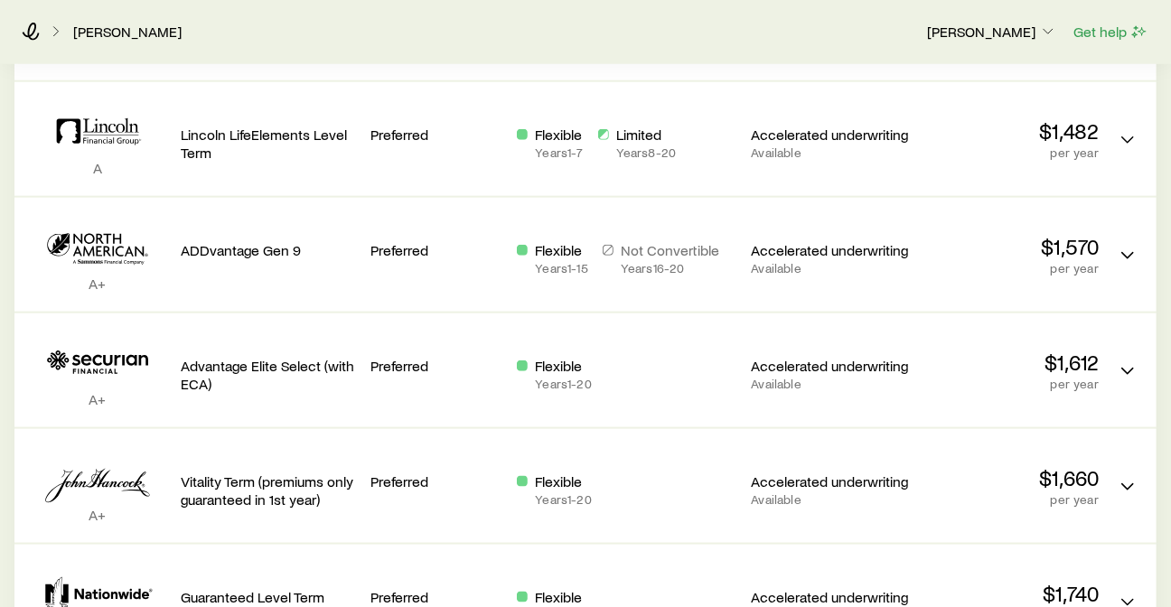
click at [634, 25] on div "[PERSON_NAME]" at bounding box center [467, 32] width 890 height 18
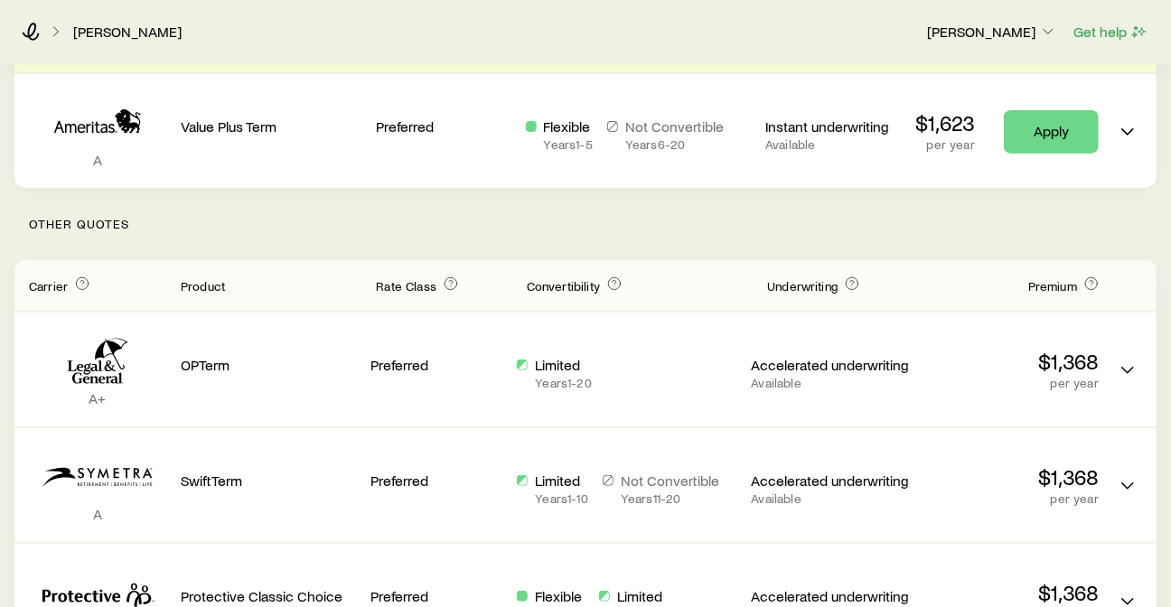
scroll to position [0, 0]
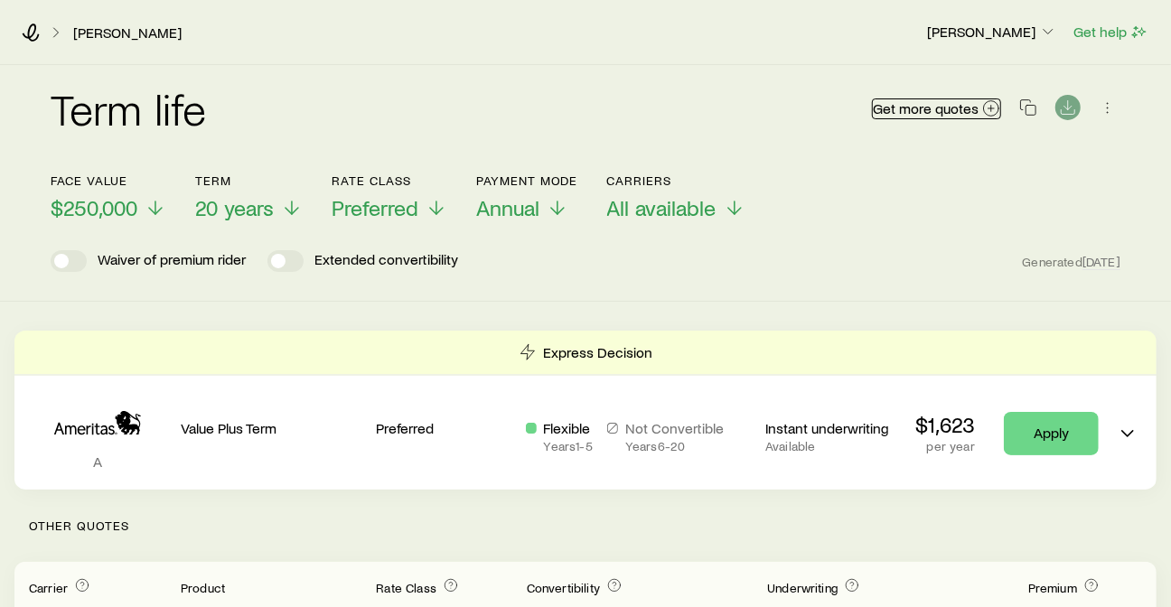
click at [943, 113] on span "Get more quotes" at bounding box center [926, 108] width 106 height 14
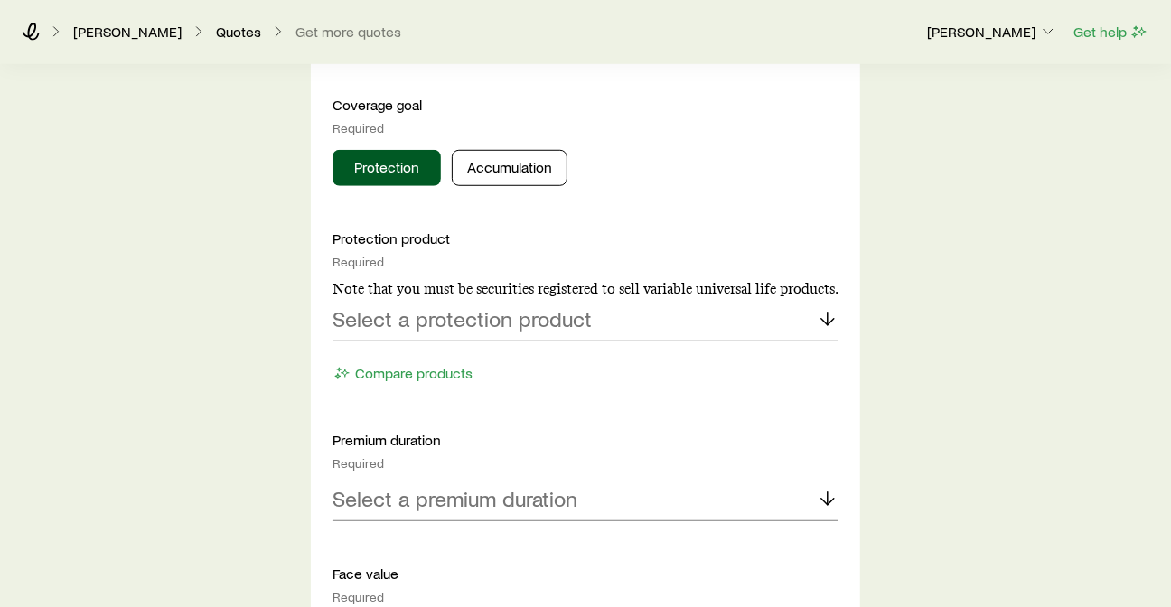
scroll to position [802, 0]
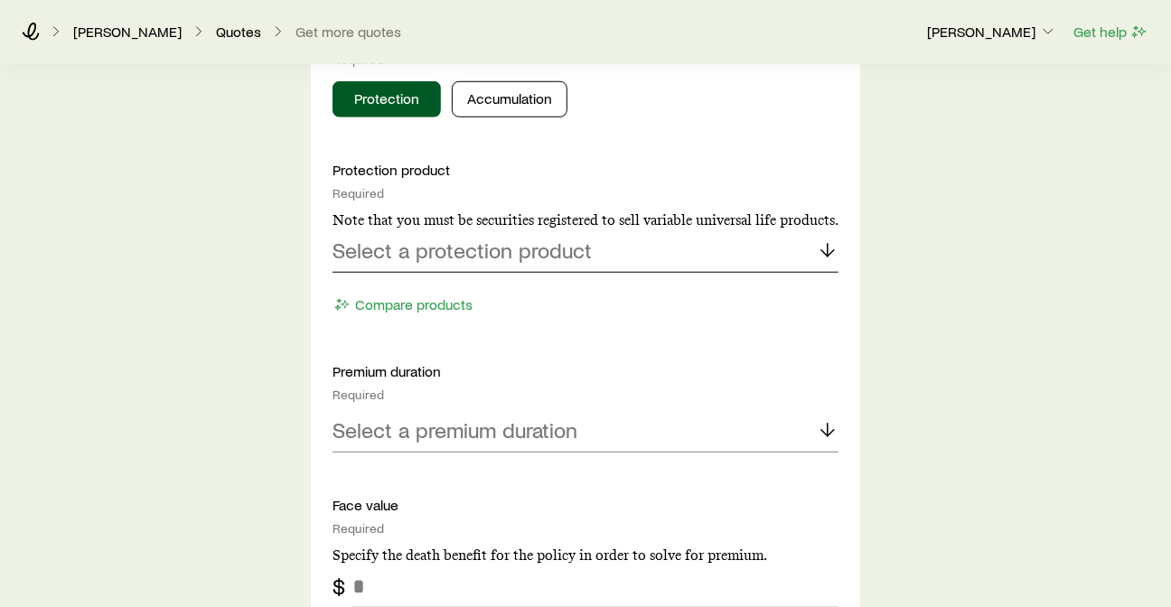
click at [831, 249] on icon at bounding box center [828, 250] width 22 height 22
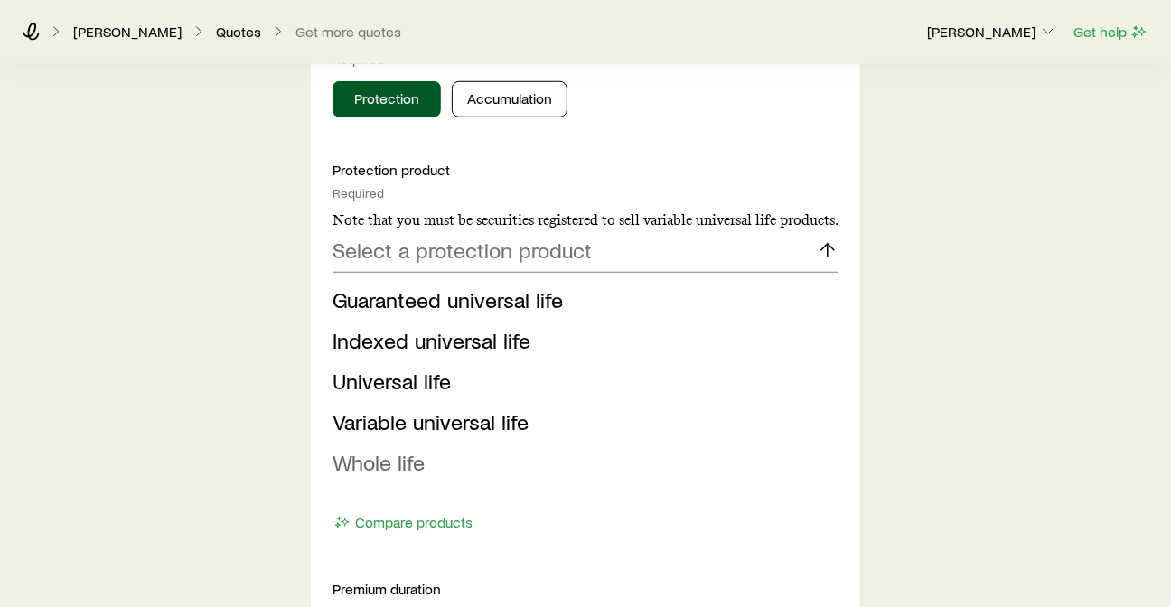
click at [384, 463] on span "Whole life" at bounding box center [379, 462] width 92 height 26
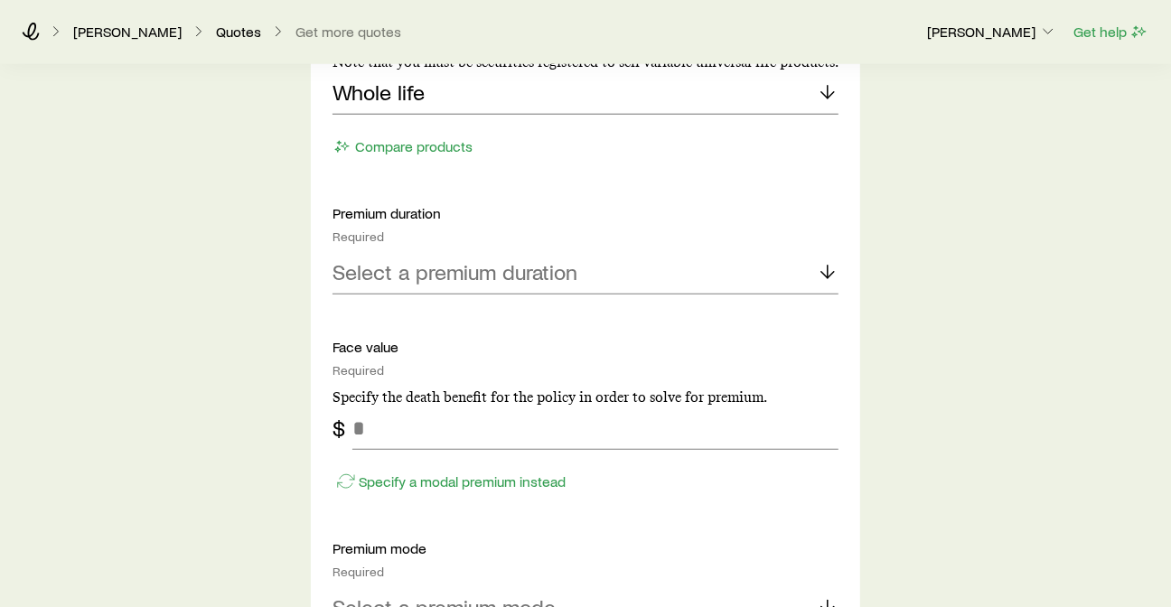
scroll to position [1004, 0]
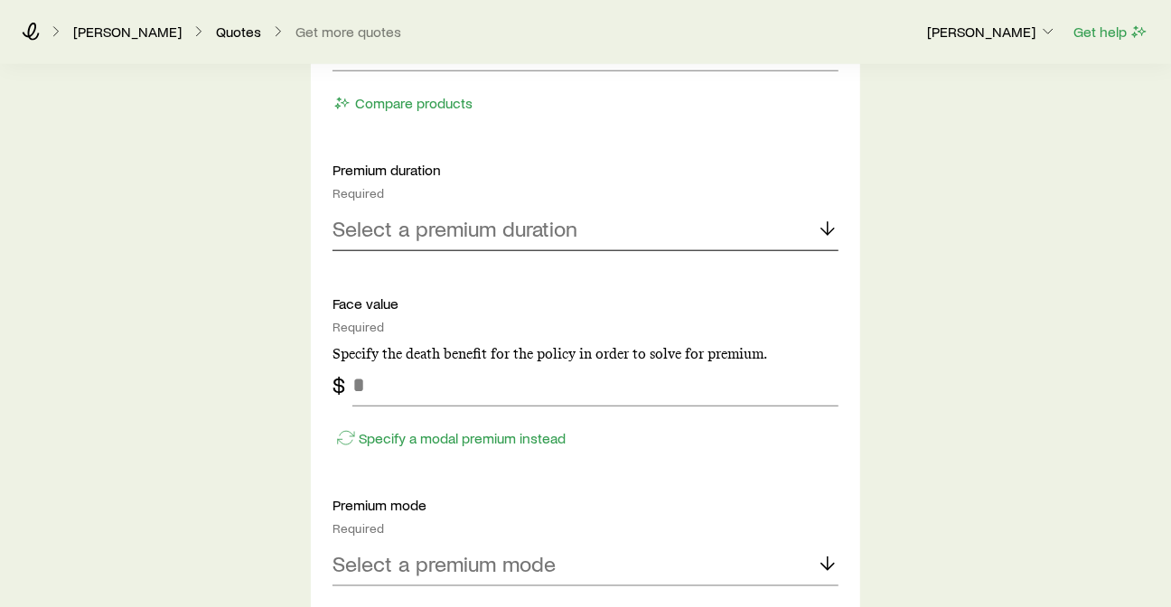
click at [828, 223] on line at bounding box center [828, 228] width 0 height 13
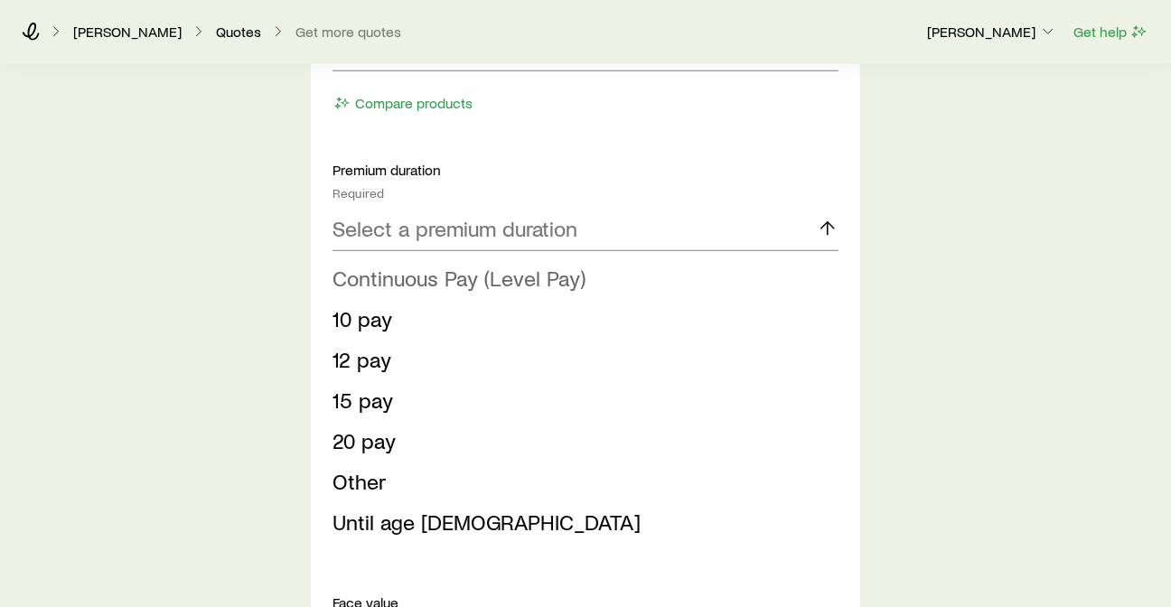
click at [465, 275] on span "Continuous Pay (Level Pay)" at bounding box center [459, 278] width 253 height 26
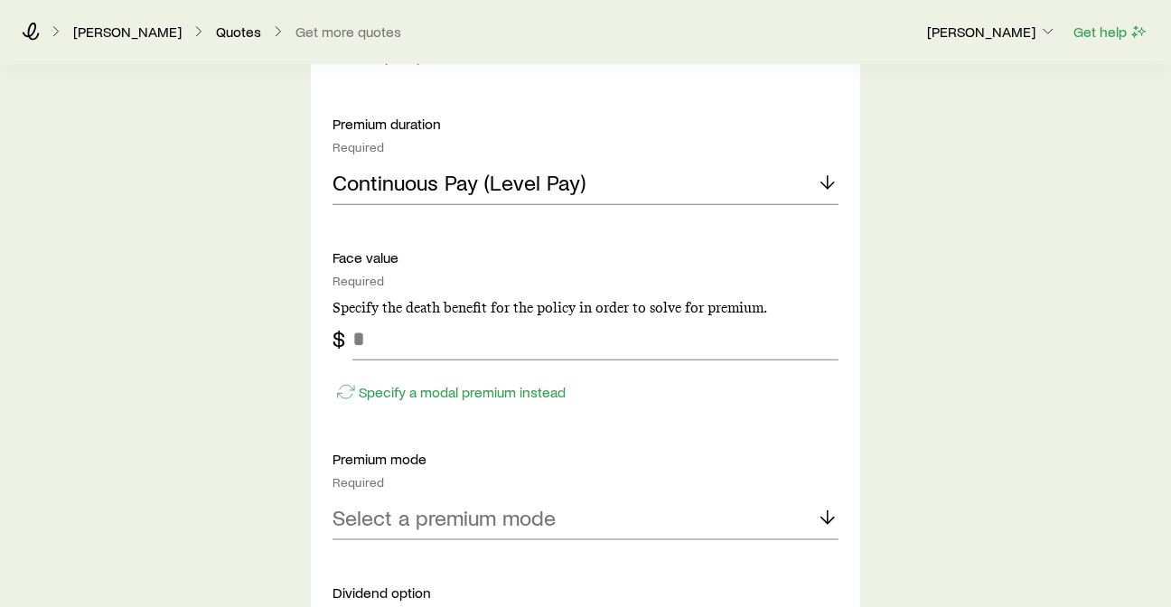
scroll to position [1104, 0]
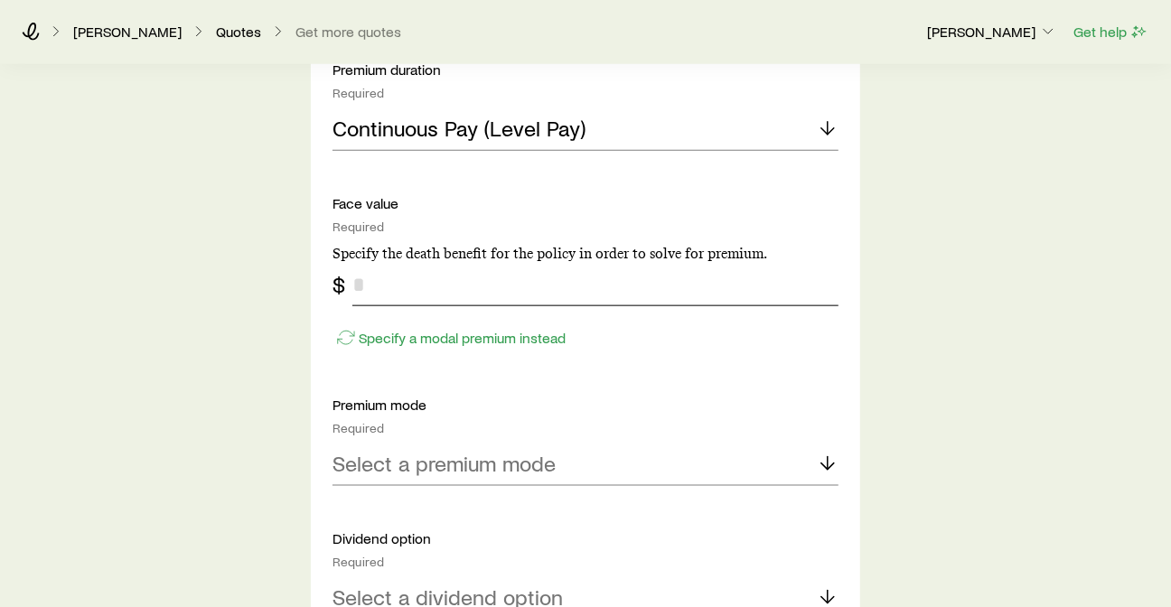
click at [447, 267] on input "tel" at bounding box center [595, 284] width 486 height 43
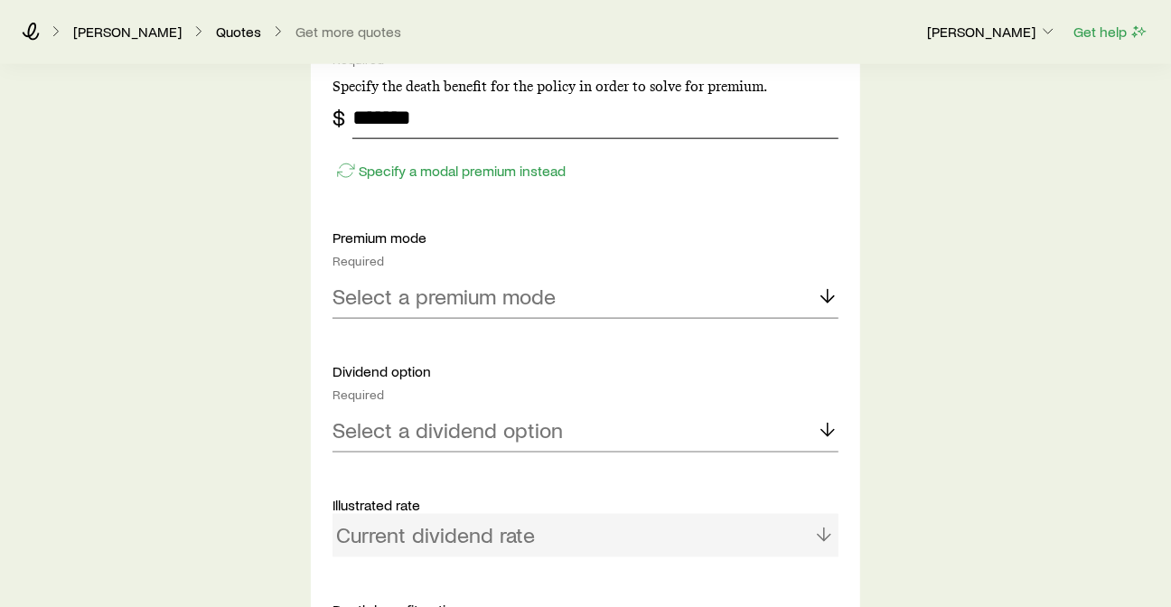
scroll to position [1305, 0]
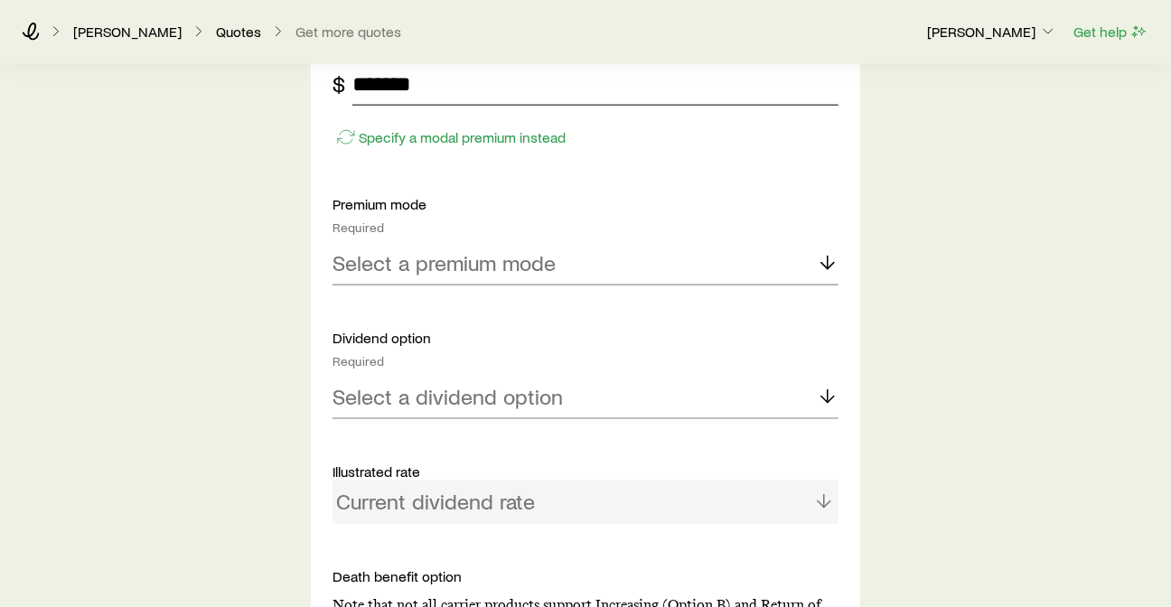
type input "*******"
click at [827, 258] on icon at bounding box center [828, 263] width 22 height 22
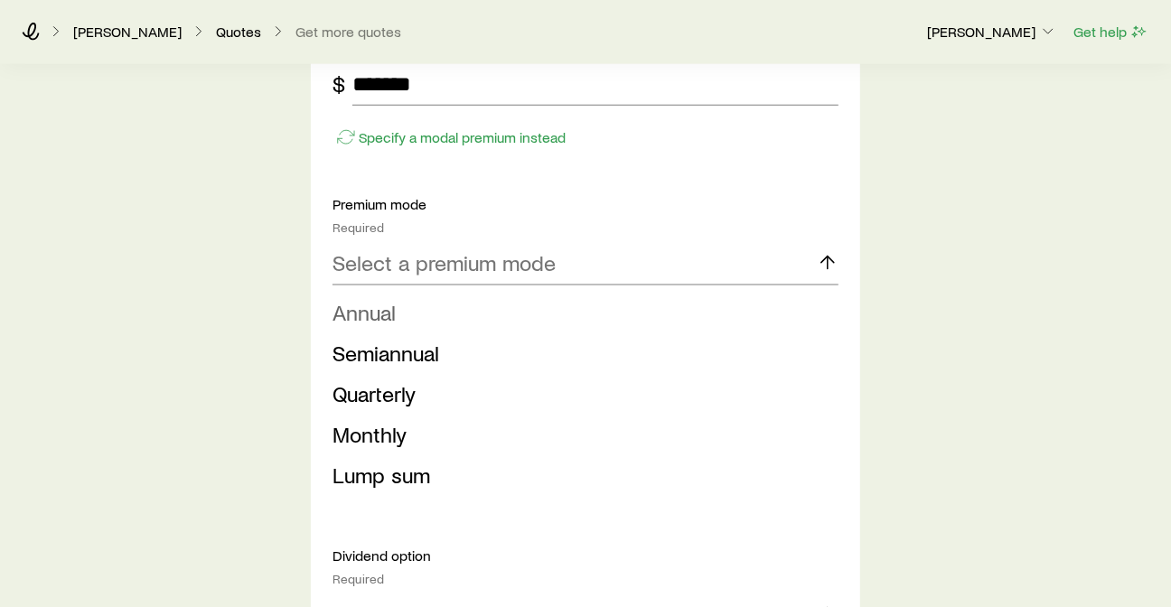
click at [400, 305] on li "Annual" at bounding box center [580, 313] width 495 height 41
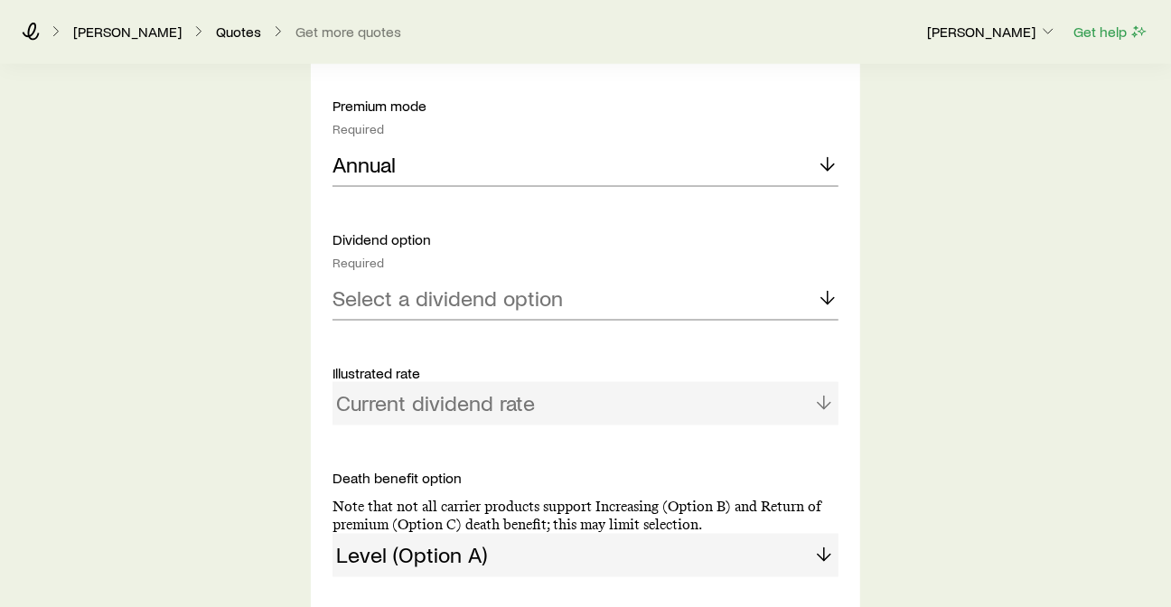
scroll to position [1405, 0]
click at [829, 292] on icon at bounding box center [828, 297] width 22 height 22
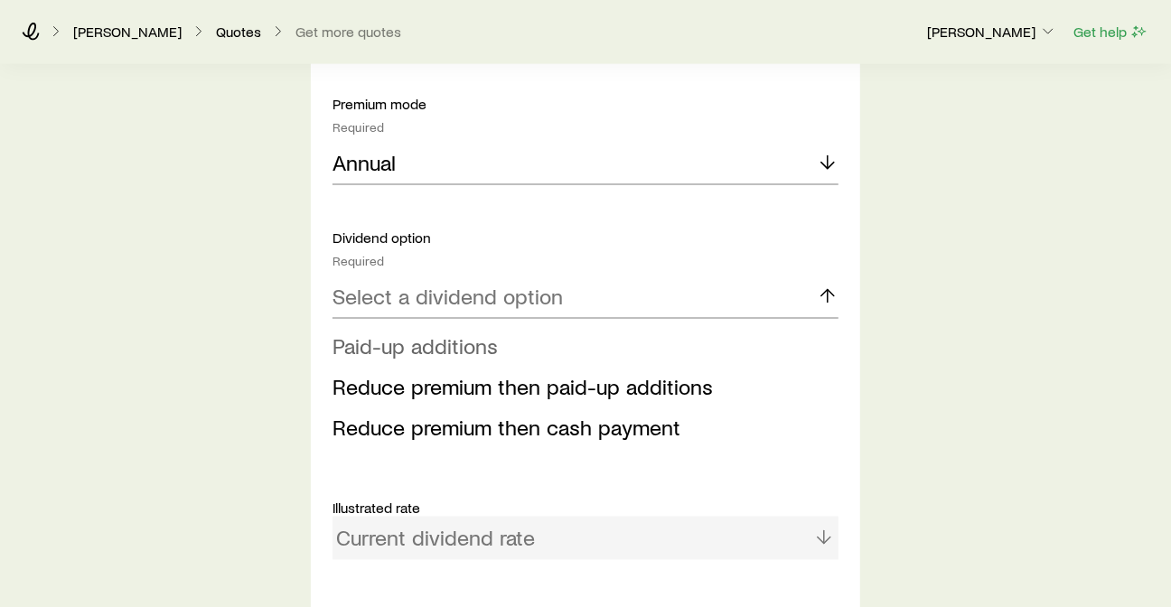
click at [467, 338] on span "Paid-up additions" at bounding box center [415, 346] width 165 height 26
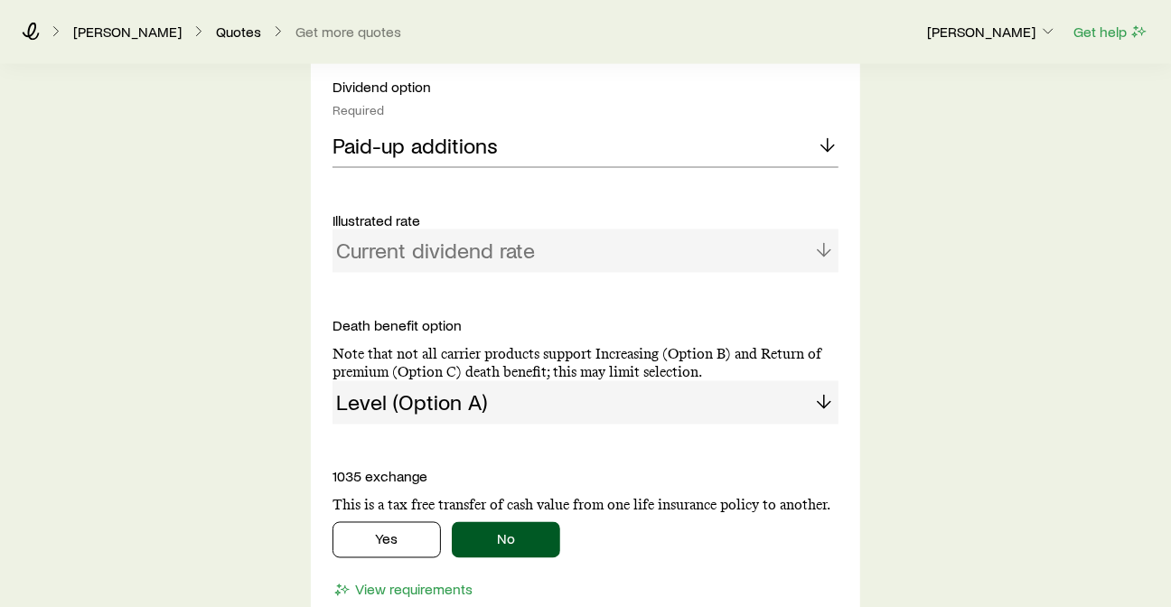
scroll to position [1606, 0]
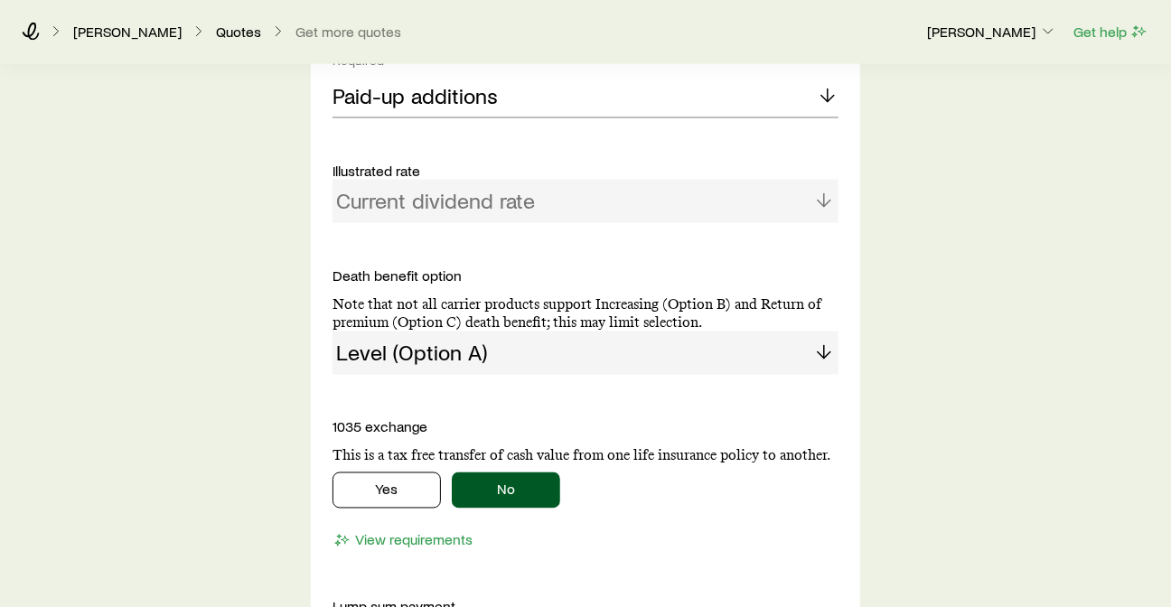
click at [823, 202] on div "Current dividend rate" at bounding box center [586, 201] width 506 height 43
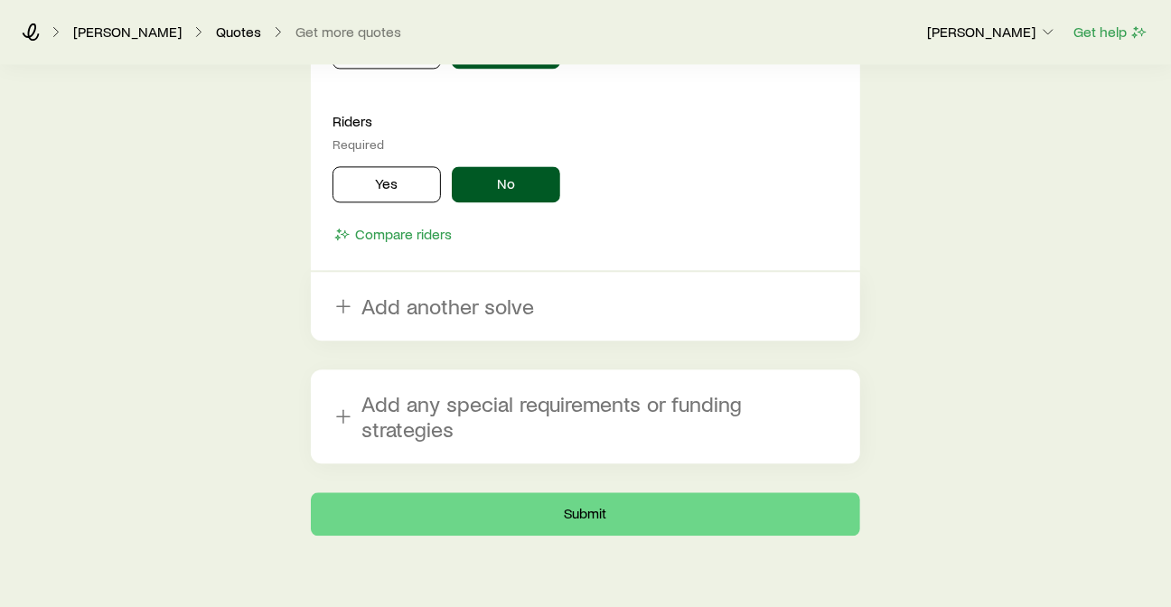
scroll to position [2264, 0]
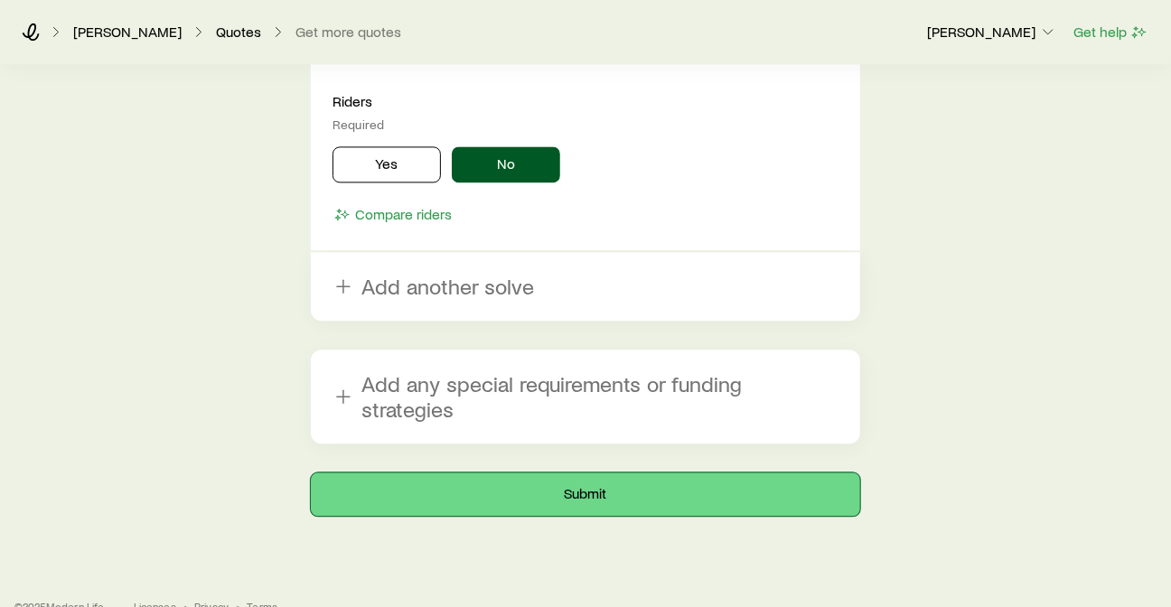
click at [639, 473] on button "Submit" at bounding box center [585, 494] width 549 height 43
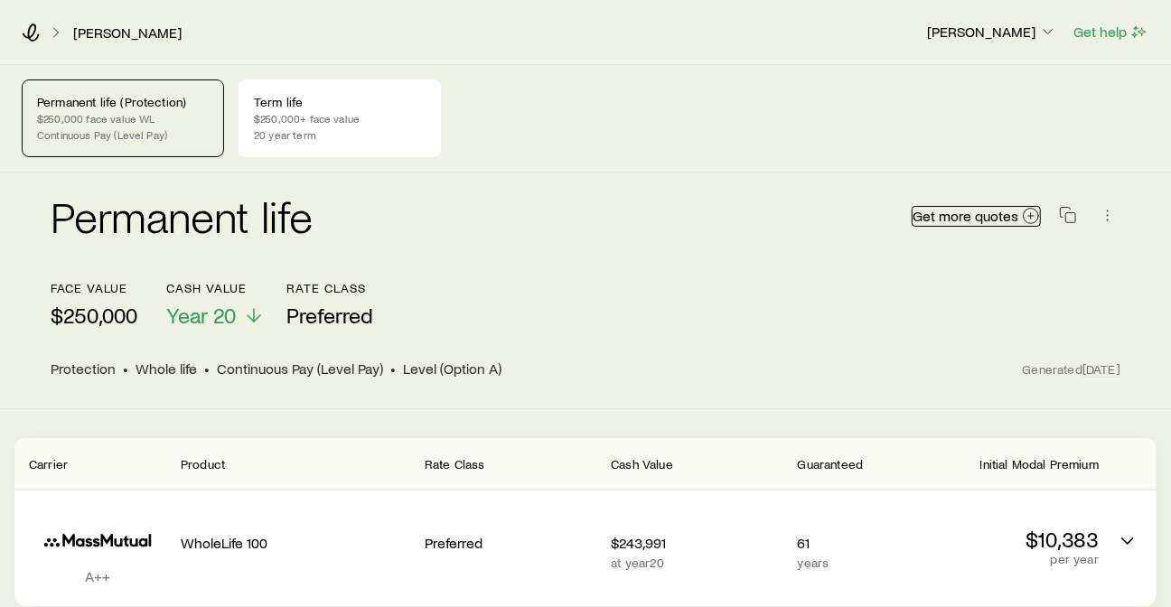
click at [952, 217] on span "Get more quotes" at bounding box center [966, 216] width 106 height 14
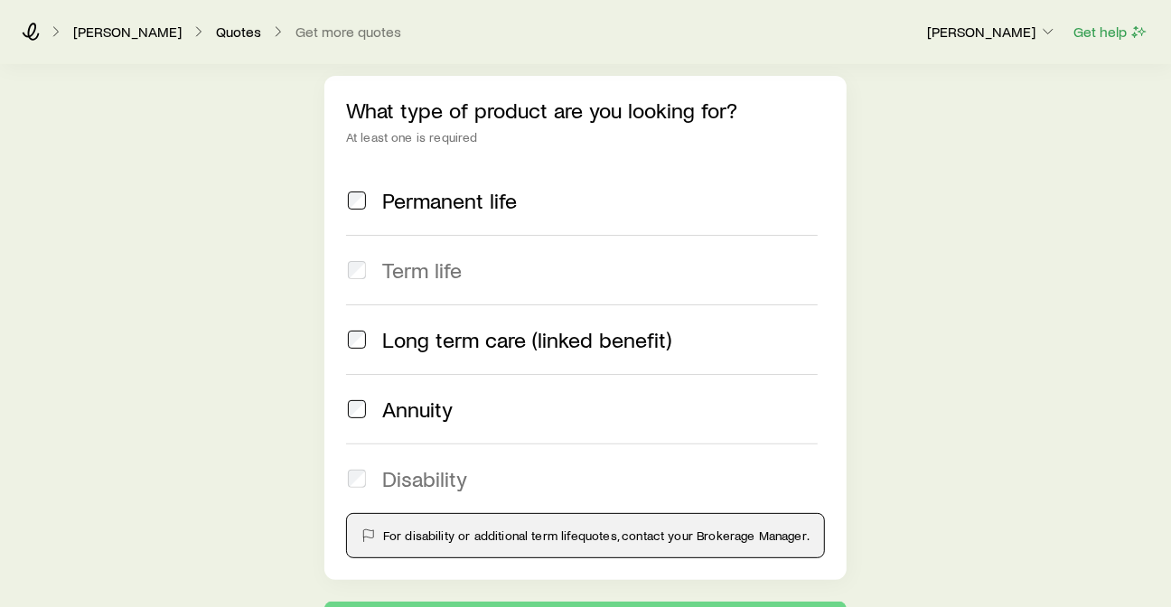
scroll to position [100, 0]
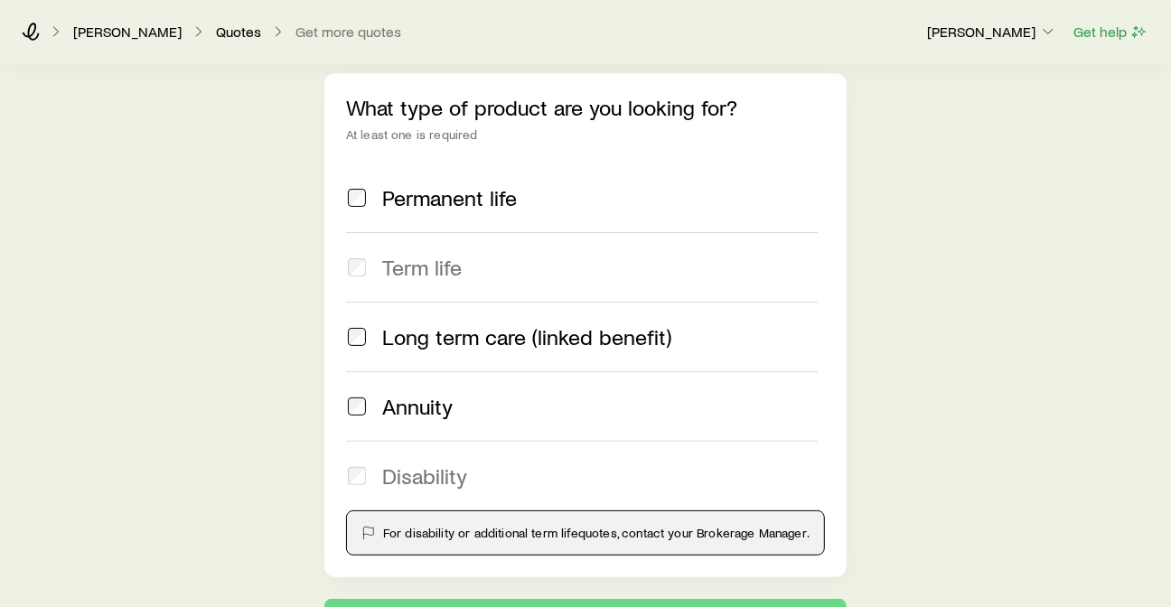
click at [361, 209] on span at bounding box center [357, 197] width 22 height 25
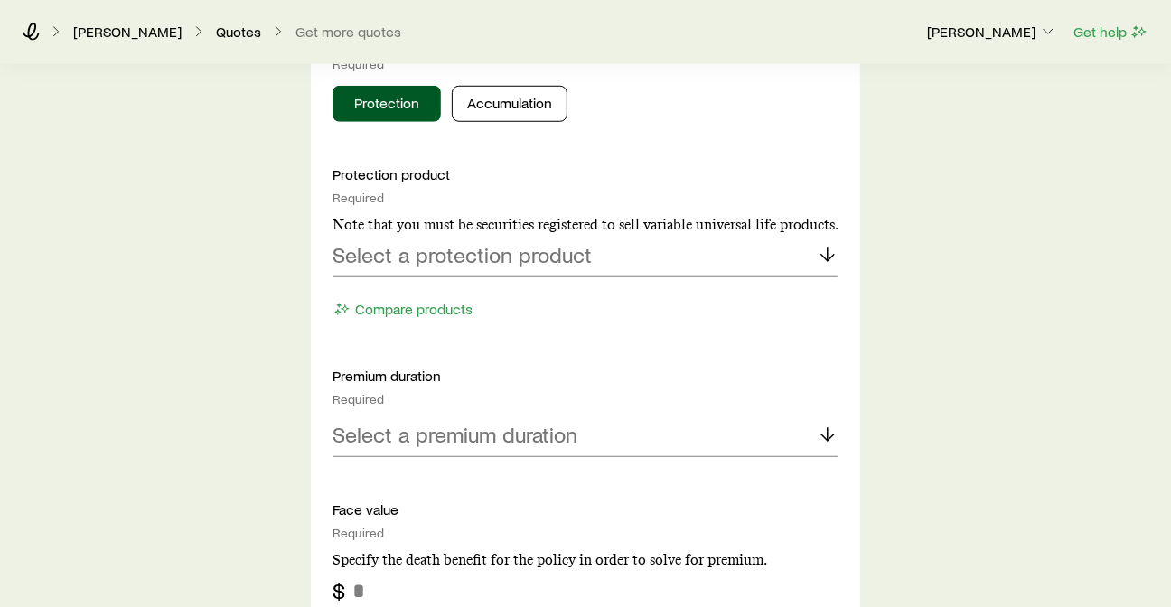
scroll to position [802, 0]
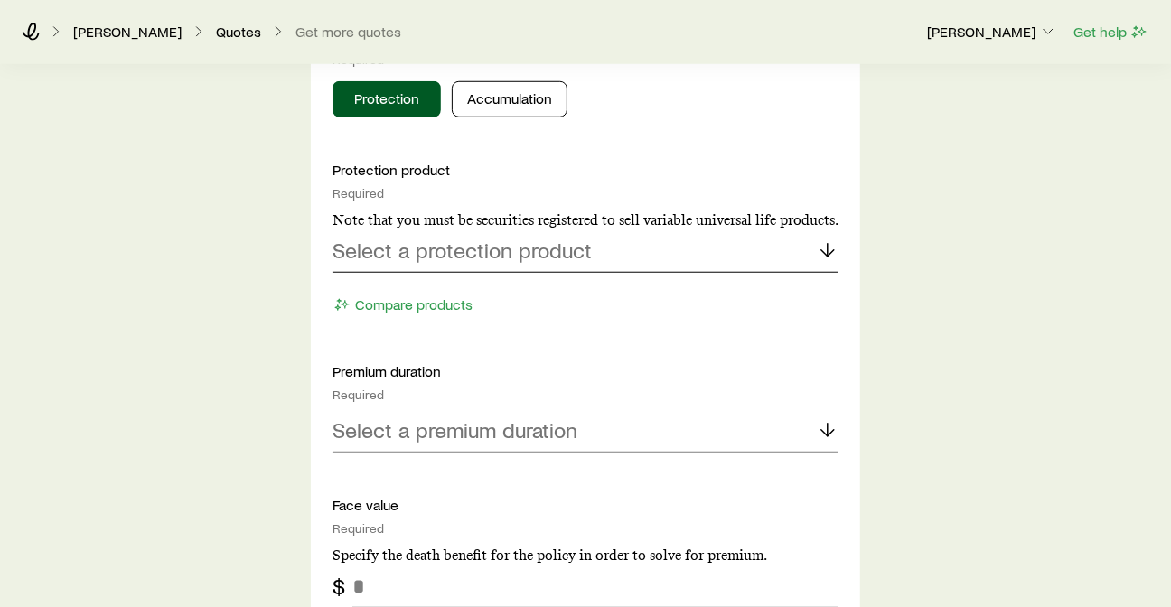
click at [826, 248] on icon at bounding box center [828, 250] width 22 height 22
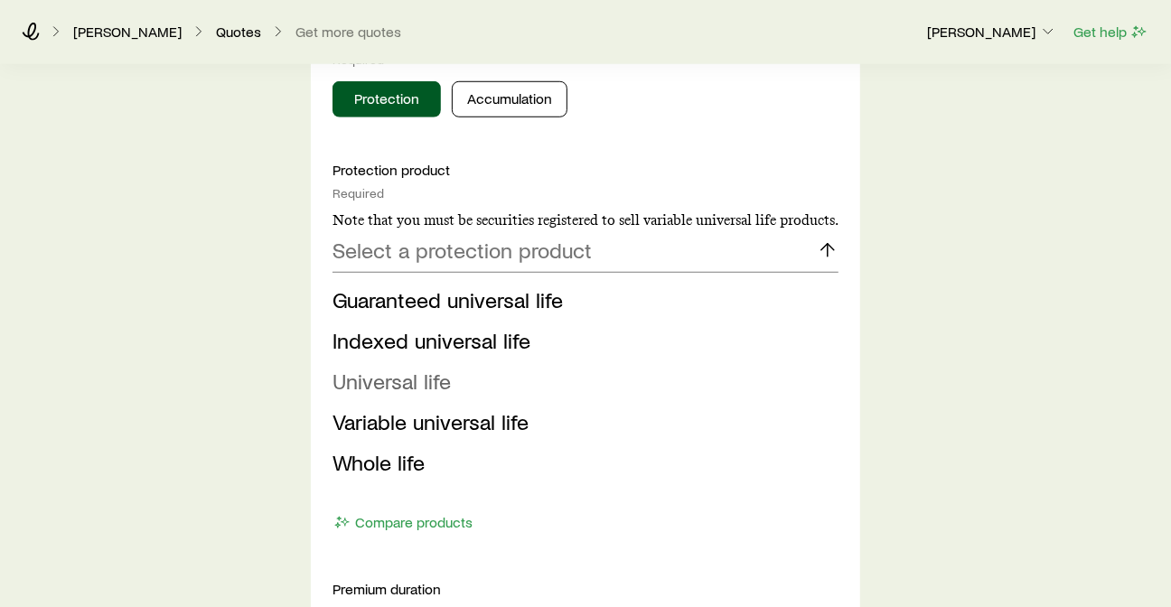
click at [446, 381] on span "Universal life" at bounding box center [392, 381] width 118 height 26
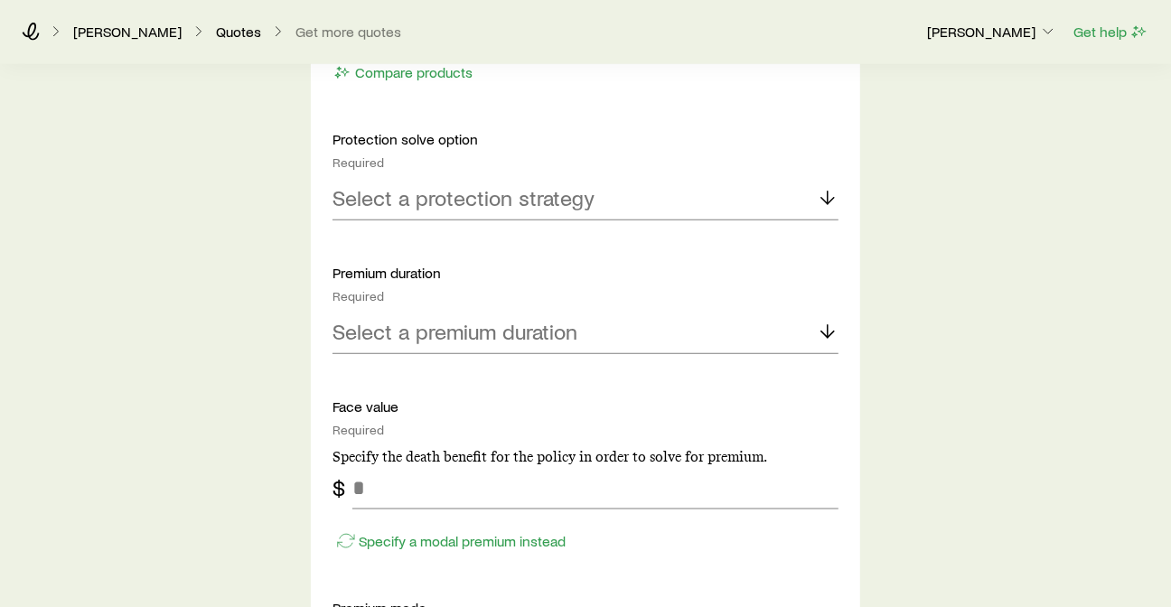
scroll to position [1104, 0]
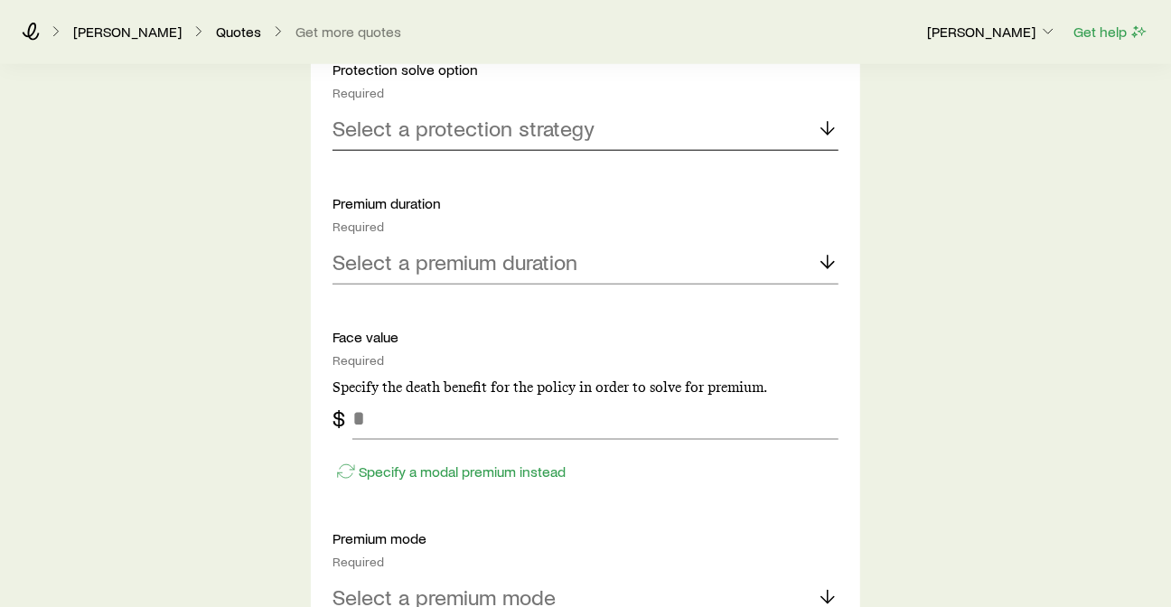
click at [829, 127] on icon at bounding box center [828, 128] width 22 height 22
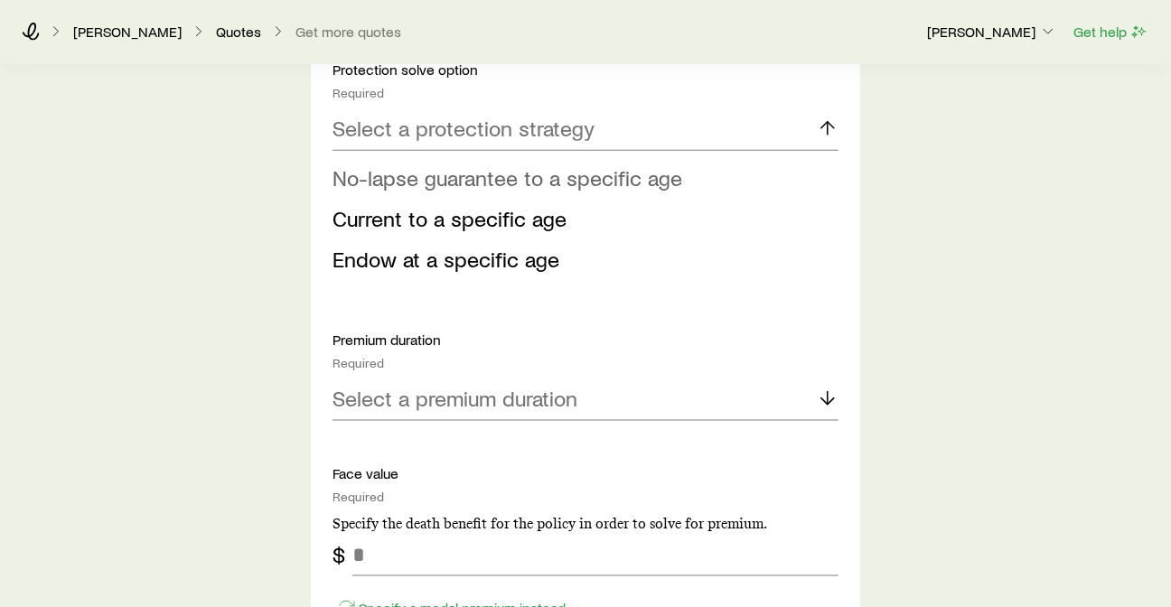
click at [481, 182] on span "No-lapse guarantee to a specific age" at bounding box center [508, 177] width 350 height 26
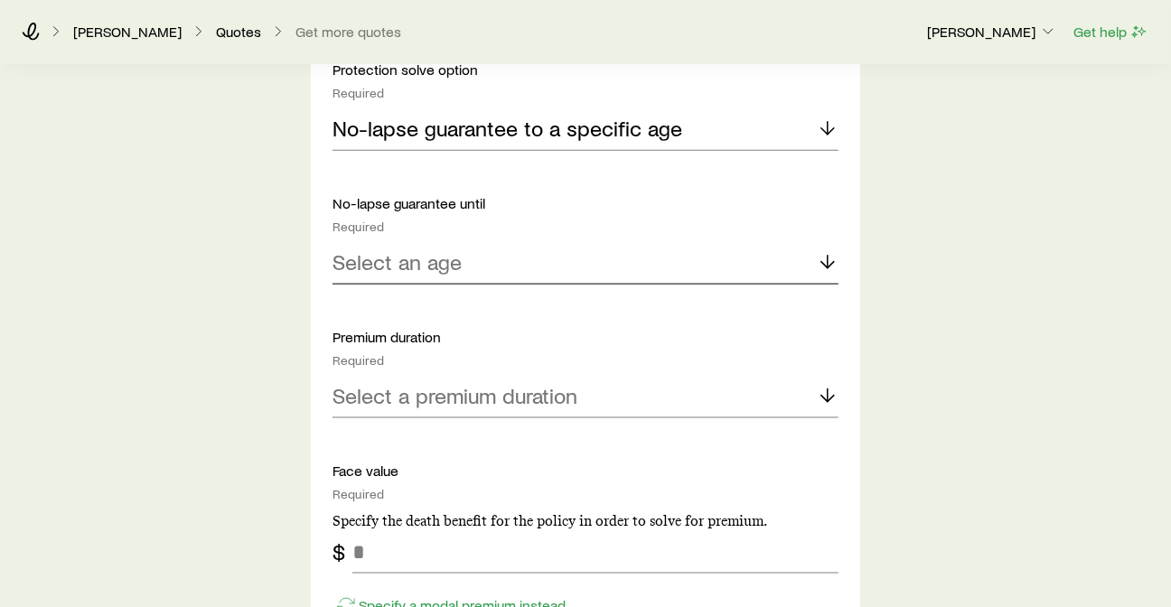
click at [443, 254] on p "Select an age" at bounding box center [397, 261] width 129 height 25
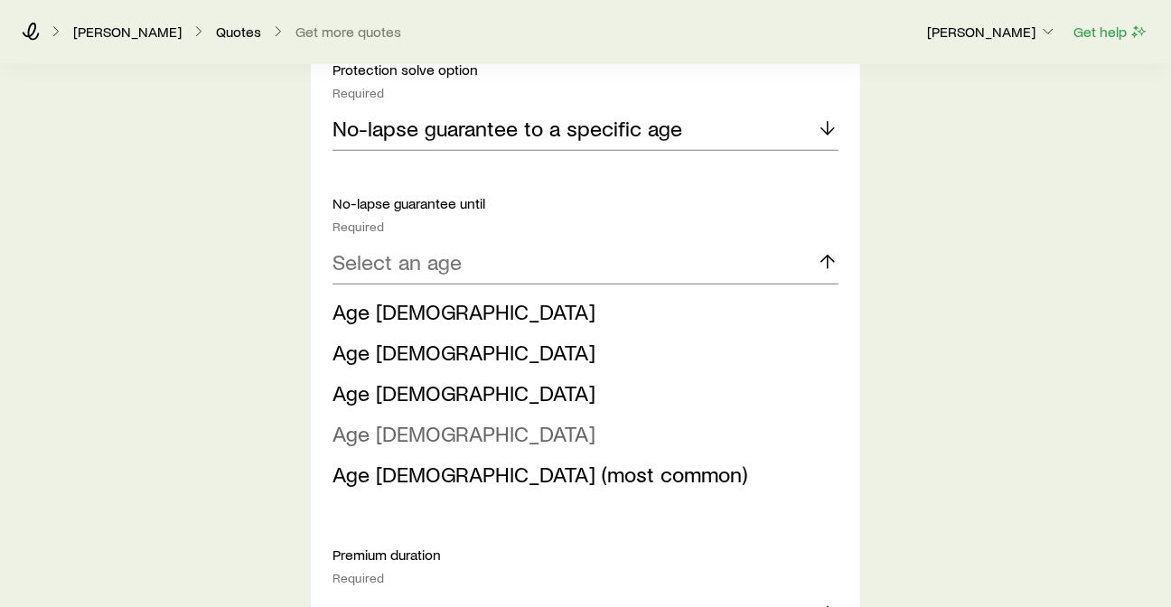
click at [381, 431] on span "Age 100" at bounding box center [464, 433] width 263 height 26
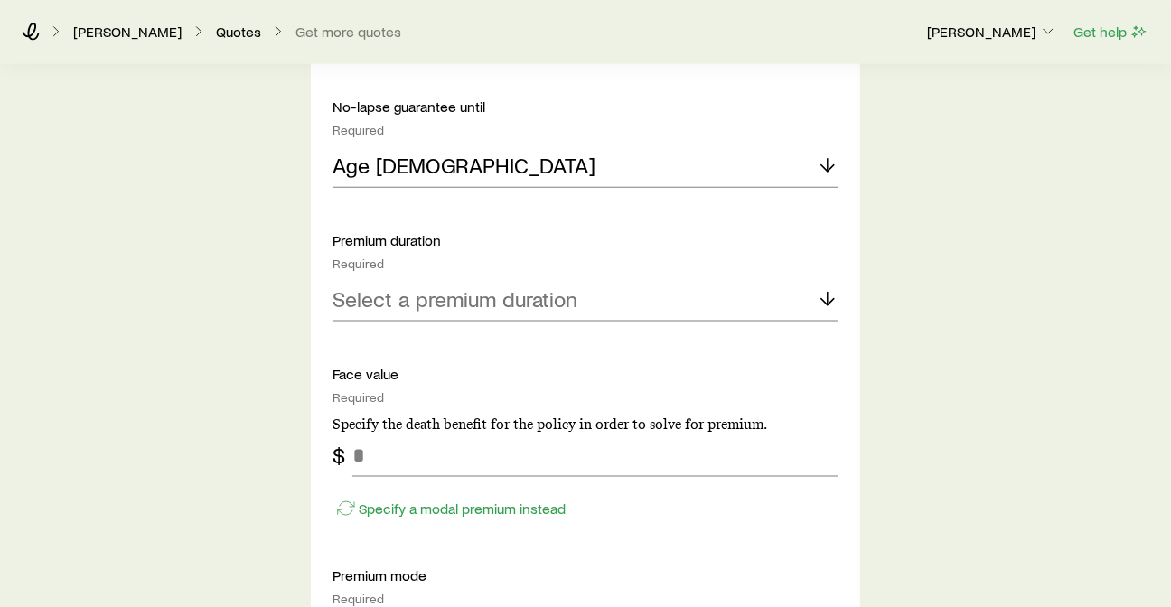
scroll to position [1205, 0]
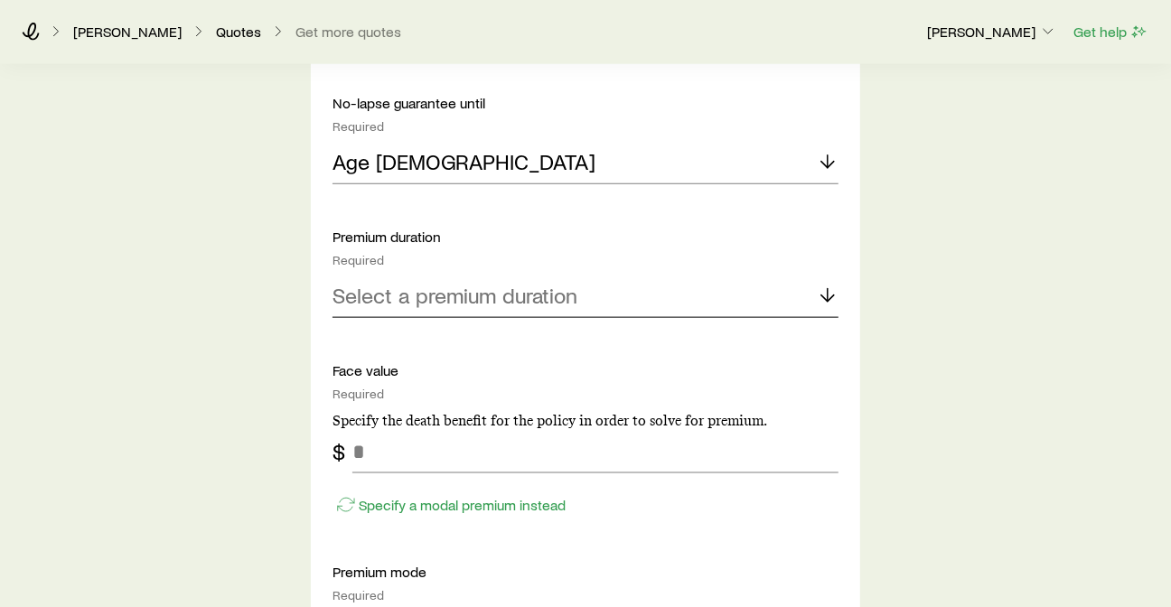
click at [827, 287] on icon at bounding box center [828, 296] width 22 height 22
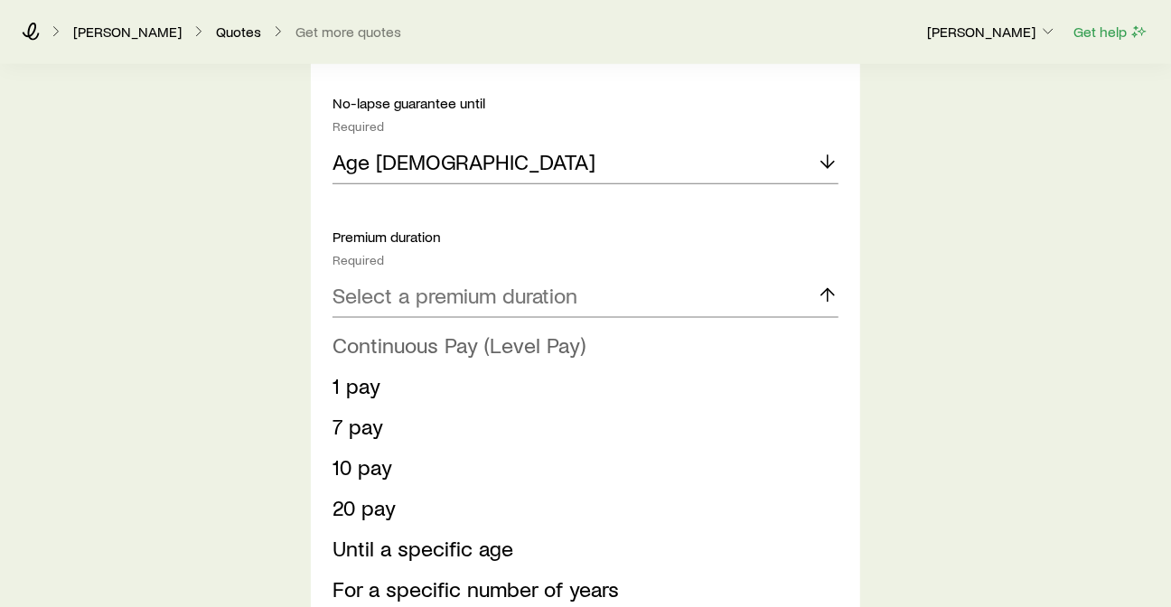
click at [431, 352] on span "Continuous Pay (Level Pay)" at bounding box center [459, 345] width 253 height 26
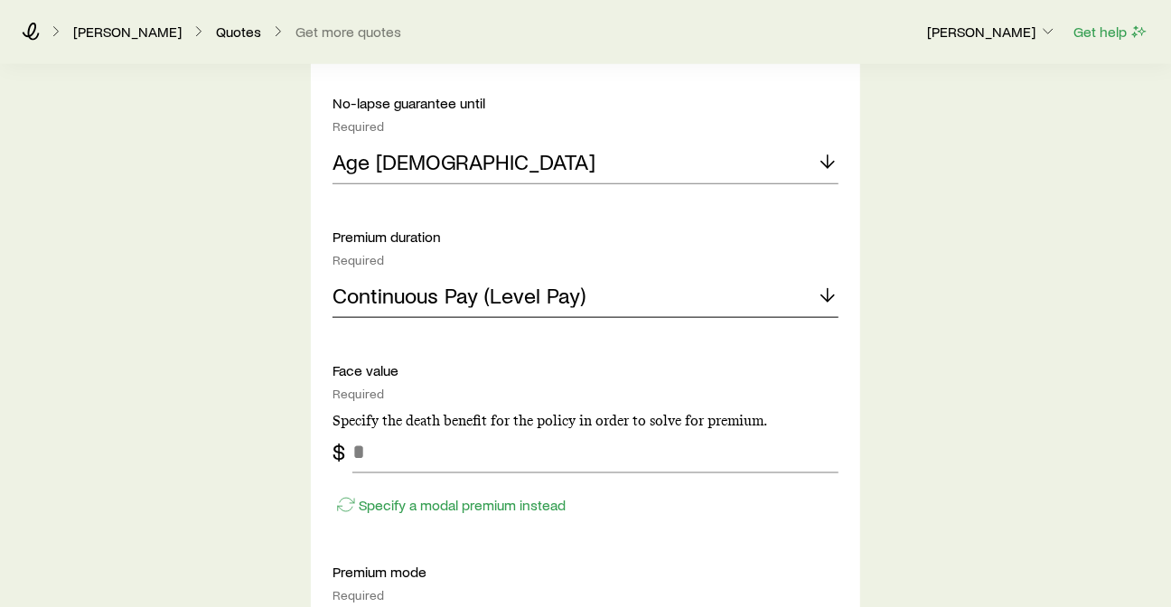
click at [836, 292] on icon at bounding box center [828, 296] width 22 height 22
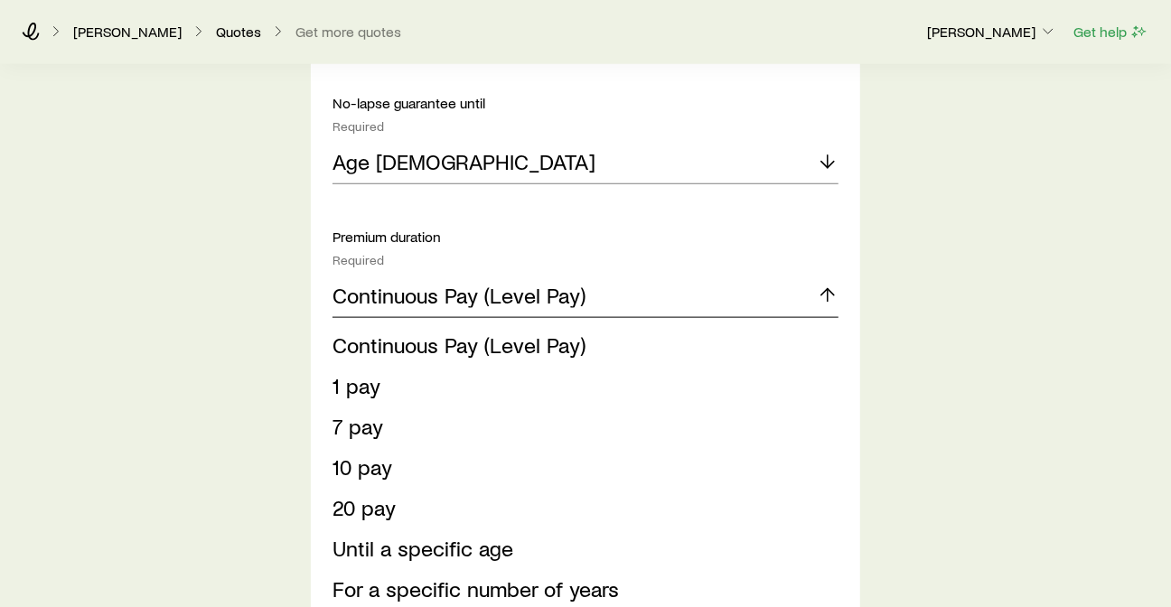
click at [830, 290] on icon at bounding box center [828, 296] width 22 height 22
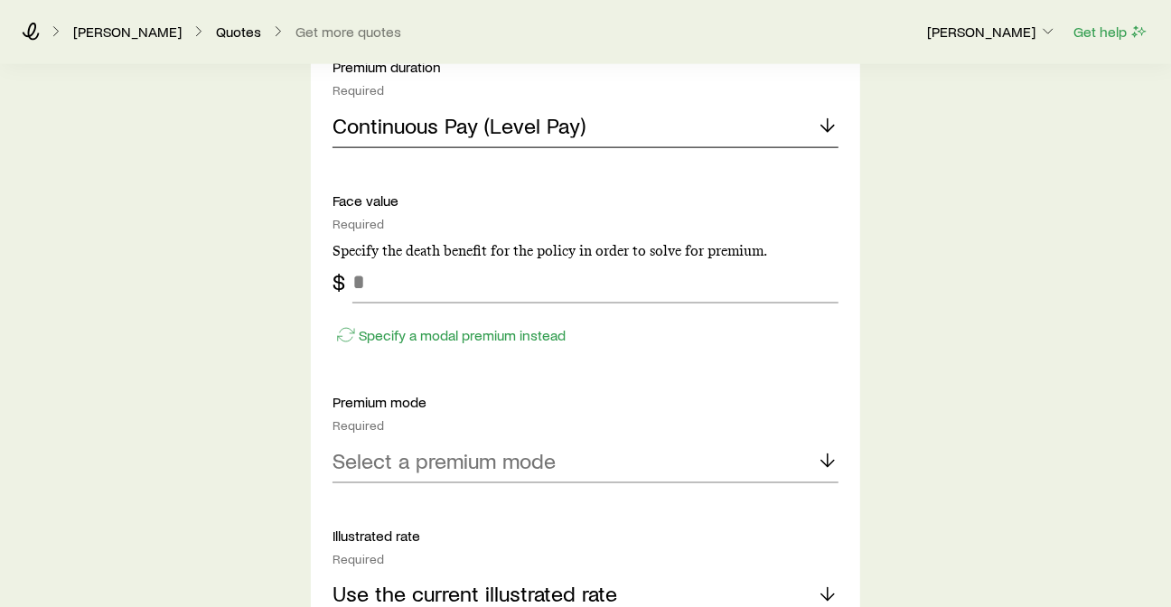
scroll to position [1405, 0]
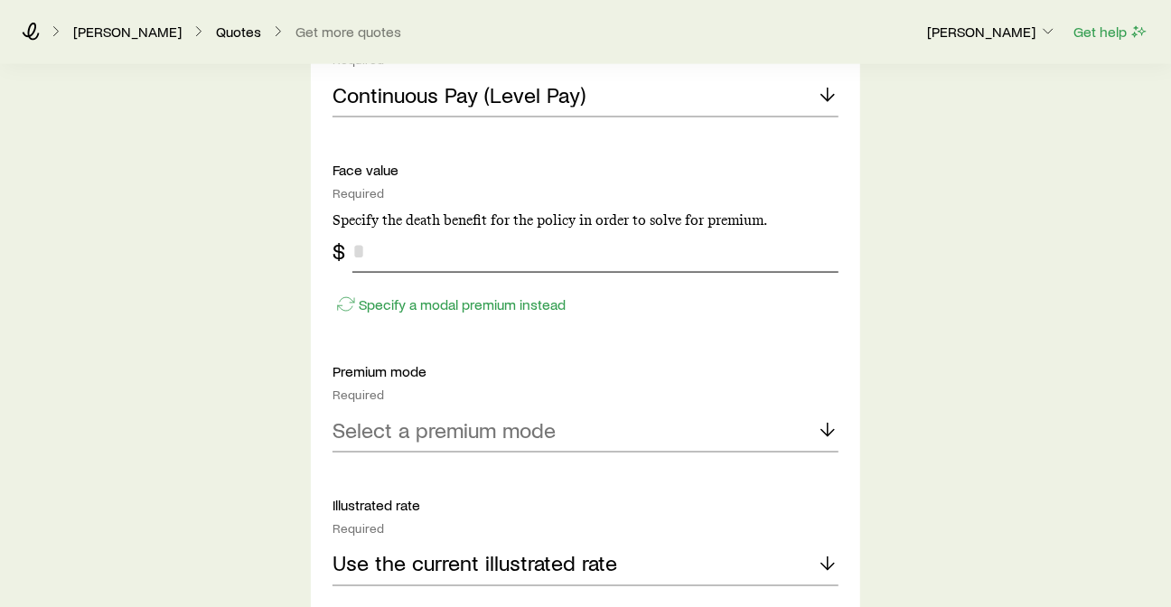
click at [407, 252] on input "tel" at bounding box center [595, 251] width 486 height 43
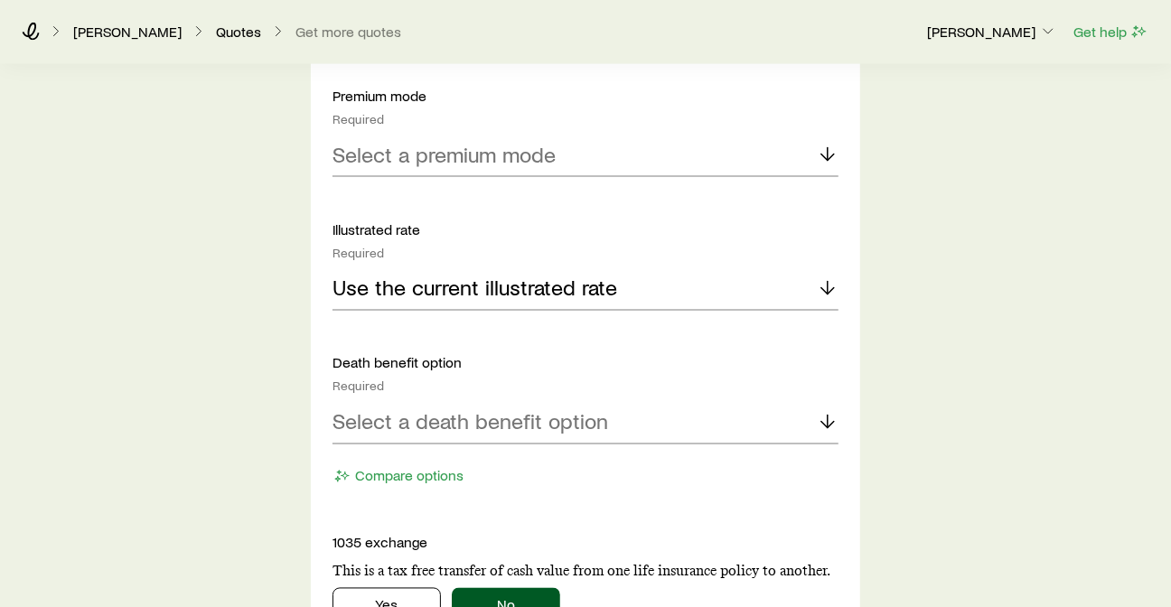
scroll to position [1706, 0]
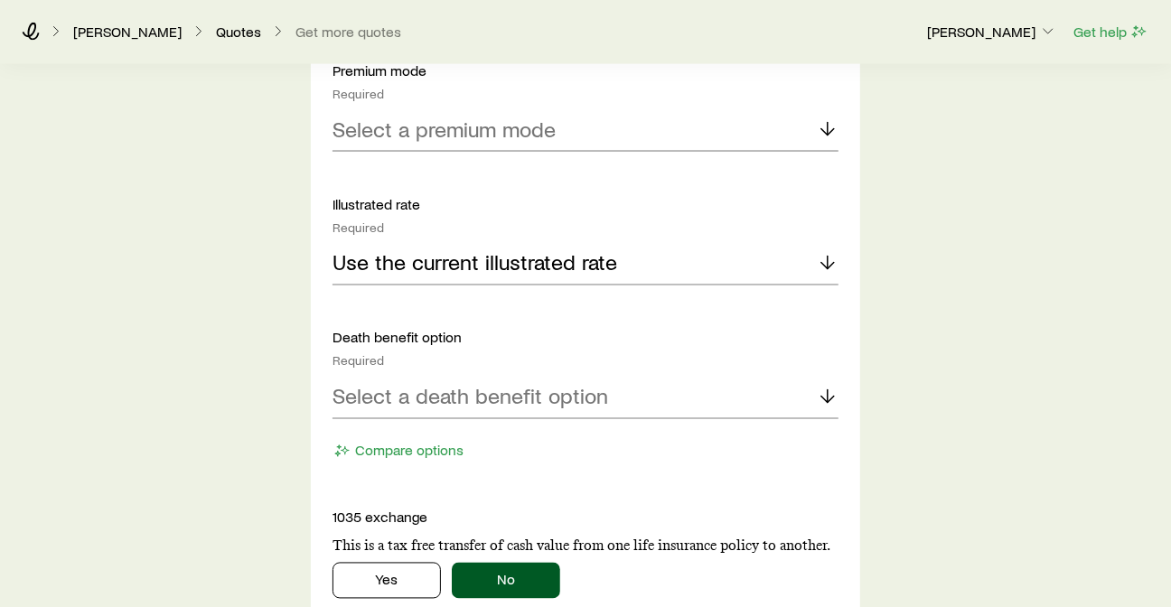
type input "*******"
click at [833, 123] on icon at bounding box center [828, 129] width 22 height 22
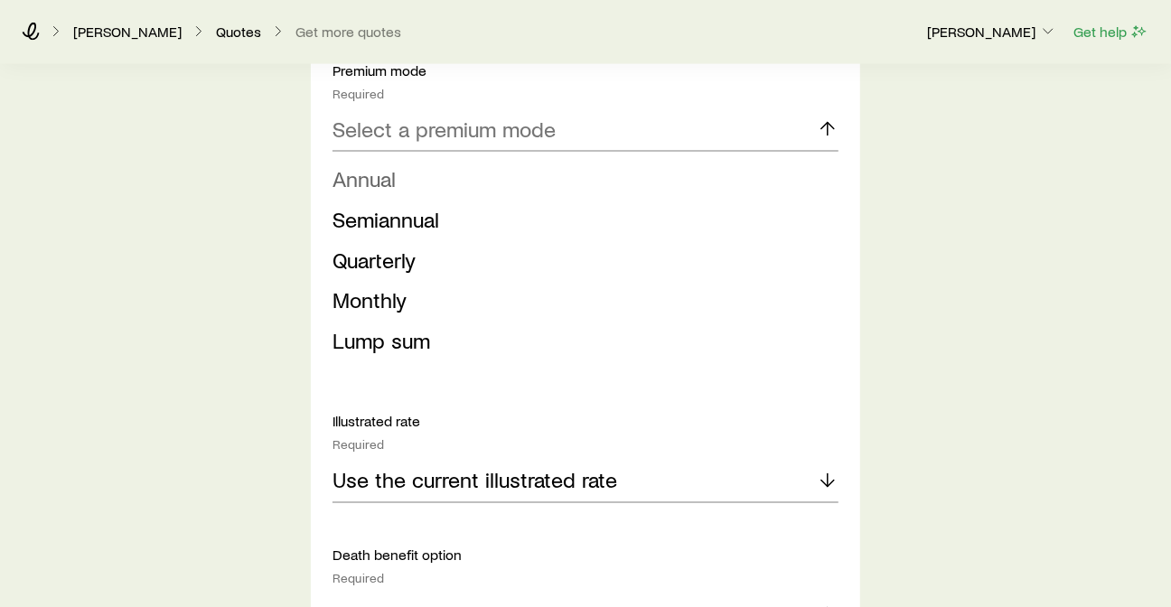
click at [388, 187] on span "Annual" at bounding box center [364, 178] width 63 height 26
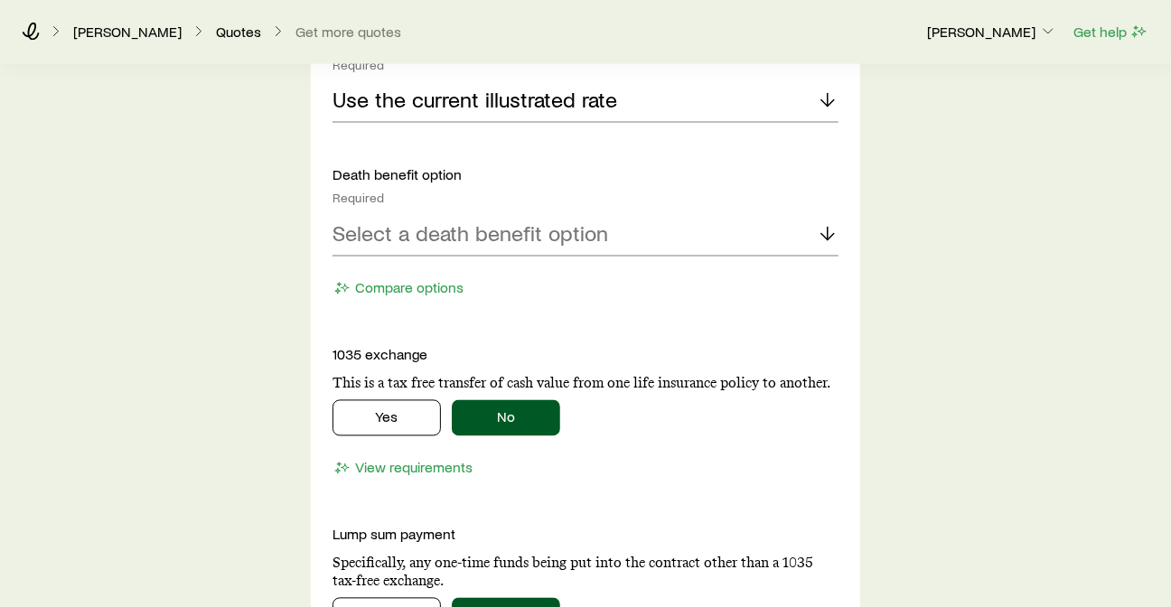
scroll to position [1908, 0]
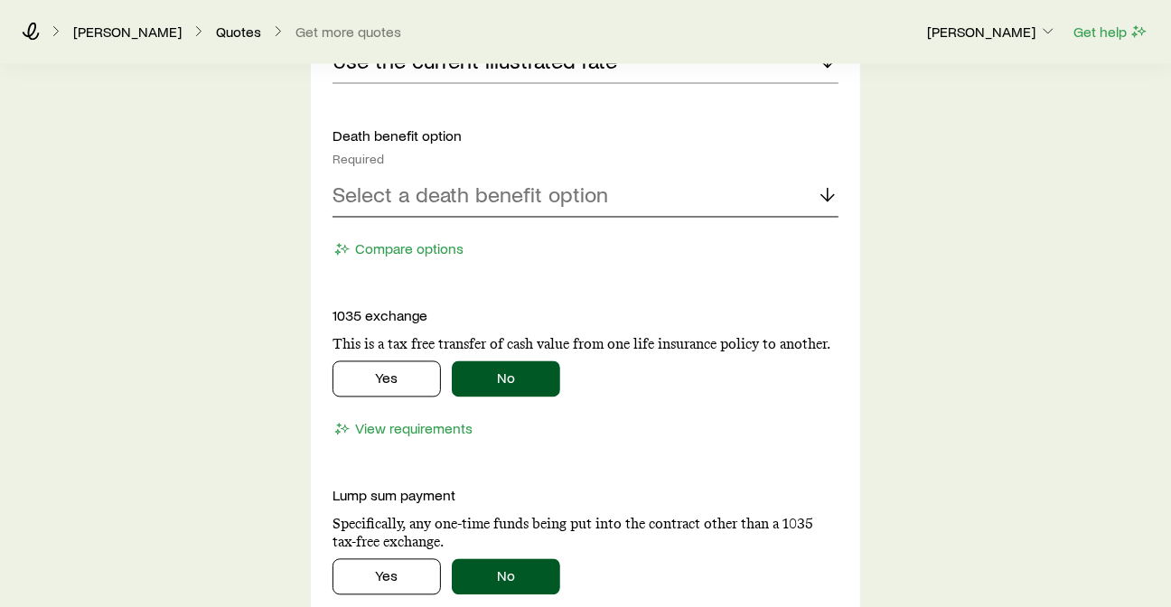
click at [824, 191] on icon at bounding box center [828, 195] width 22 height 22
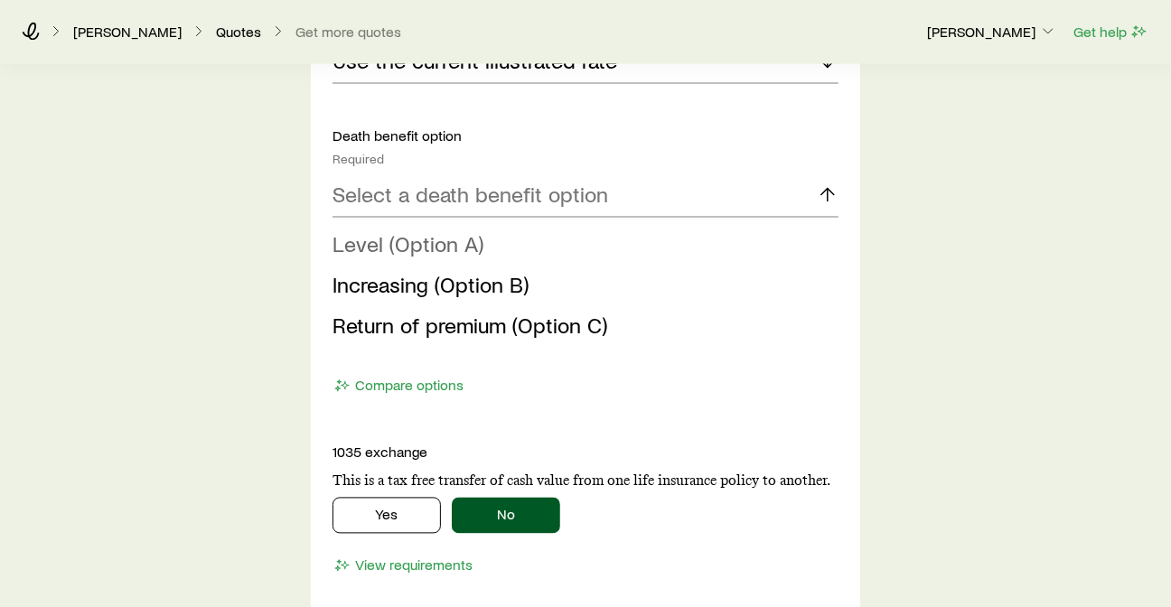
click at [479, 238] on span "Level (Option A)" at bounding box center [408, 244] width 151 height 26
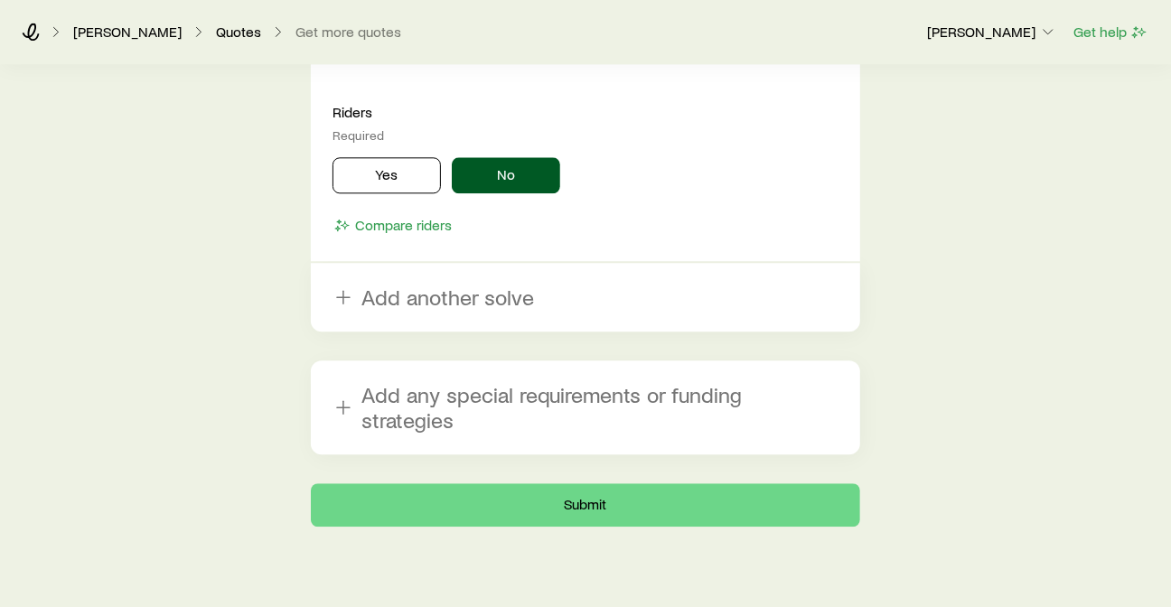
scroll to position [2454, 0]
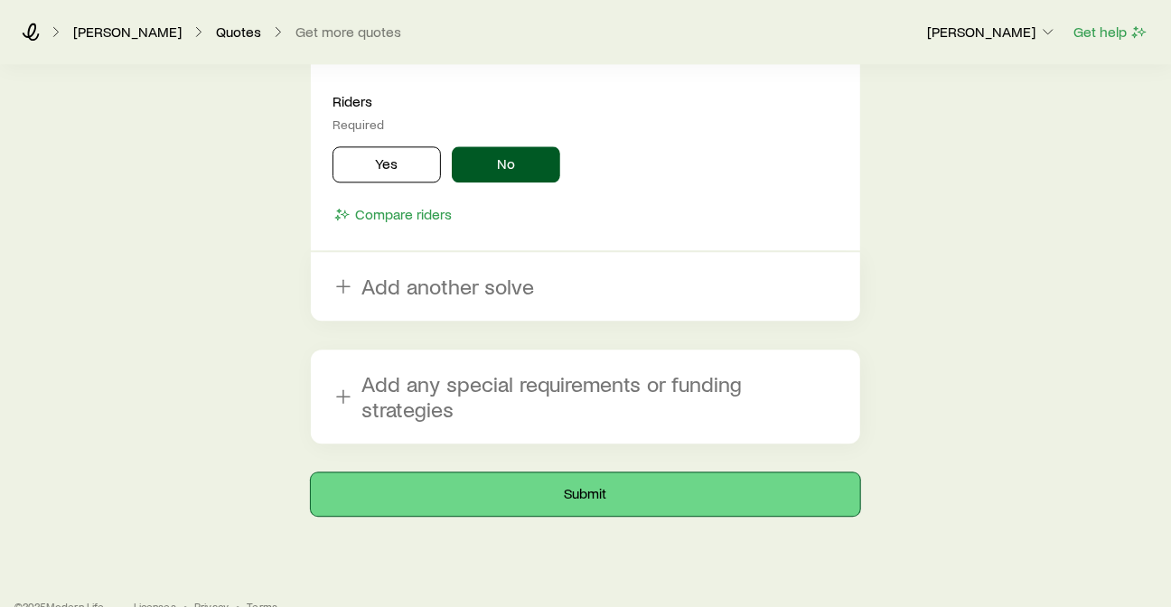
drag, startPoint x: 616, startPoint y: 466, endPoint x: 643, endPoint y: 453, distance: 30.3
click at [616, 473] on button "Submit" at bounding box center [585, 494] width 549 height 43
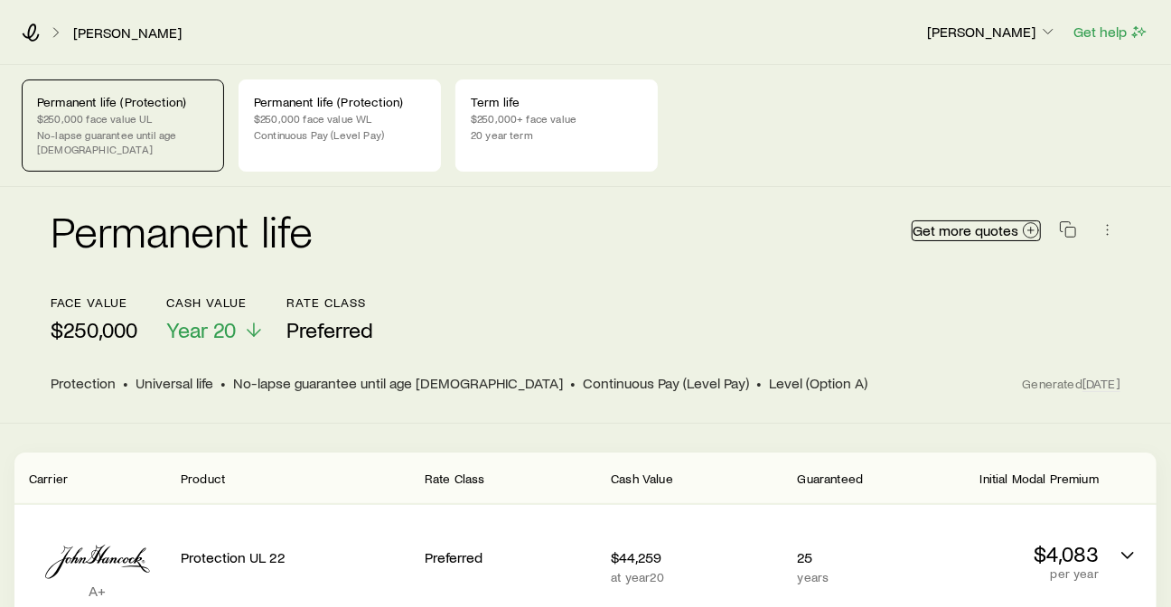
click at [947, 223] on span "Get more quotes" at bounding box center [966, 230] width 106 height 14
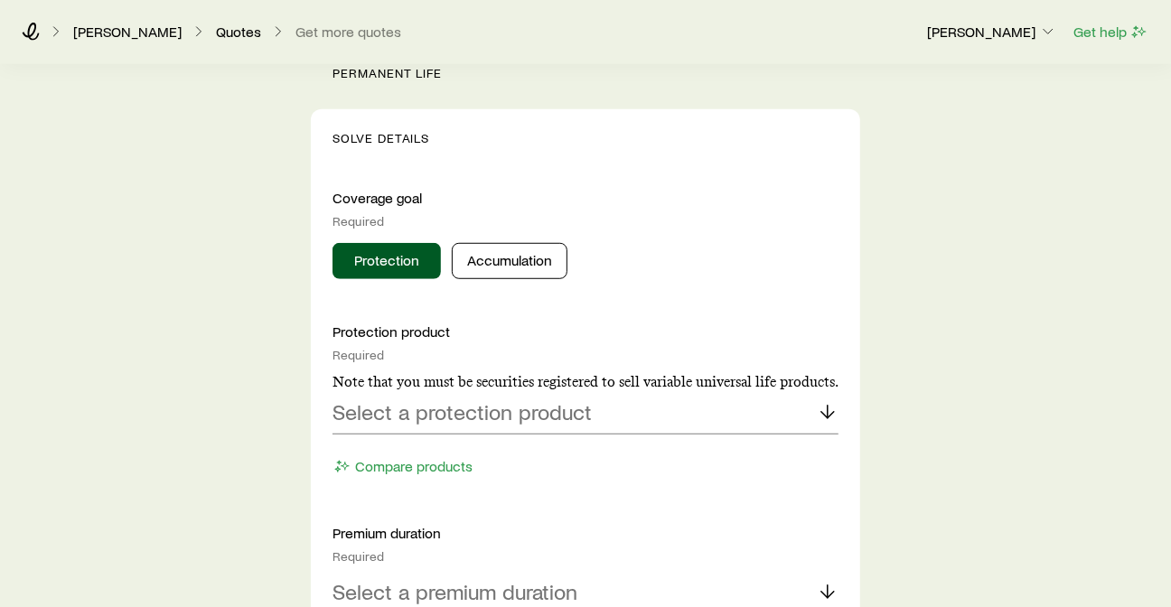
scroll to position [702, 0]
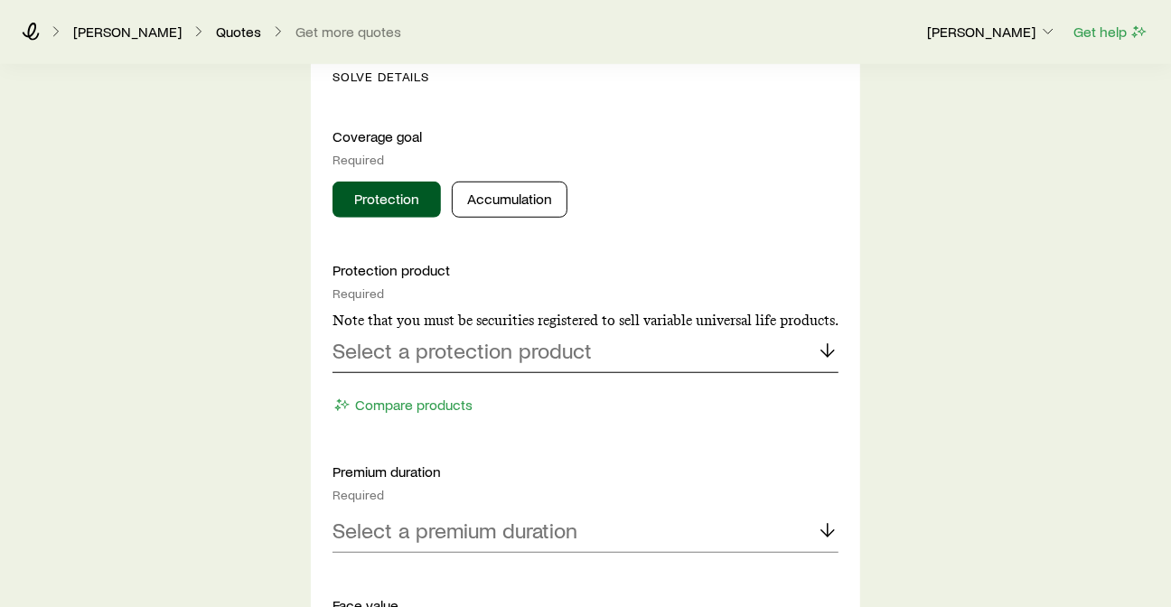
click at [825, 345] on icon at bounding box center [828, 351] width 22 height 22
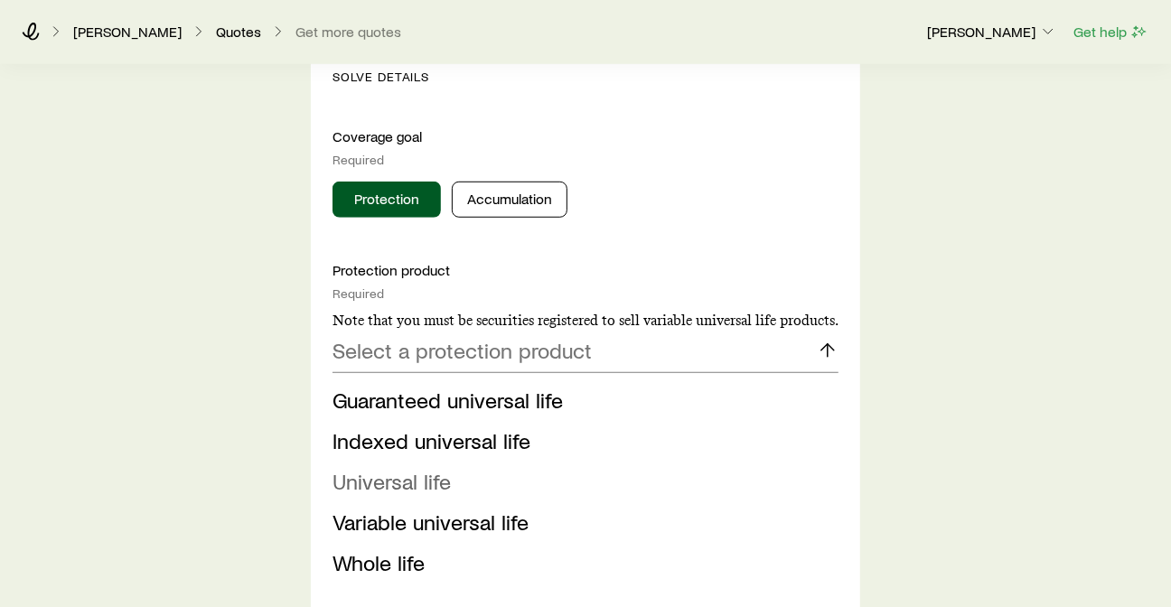
click at [451, 474] on li "Universal life" at bounding box center [580, 482] width 495 height 41
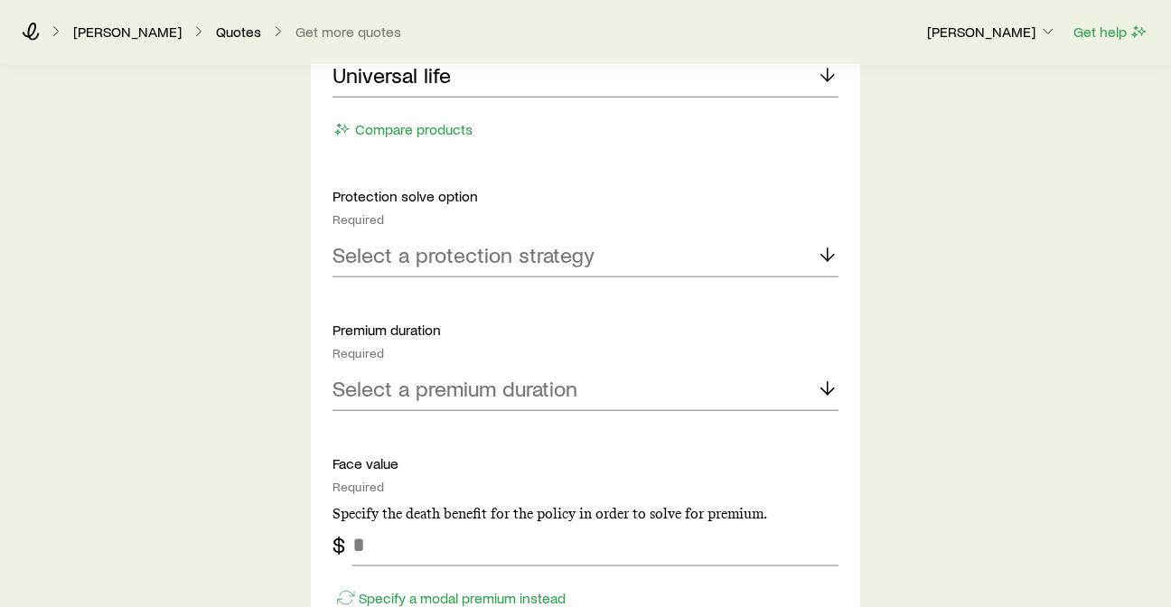
scroll to position [1004, 0]
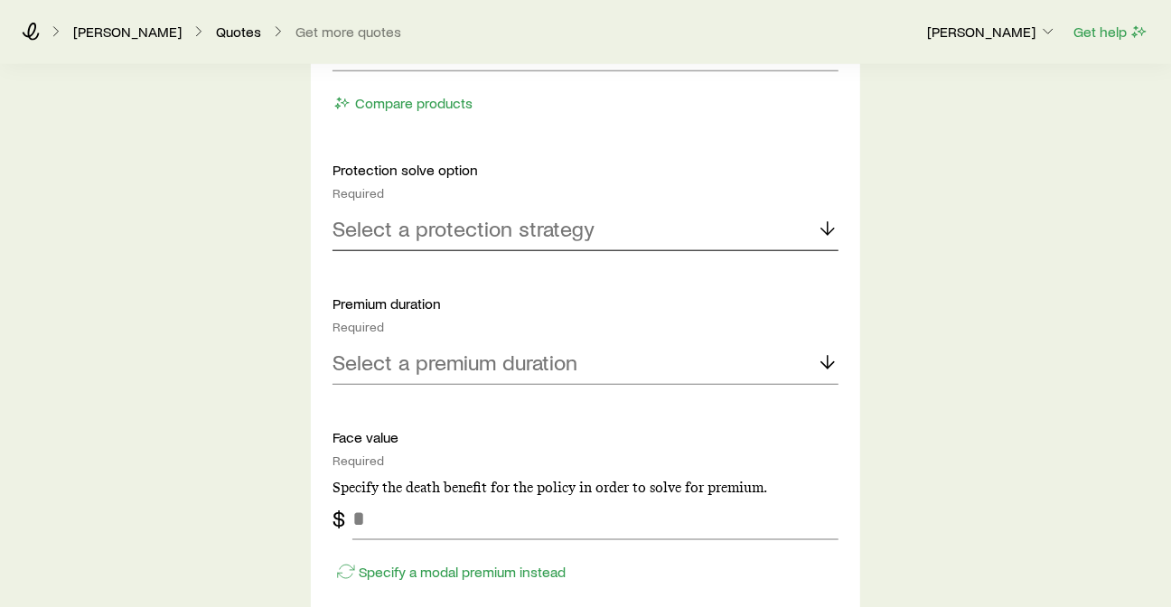
click at [822, 228] on icon at bounding box center [828, 229] width 22 height 22
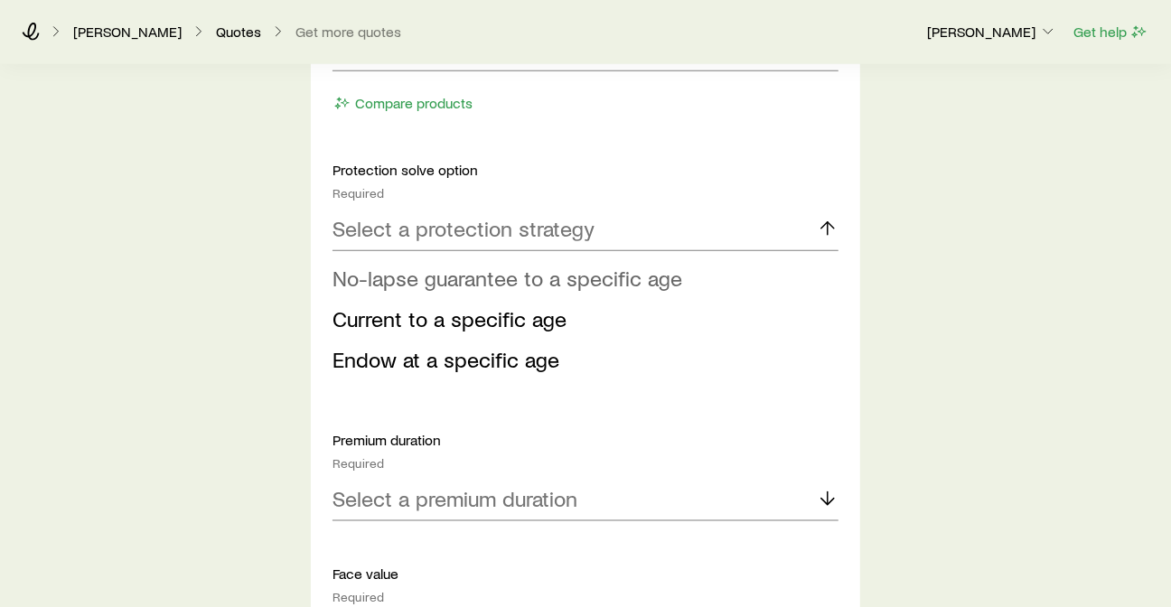
click at [614, 277] on span "No-lapse guarantee to a specific age" at bounding box center [508, 278] width 350 height 26
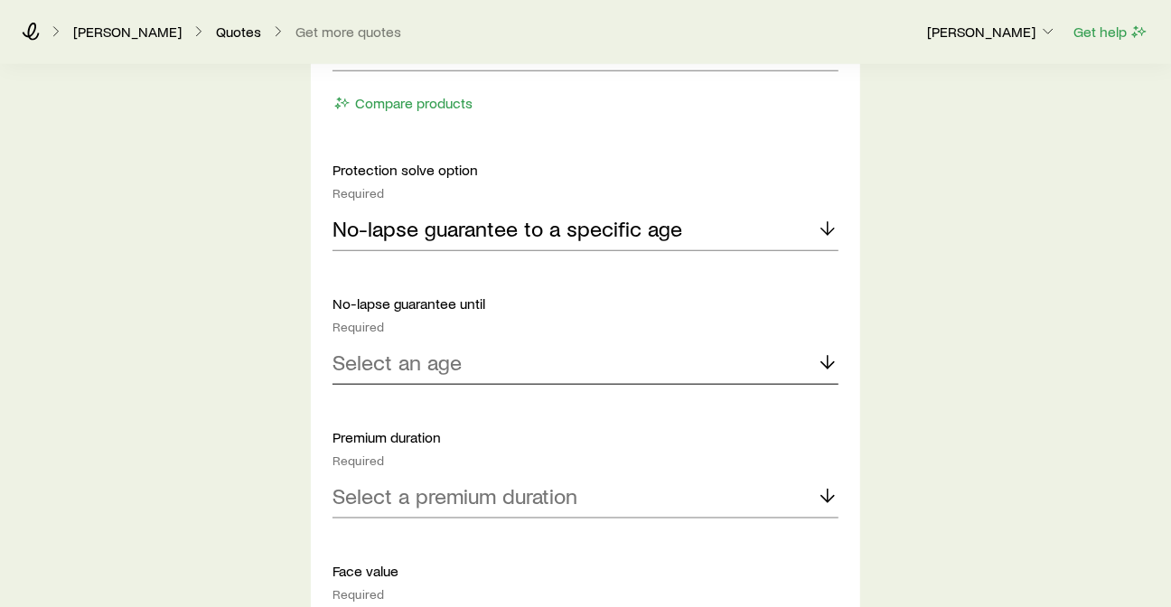
click at [826, 360] on icon at bounding box center [828, 363] width 22 height 22
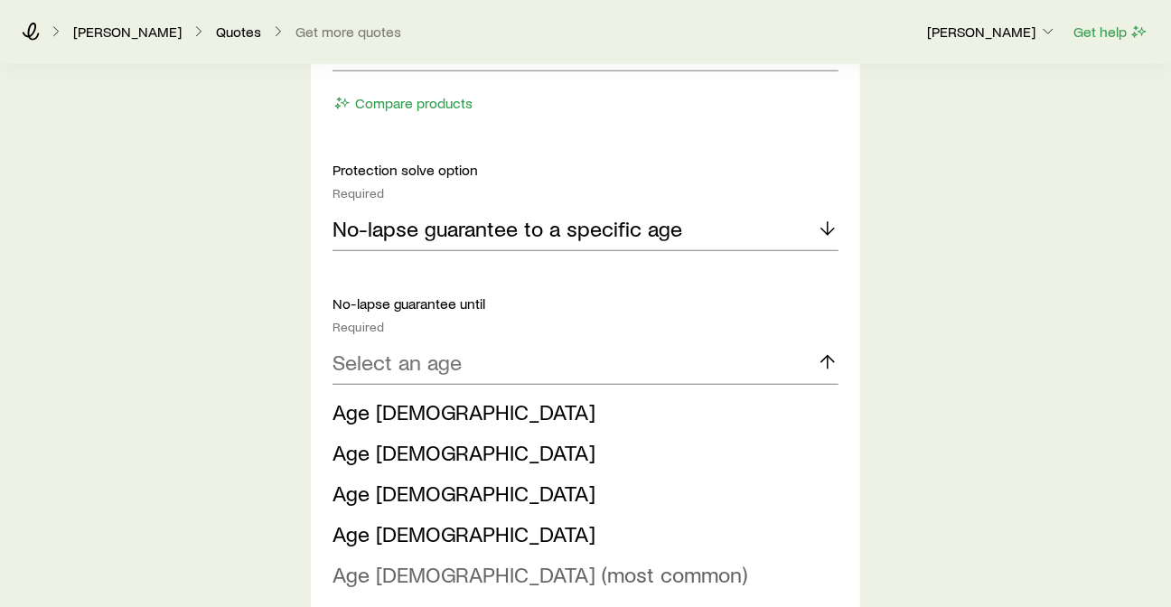
click at [513, 567] on span "Age 121 (most common)" at bounding box center [540, 574] width 415 height 26
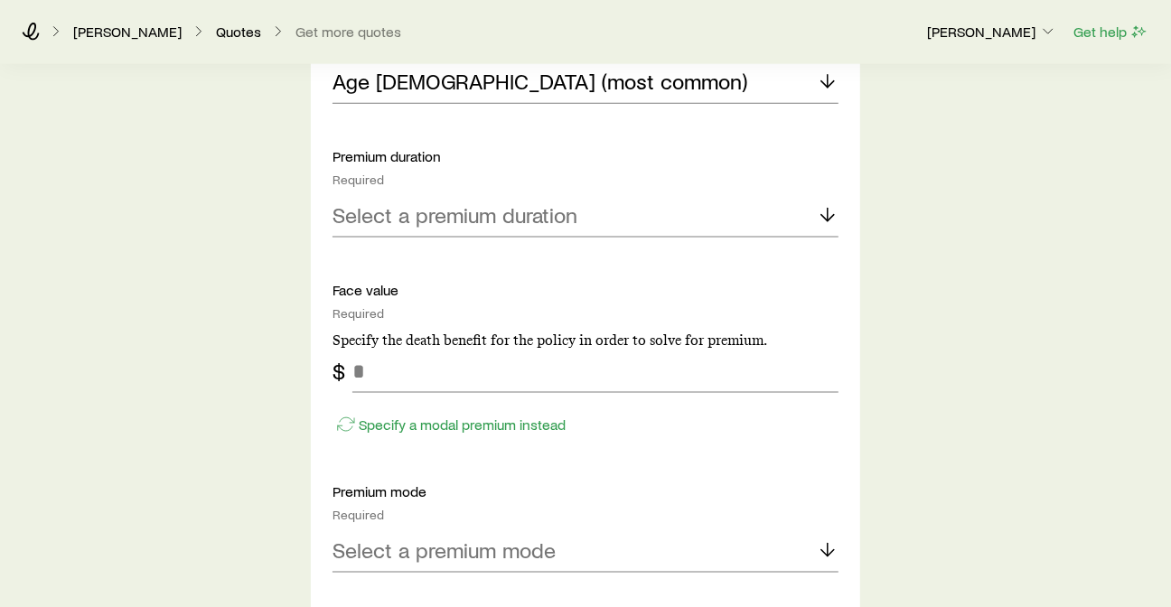
scroll to position [1305, 0]
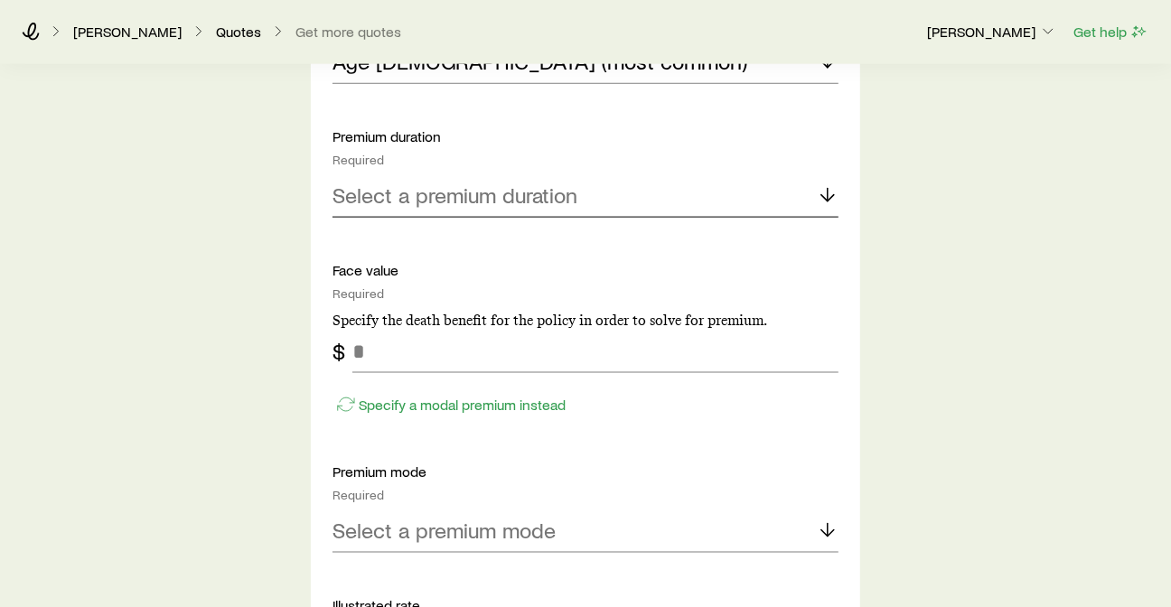
click at [833, 195] on polyline at bounding box center [827, 198] width 13 height 6
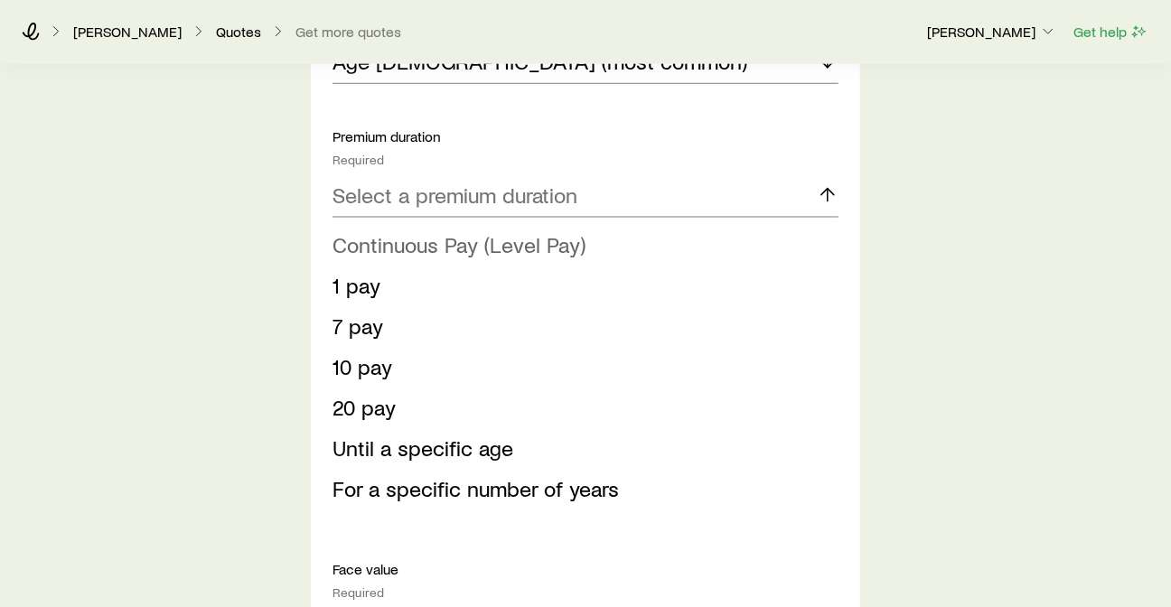
click at [537, 239] on span "Continuous Pay (Level Pay)" at bounding box center [459, 244] width 253 height 26
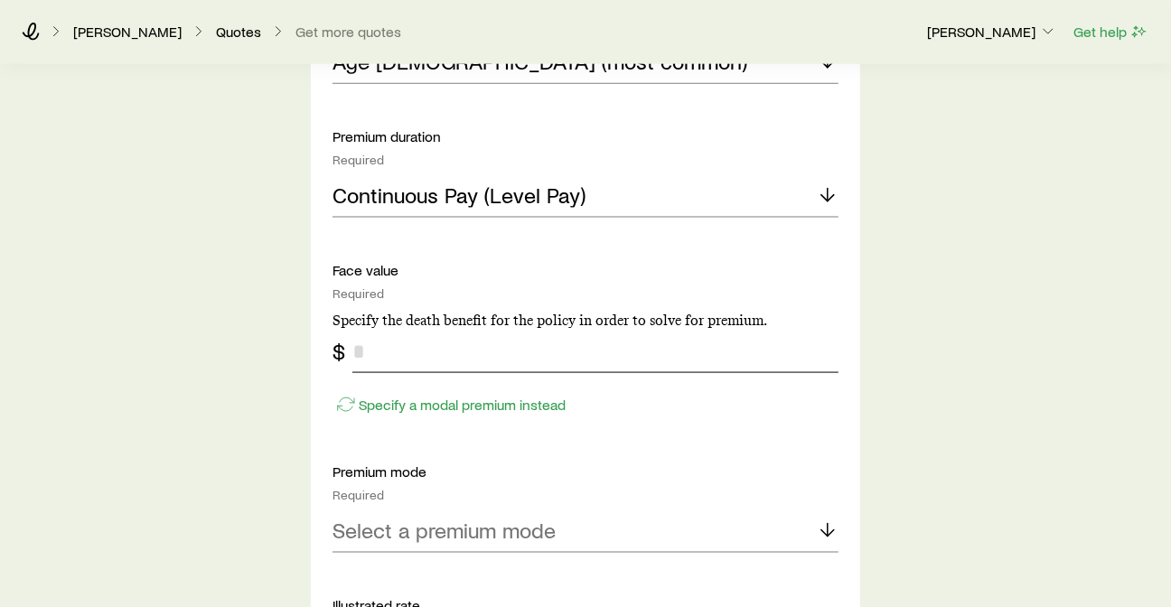
click at [406, 349] on input "tel" at bounding box center [595, 351] width 486 height 43
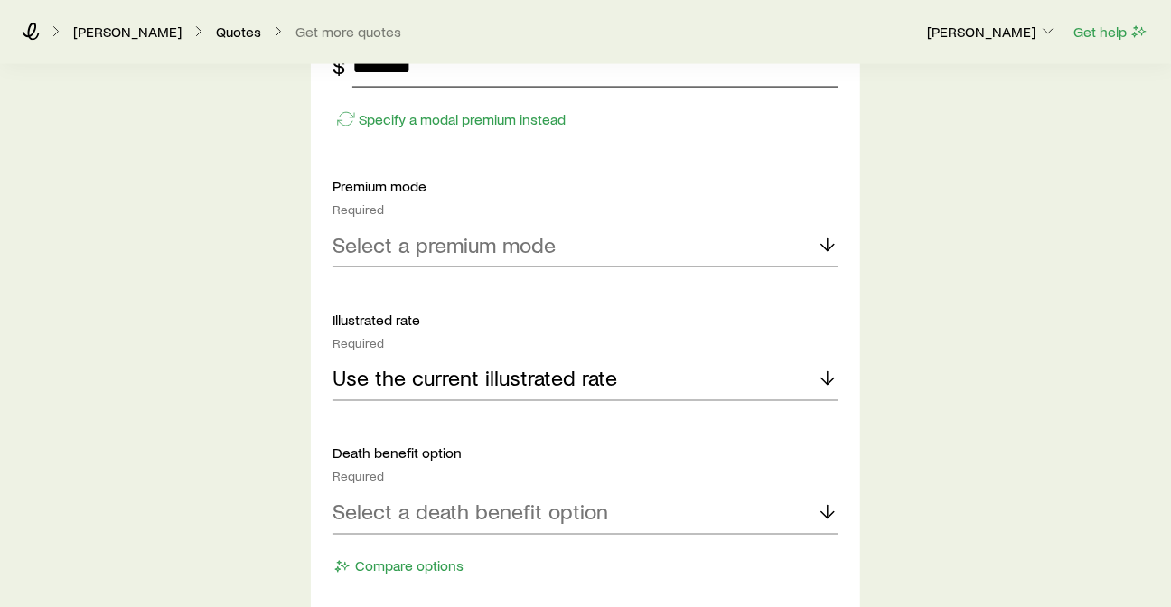
scroll to position [1606, 0]
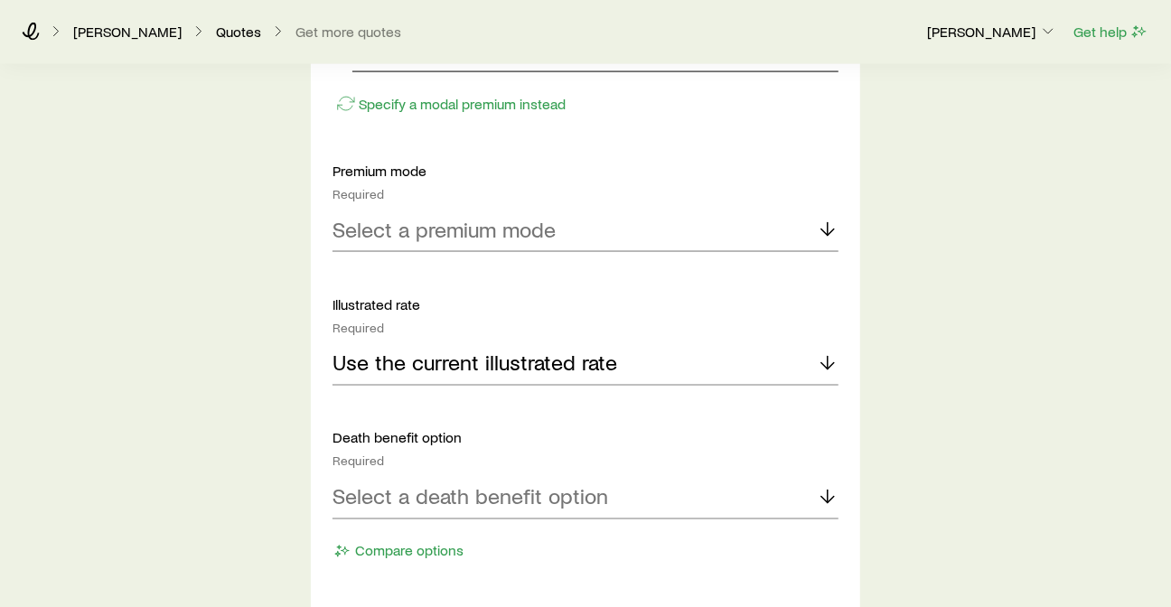
type input "*******"
click at [826, 223] on icon at bounding box center [828, 230] width 22 height 22
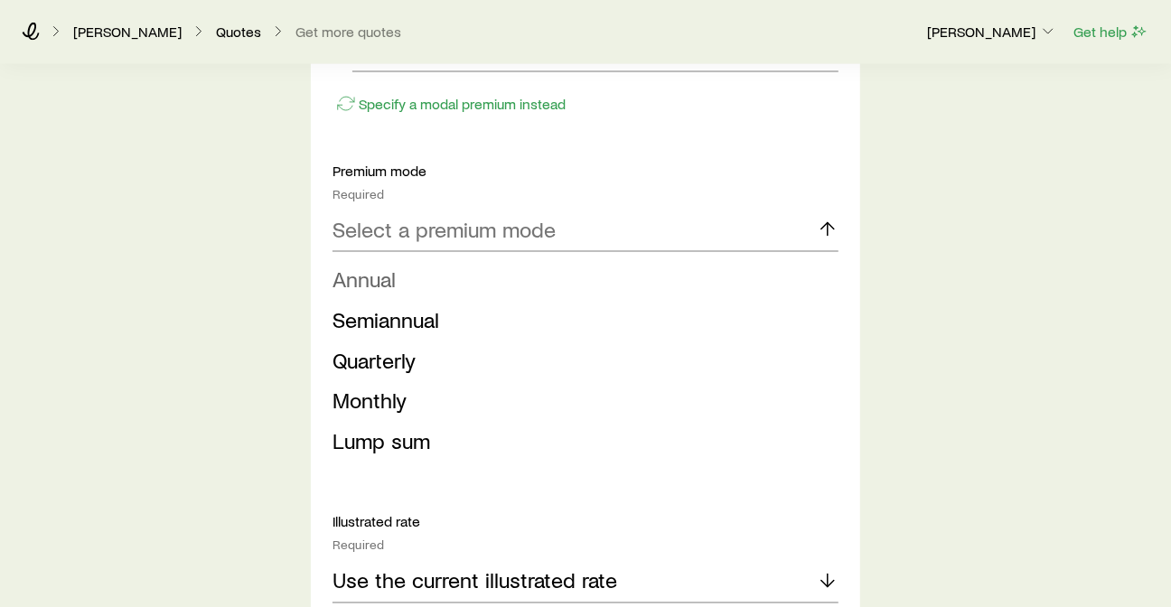
click at [402, 285] on li "Annual" at bounding box center [580, 279] width 495 height 41
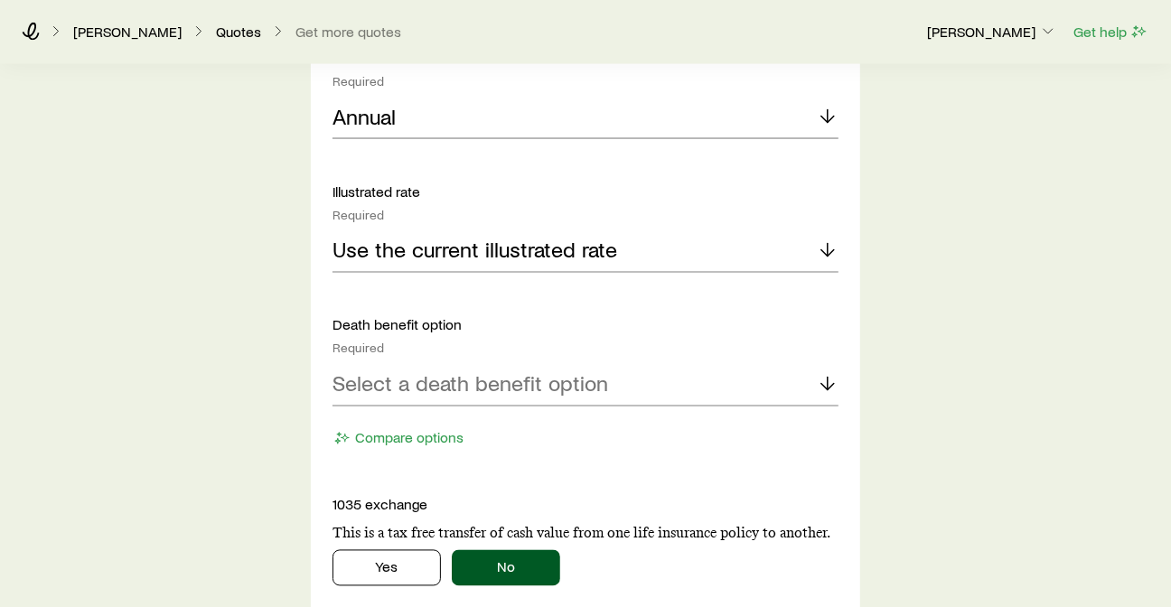
scroll to position [1807, 0]
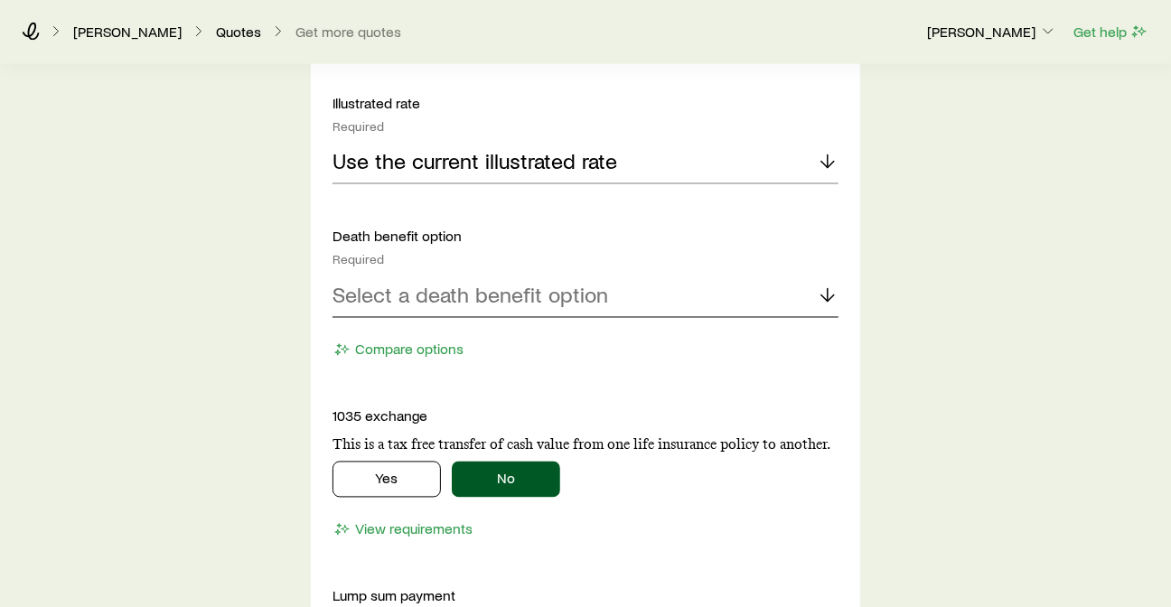
click at [823, 288] on icon at bounding box center [828, 296] width 22 height 22
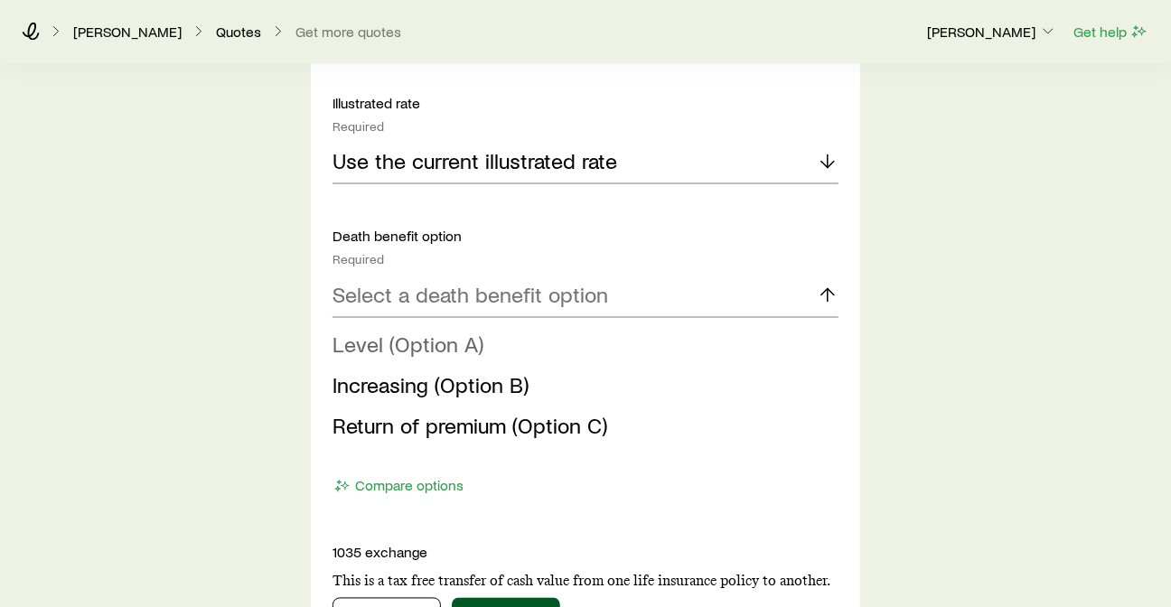
click at [452, 354] on span "Level (Option A)" at bounding box center [408, 345] width 151 height 26
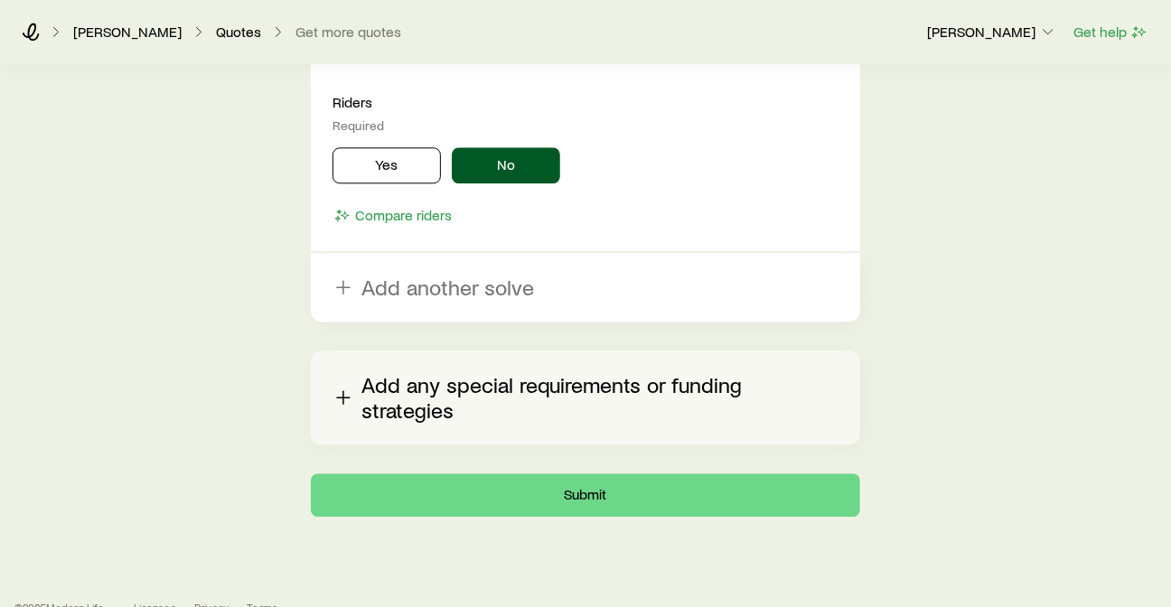
scroll to position [2454, 0]
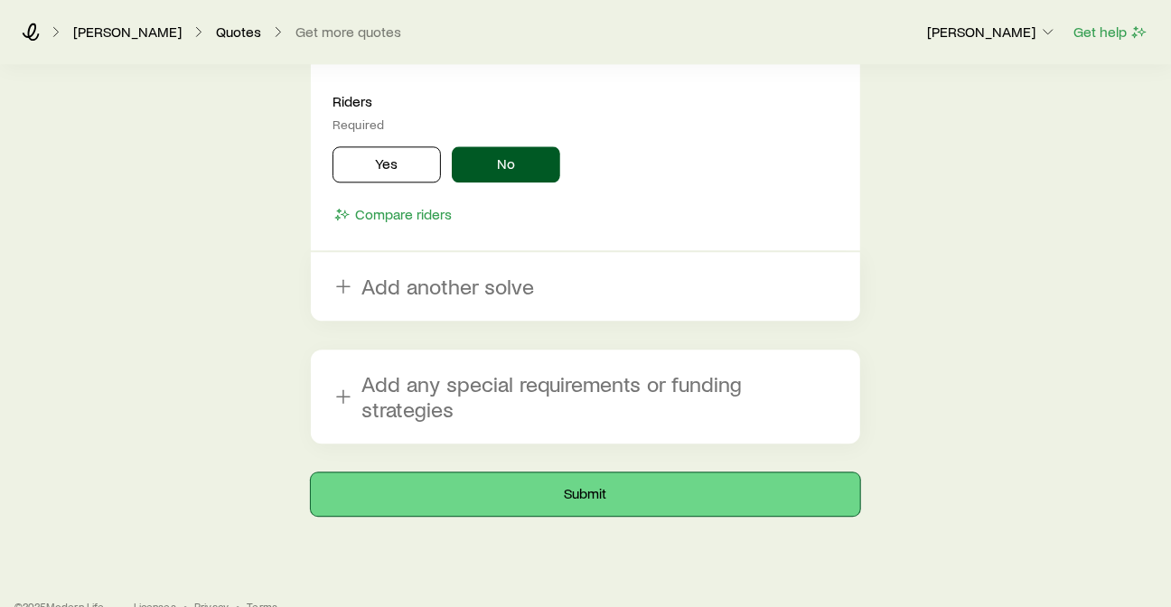
drag, startPoint x: 627, startPoint y: 465, endPoint x: 746, endPoint y: 417, distance: 128.0
click at [627, 473] on button "Submit" at bounding box center [585, 494] width 549 height 43
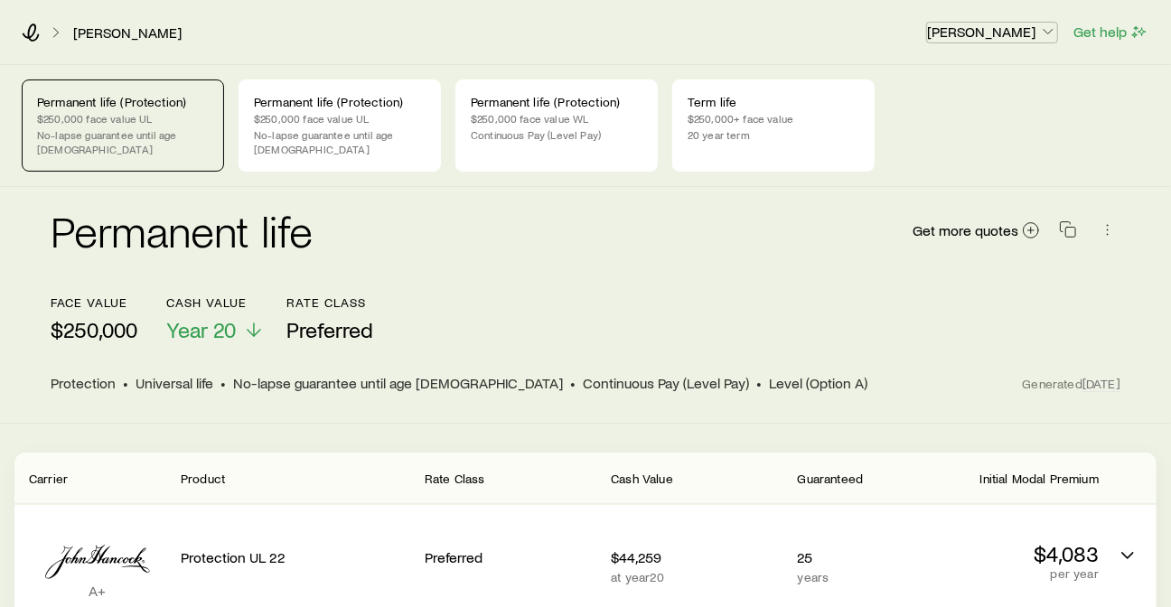
click at [1050, 33] on polyline "button" at bounding box center [1048, 32] width 9 height 5
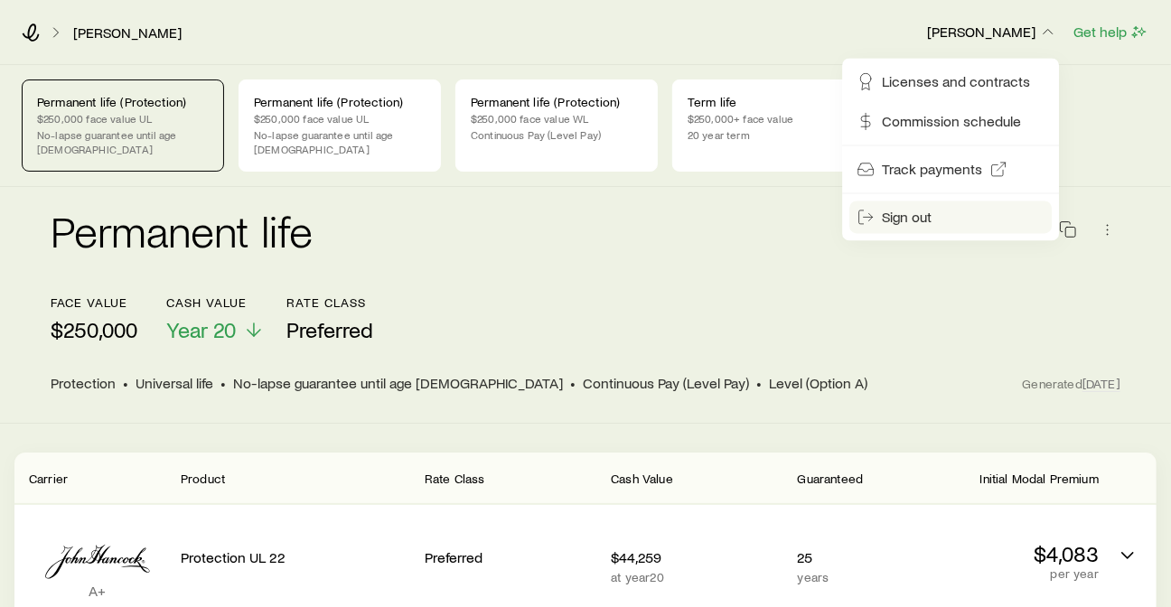
click at [914, 215] on span "Sign out" at bounding box center [907, 217] width 50 height 18
